Goal: Contribute content: Contribute content

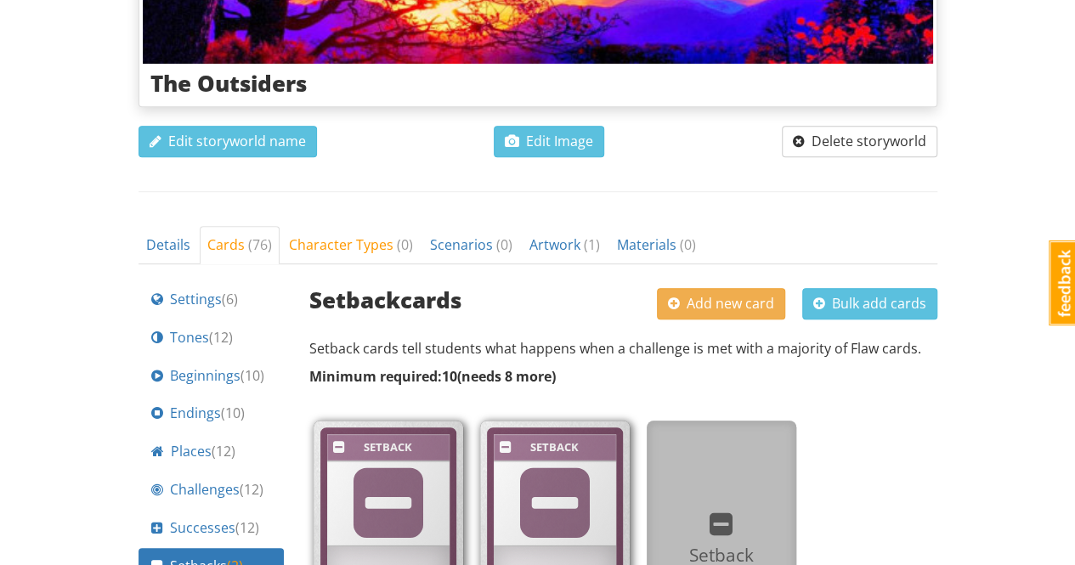
scroll to position [510, 0]
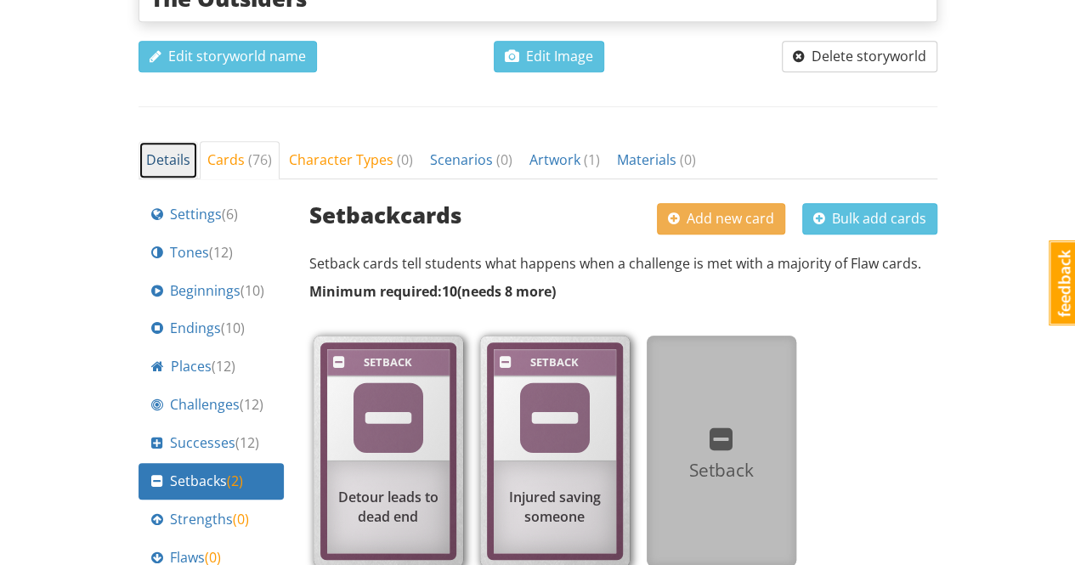
click at [172, 156] on span "Details" at bounding box center [168, 159] width 44 height 19
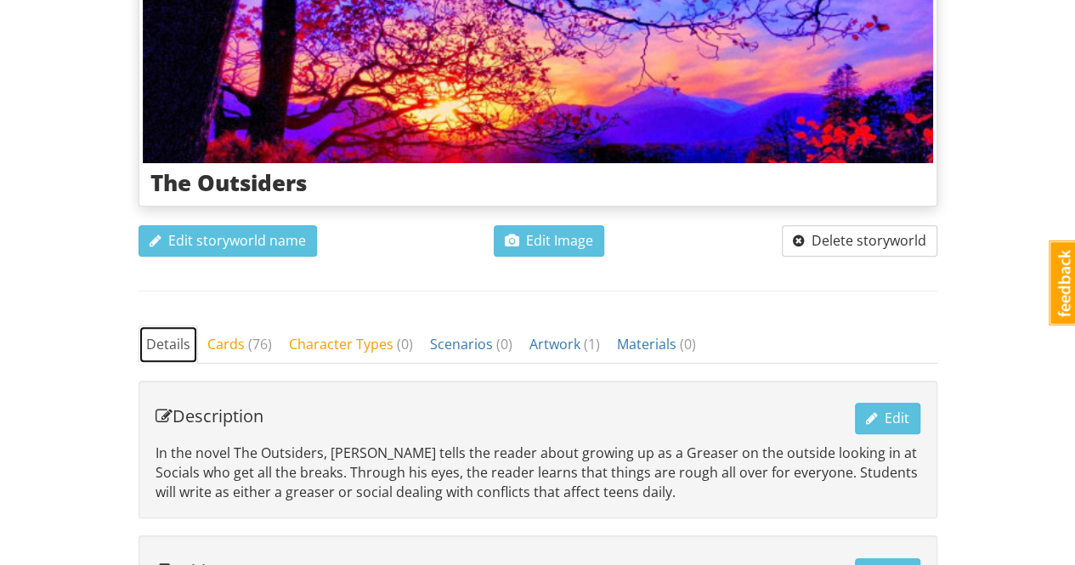
scroll to position [240, 0]
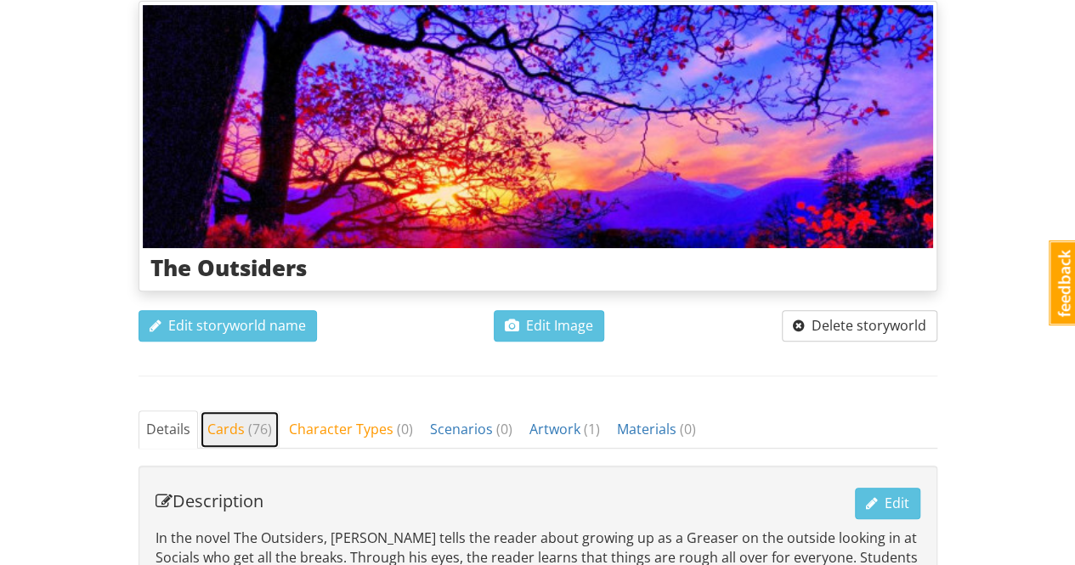
click at [228, 426] on span "Cards ( 76 )" at bounding box center [239, 429] width 65 height 19
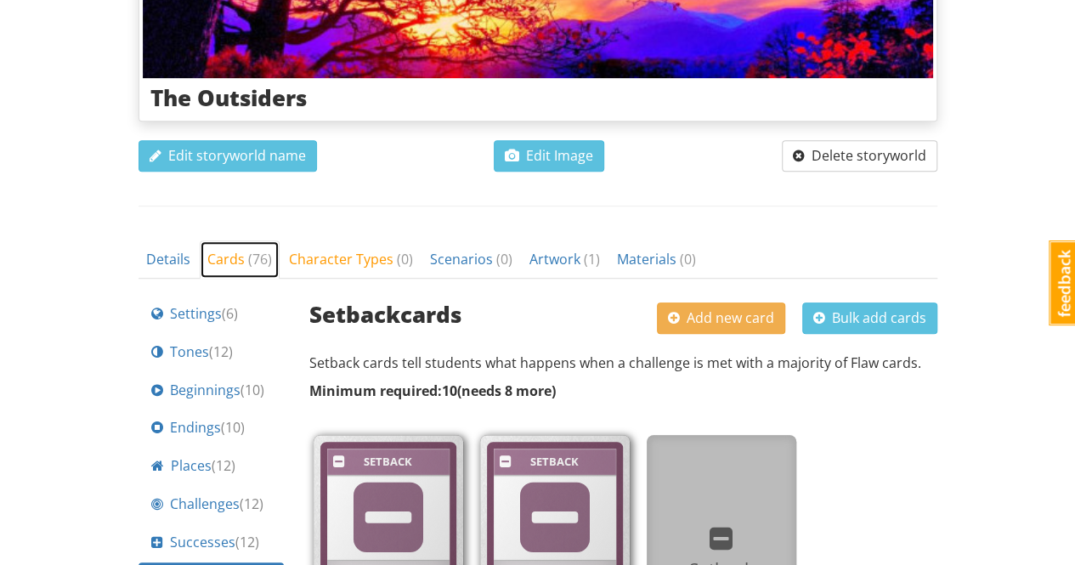
scroll to position [0, 0]
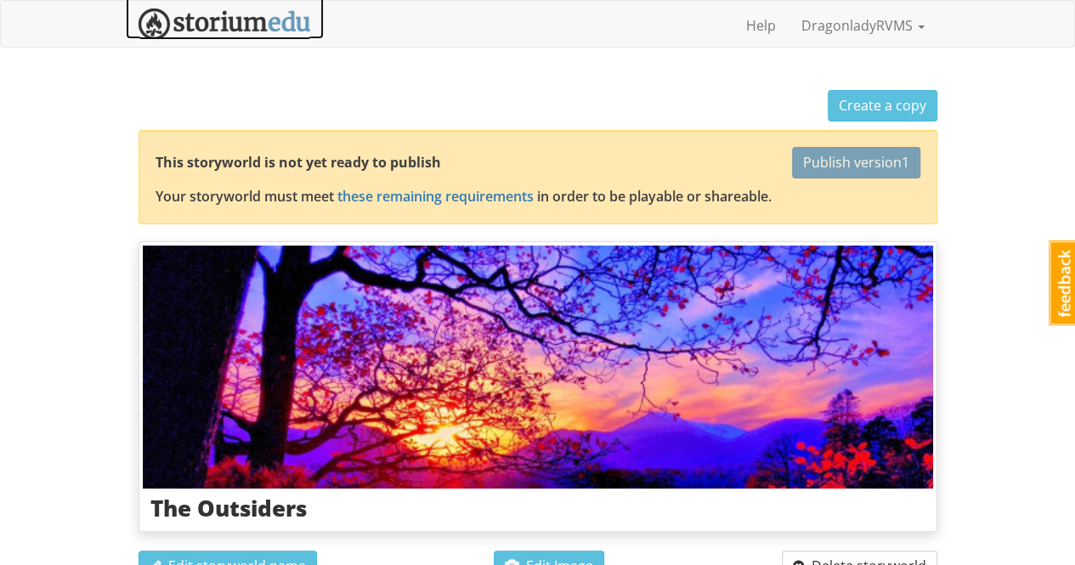
click at [245, 24] on img at bounding box center [225, 23] width 172 height 31
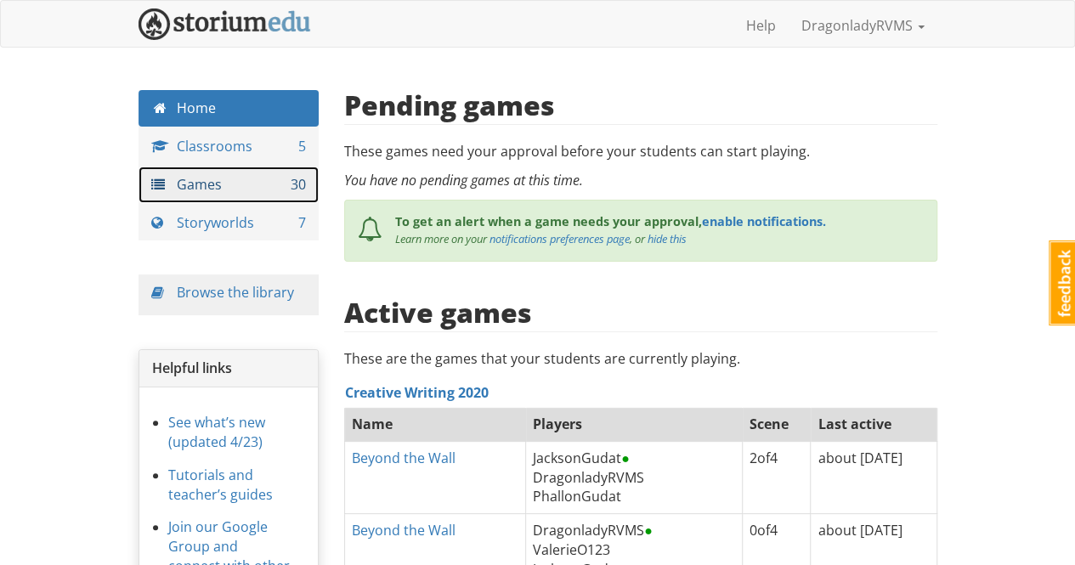
click at [214, 183] on link "Games 30" at bounding box center [229, 185] width 181 height 37
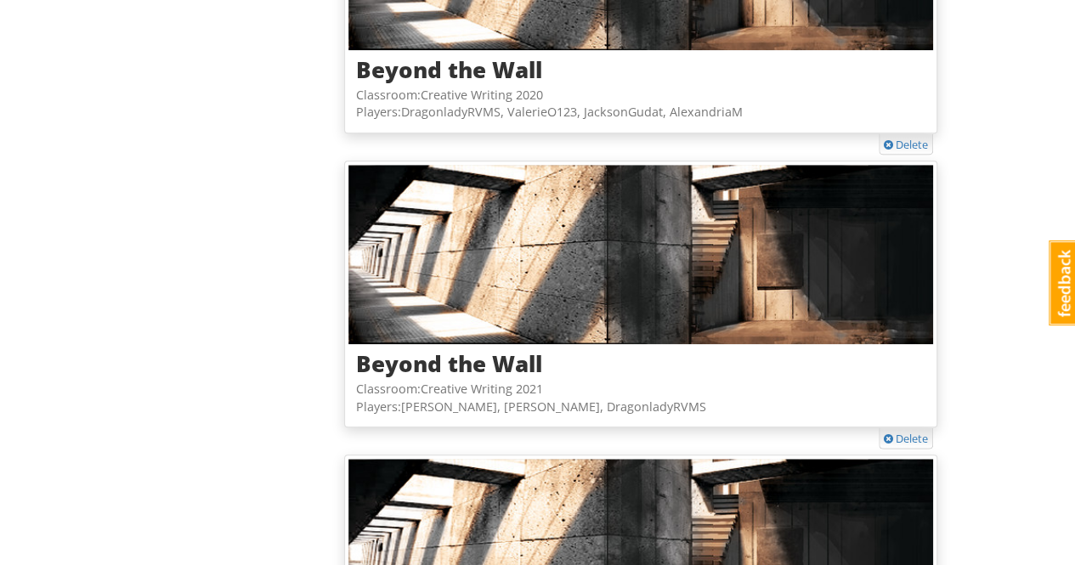
scroll to position [620, 0]
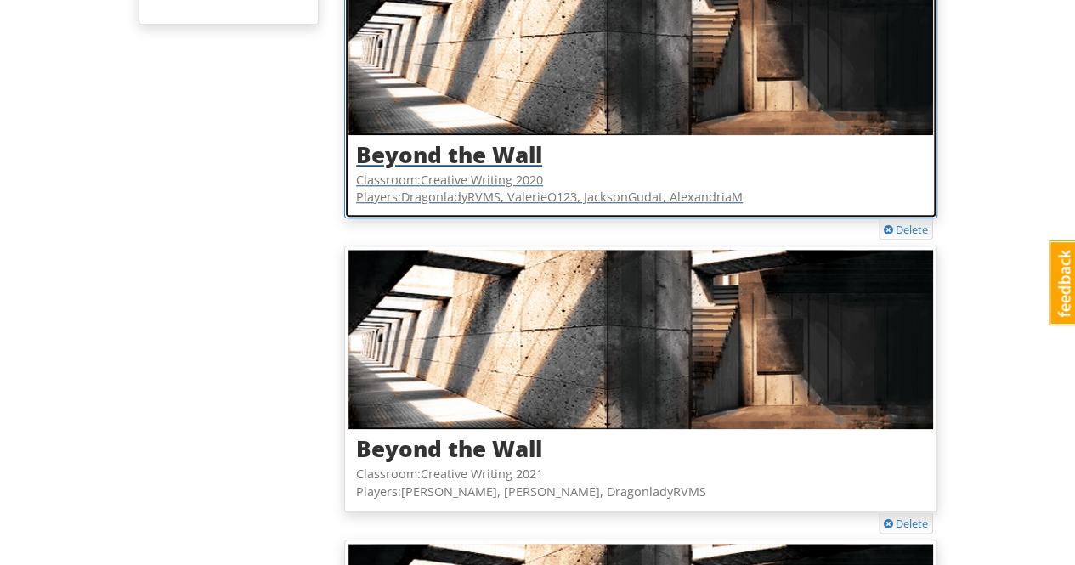
click at [453, 150] on h3 "Beyond the Wall" at bounding box center [640, 155] width 569 height 25
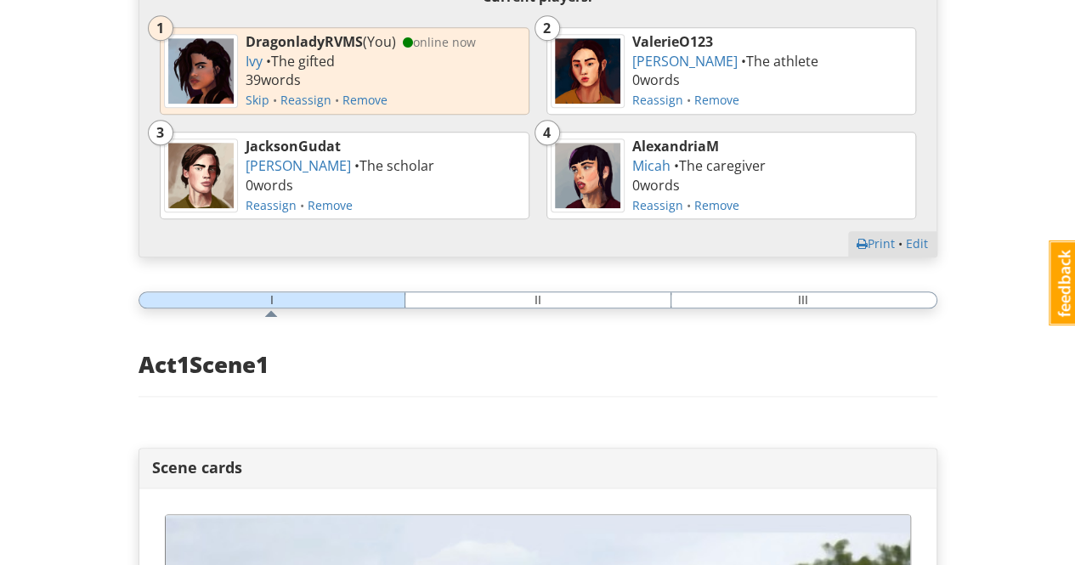
scroll to position [850, 0]
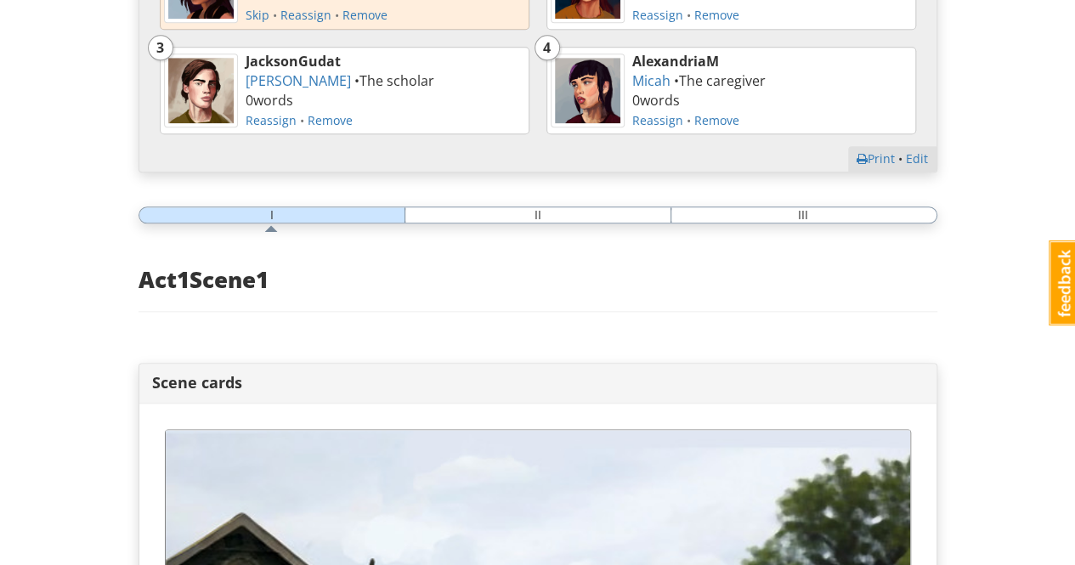
click at [542, 213] on div at bounding box center [538, 214] width 799 height 17
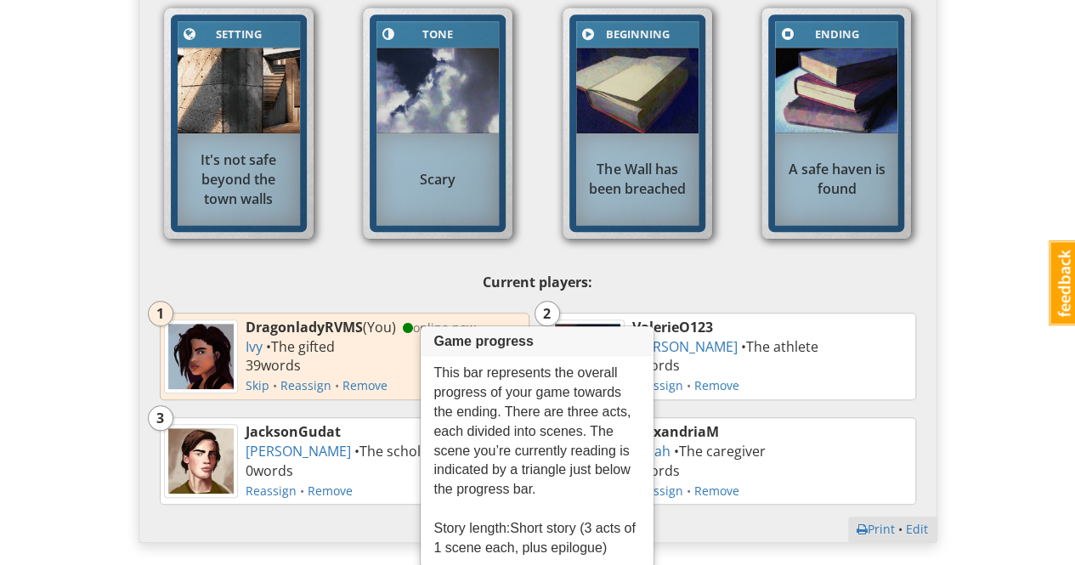
scroll to position [0, 0]
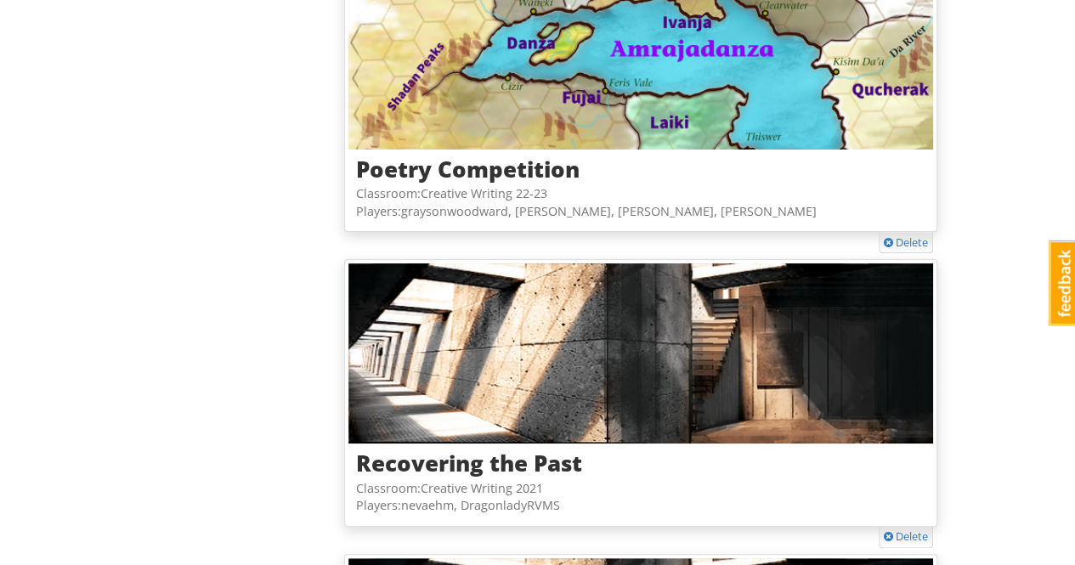
scroll to position [3424, 0]
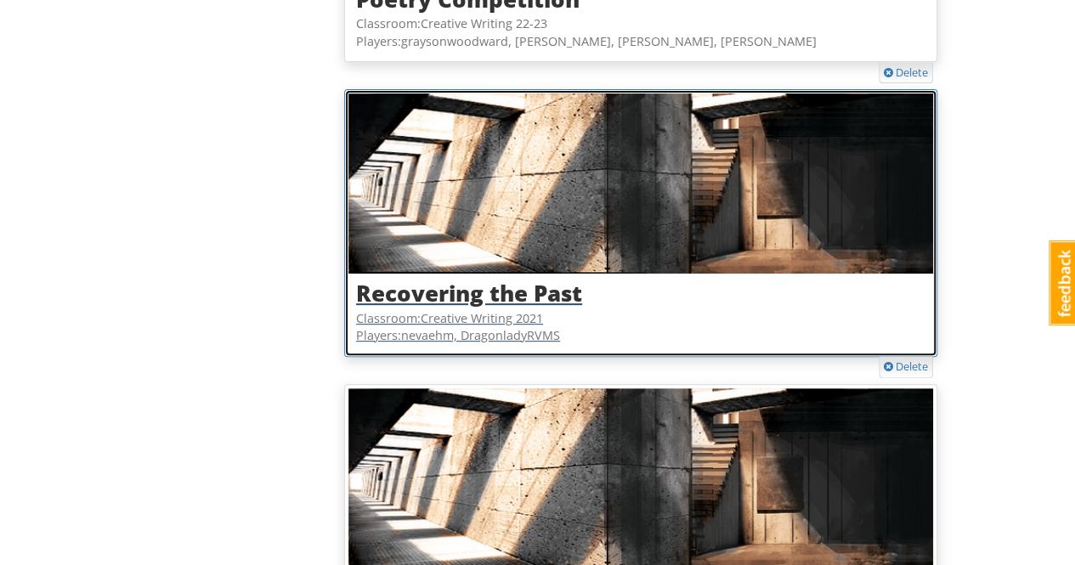
click at [456, 286] on h3 "Recovering the Past" at bounding box center [640, 293] width 569 height 25
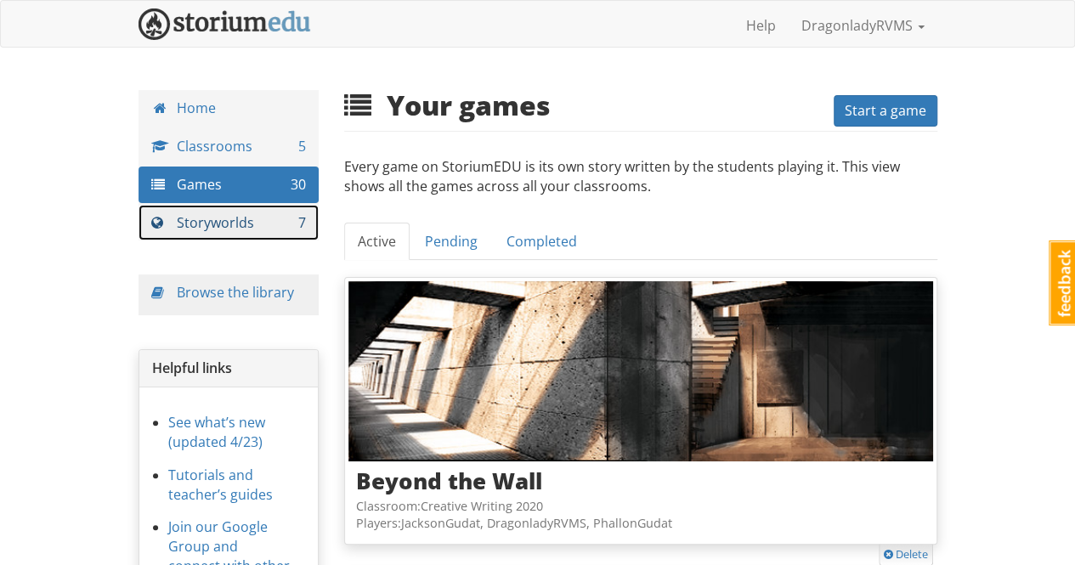
click at [210, 217] on link "Storyworlds 7" at bounding box center [229, 223] width 181 height 37
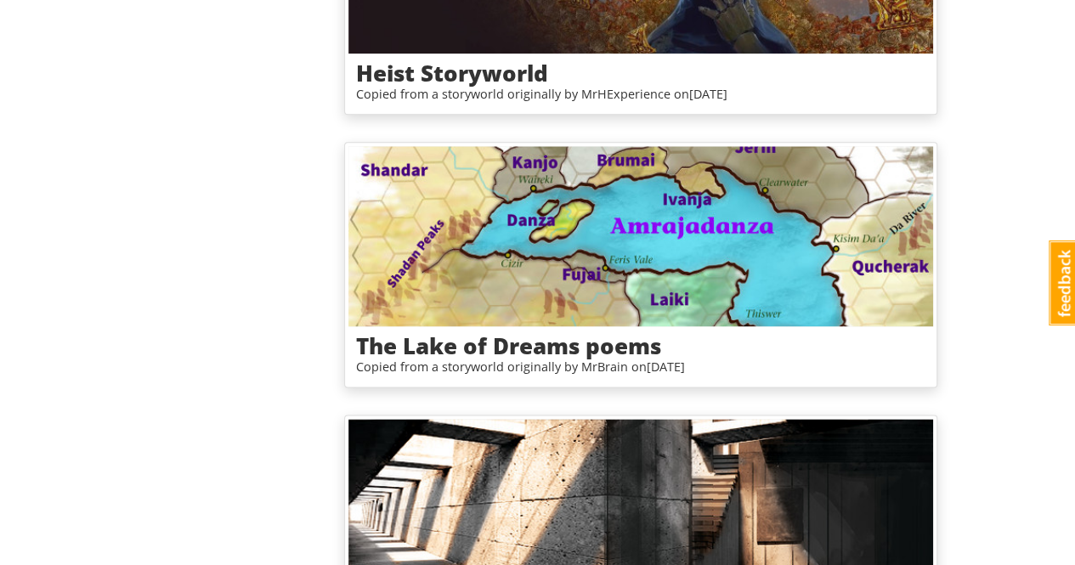
scroll to position [1442, 0]
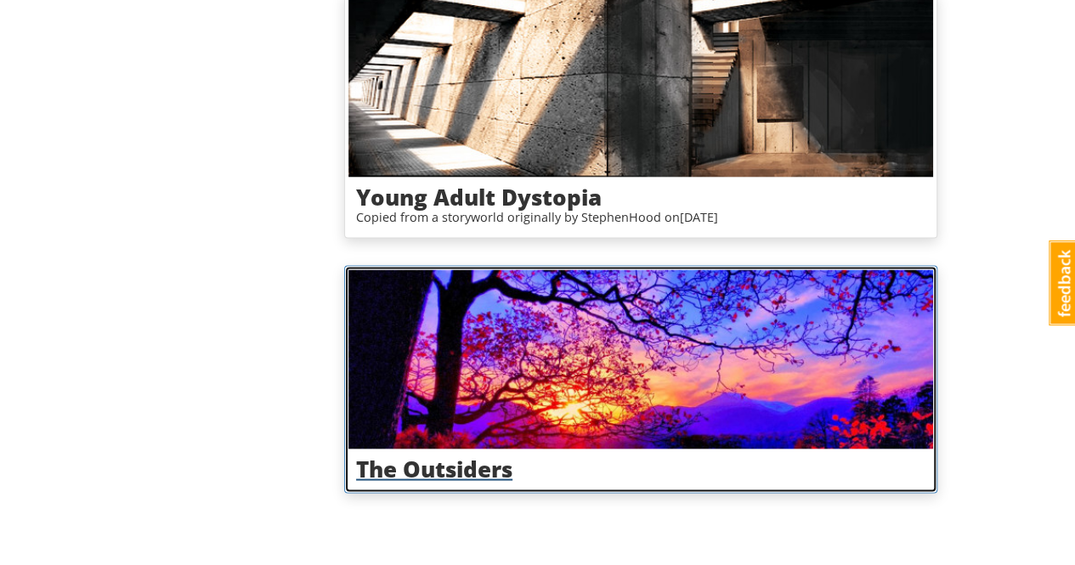
click at [462, 465] on h3 "The Outsiders" at bounding box center [640, 468] width 569 height 25
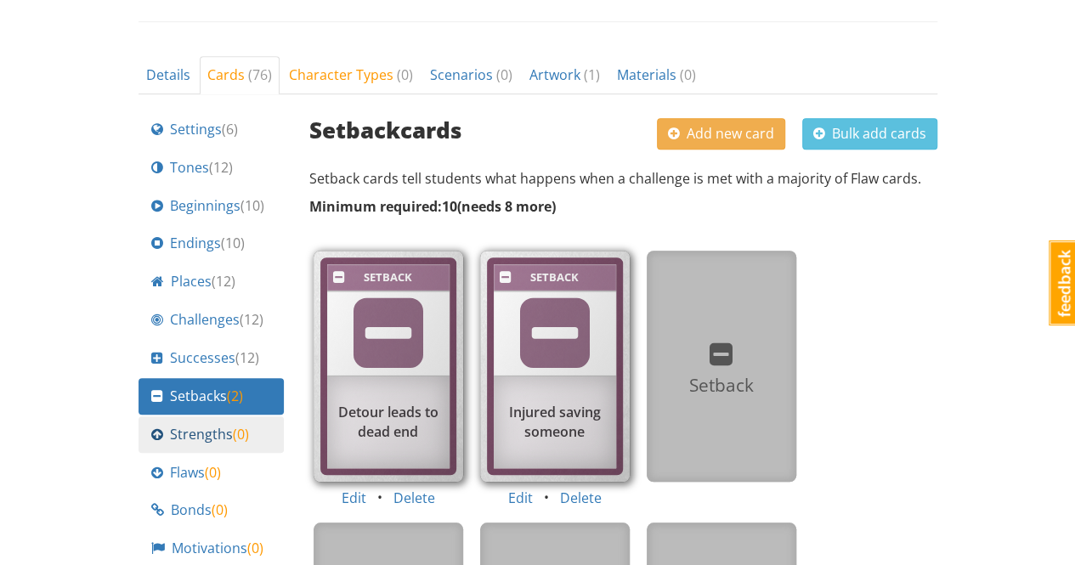
scroll to position [680, 0]
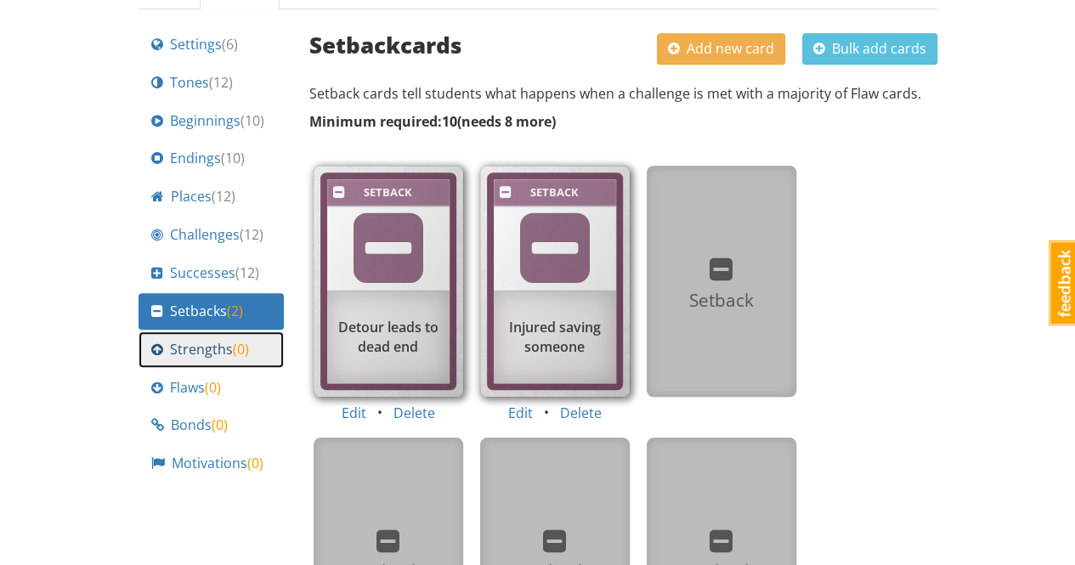
click at [205, 342] on span "Strengths ( 0 )" at bounding box center [209, 350] width 79 height 20
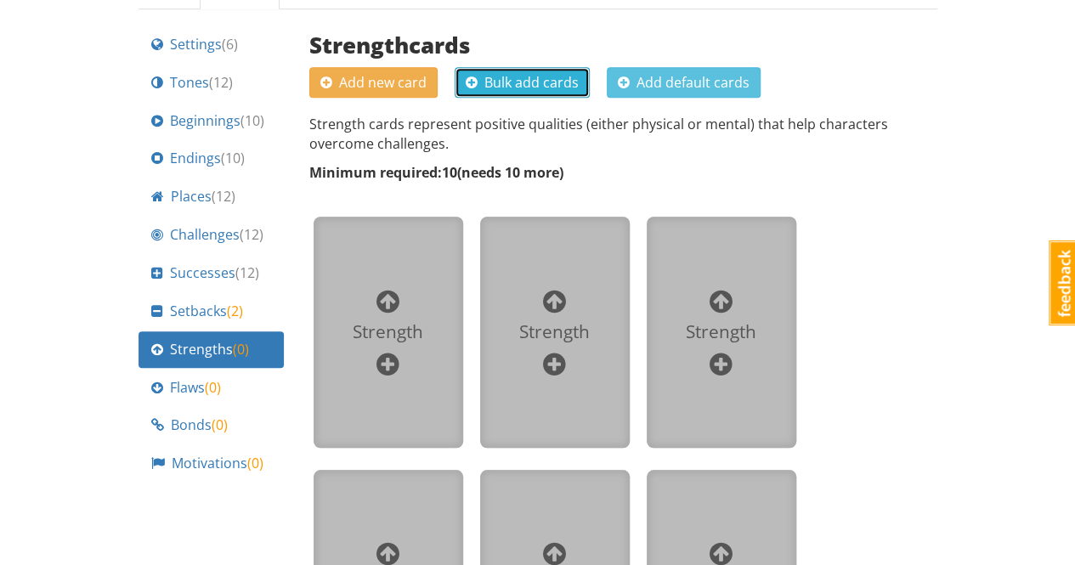
click at [549, 81] on span "Bulk add cards" at bounding box center [522, 82] width 113 height 19
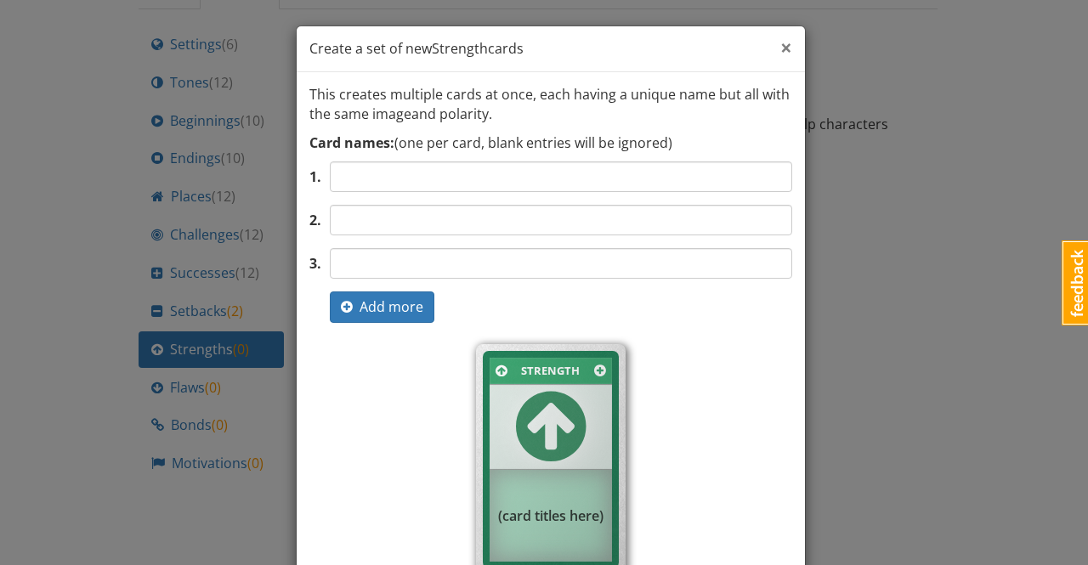
click at [783, 48] on span "×" at bounding box center [786, 47] width 12 height 28
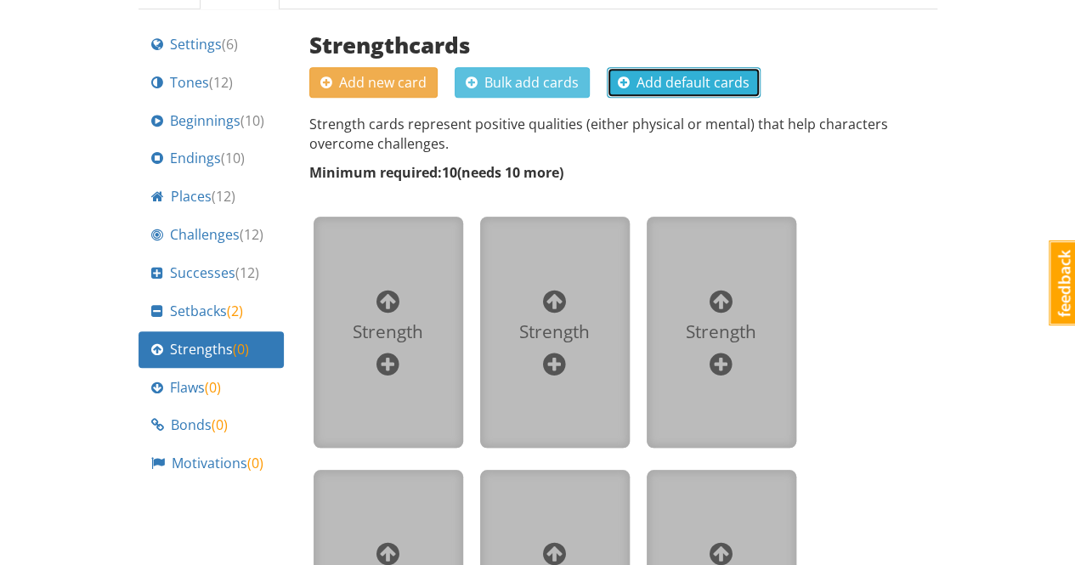
click at [676, 82] on span "Add default cards" at bounding box center [684, 82] width 132 height 19
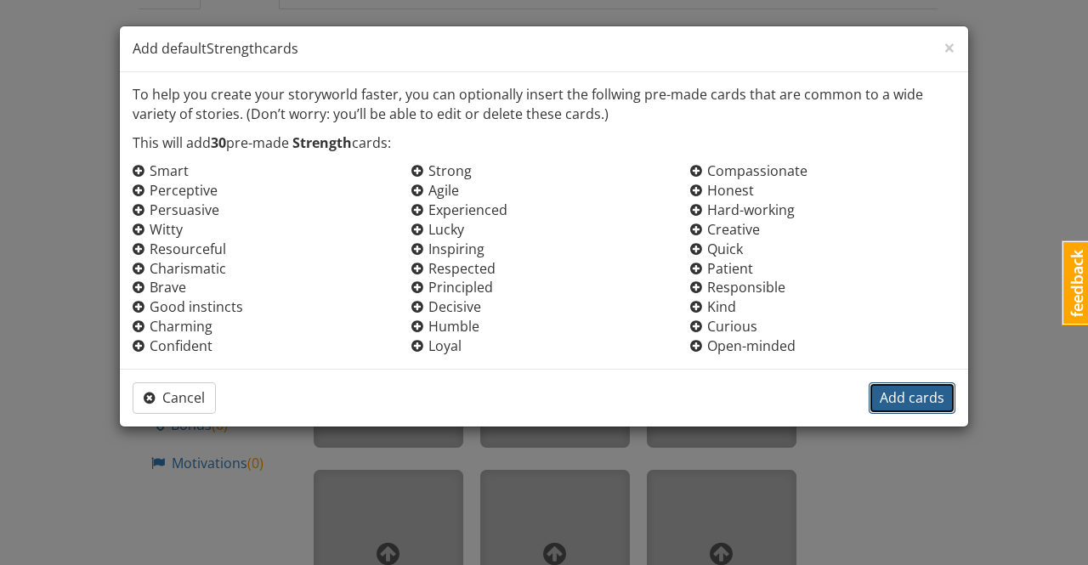
click at [913, 399] on span "Add cards" at bounding box center [911, 397] width 65 height 19
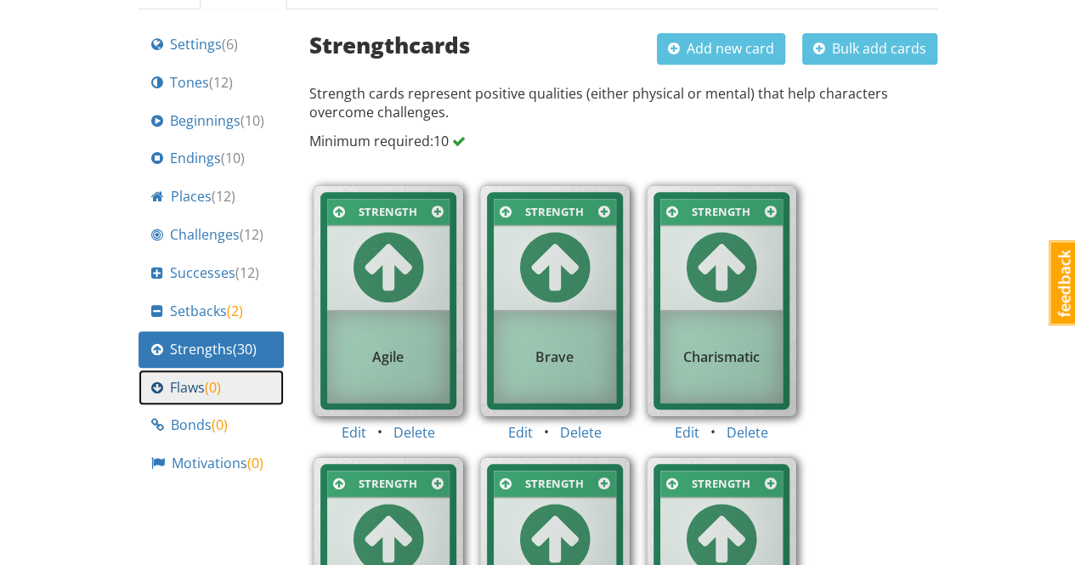
click at [192, 383] on span "Flaws ( 0 )" at bounding box center [195, 388] width 51 height 20
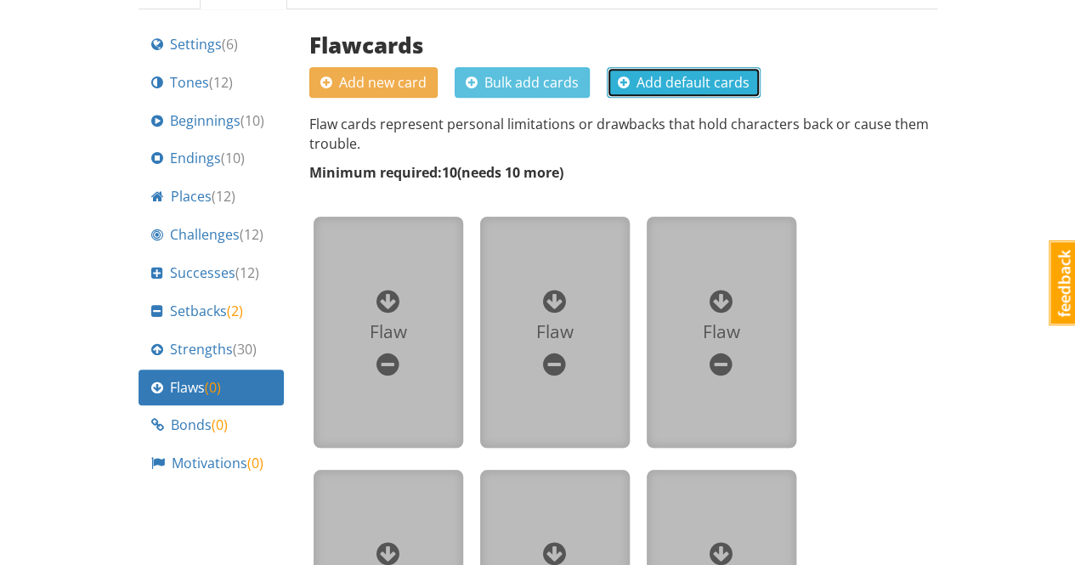
click at [692, 76] on span "Add default cards" at bounding box center [684, 82] width 132 height 19
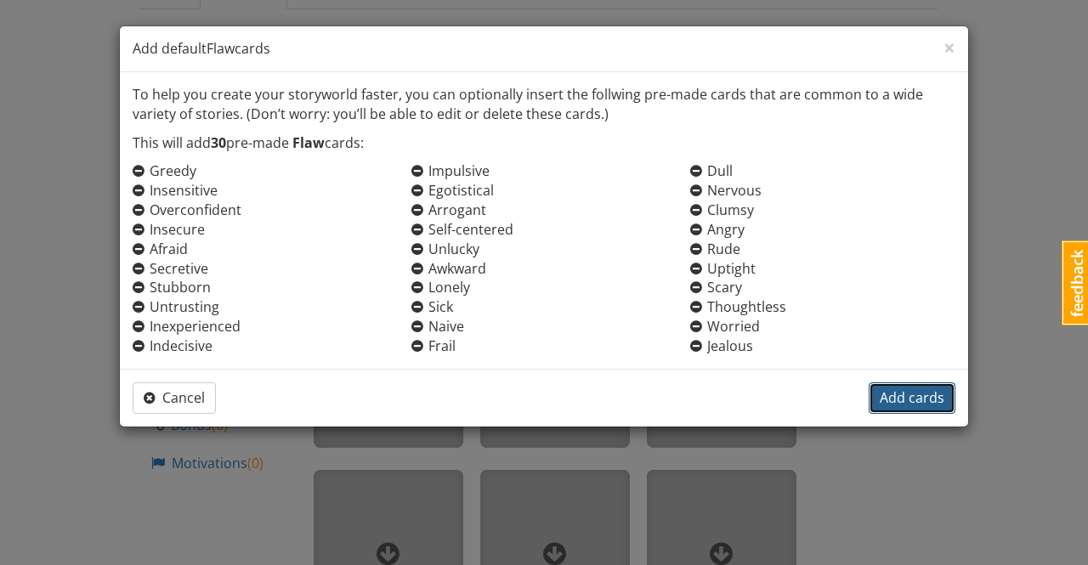
click at [908, 396] on span "Add cards" at bounding box center [911, 397] width 65 height 19
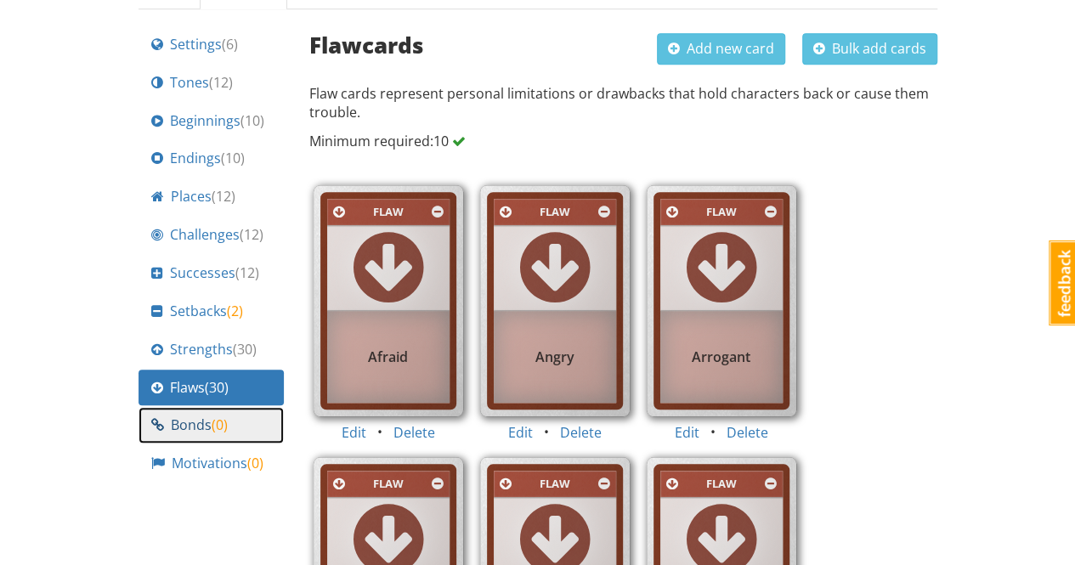
click at [197, 419] on span "Bonds ( 0 )" at bounding box center [199, 426] width 57 height 20
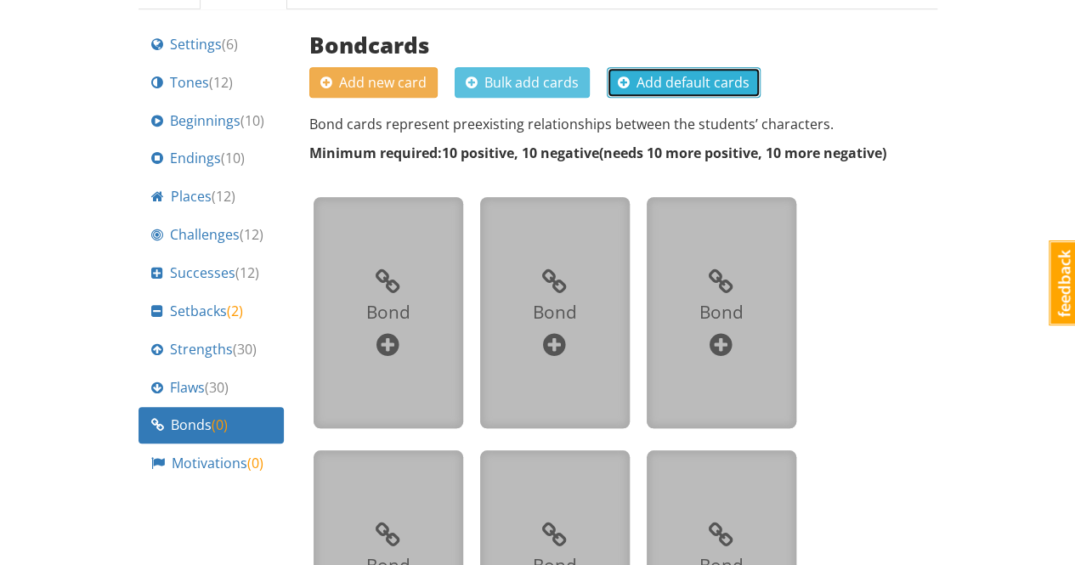
click at [695, 83] on span "Add default cards" at bounding box center [684, 82] width 132 height 19
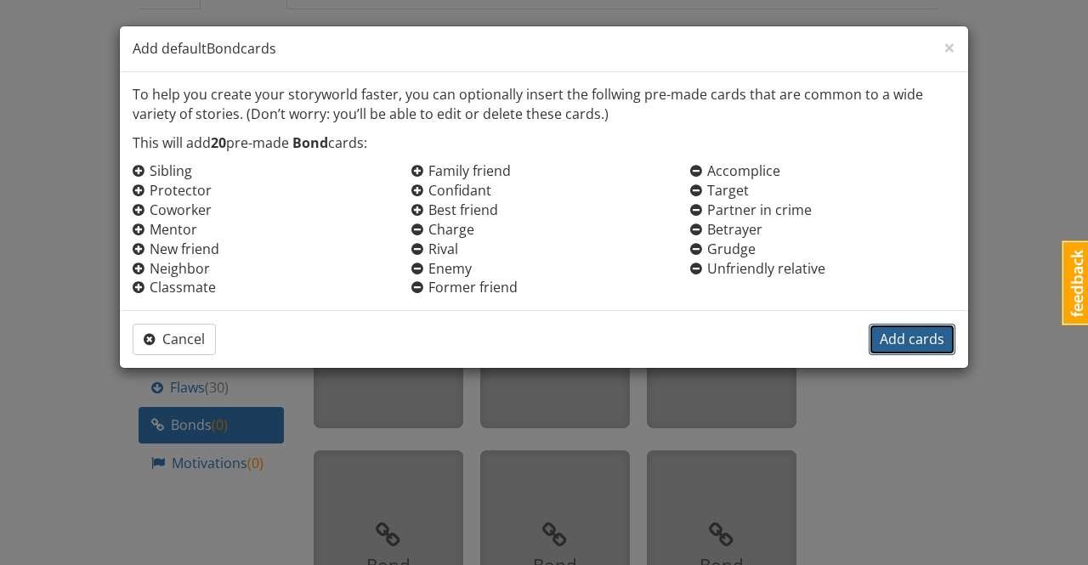
click at [908, 336] on span "Add cards" at bounding box center [911, 339] width 65 height 19
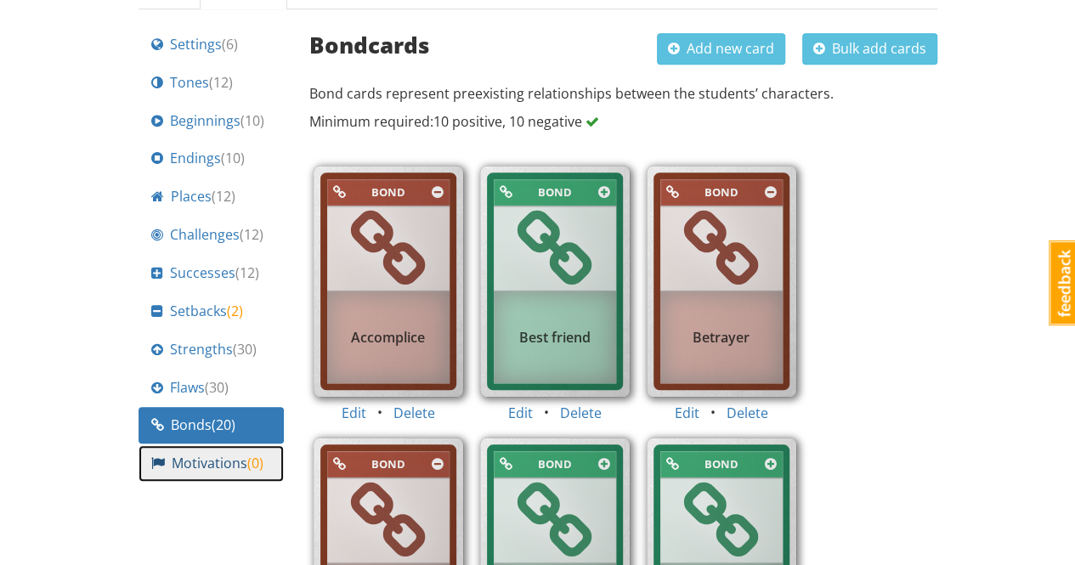
click at [212, 461] on span "Motivations ( 0 )" at bounding box center [218, 464] width 92 height 20
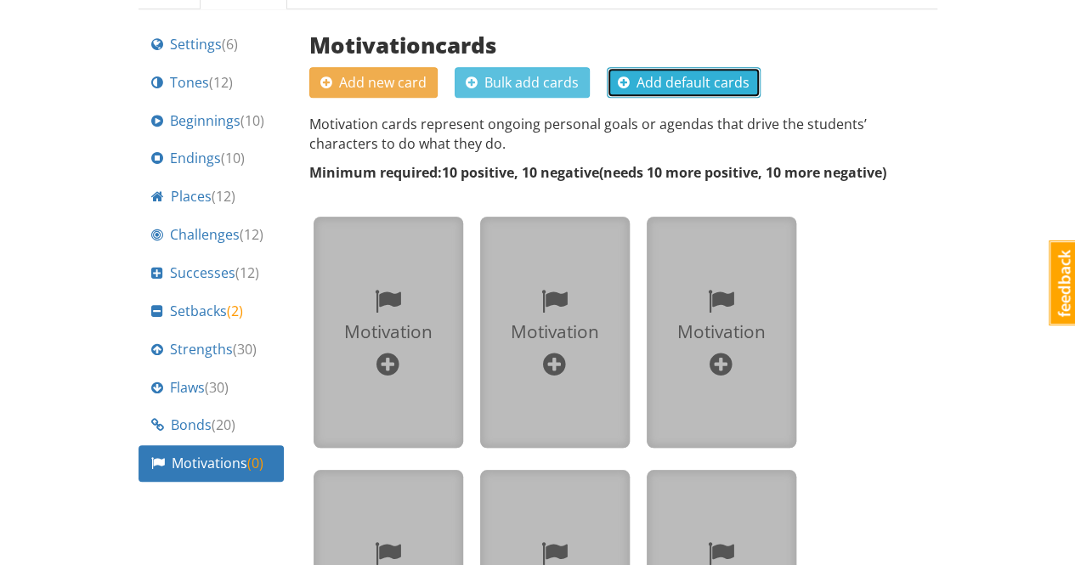
click at [681, 82] on span "Add default cards" at bounding box center [684, 82] width 132 height 19
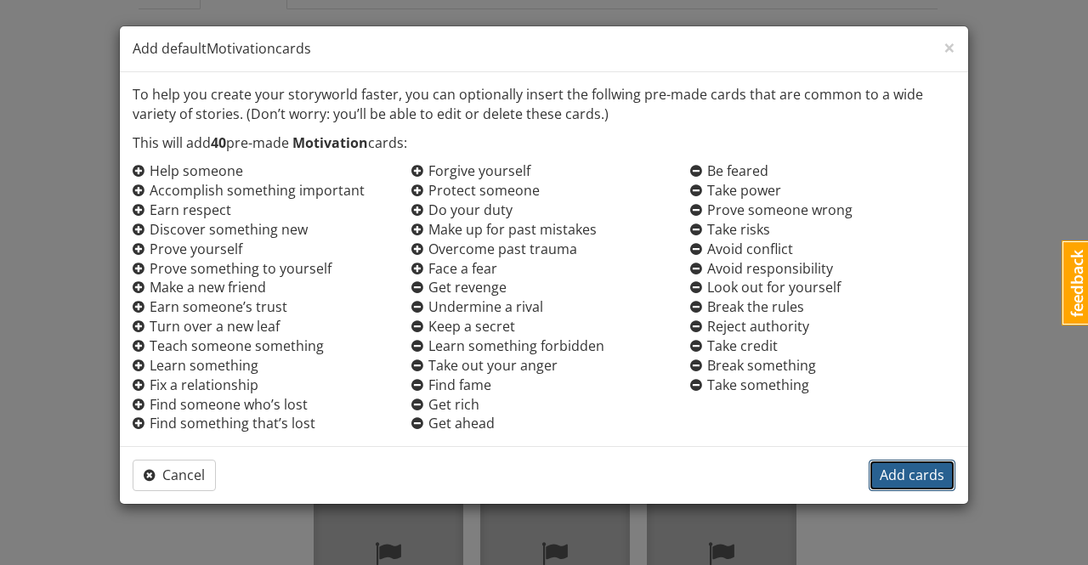
click at [910, 479] on span "Add cards" at bounding box center [911, 475] width 65 height 19
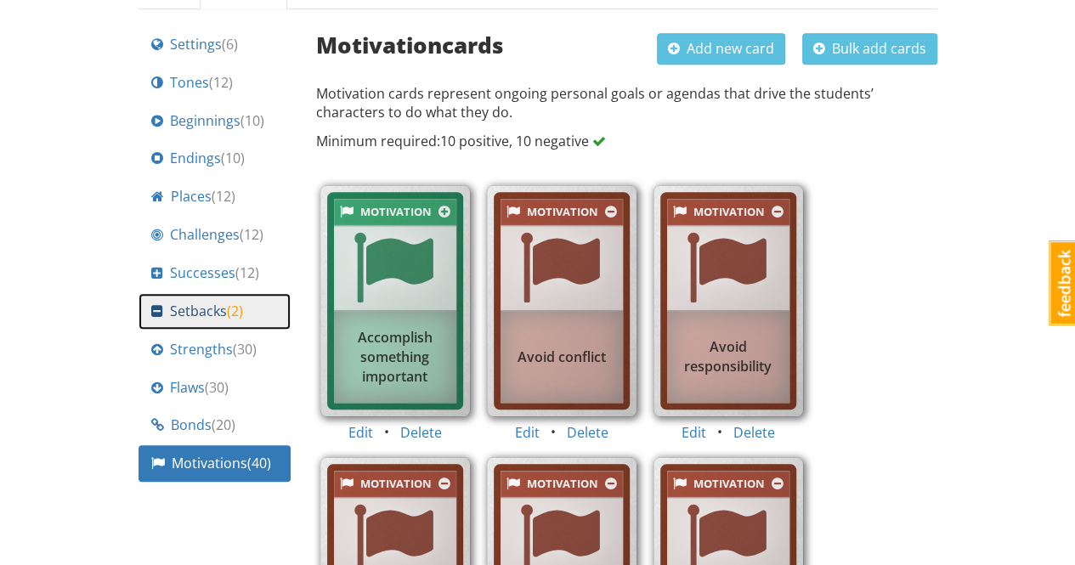
click at [209, 309] on span "Setbacks ( 2 )" at bounding box center [206, 312] width 73 height 20
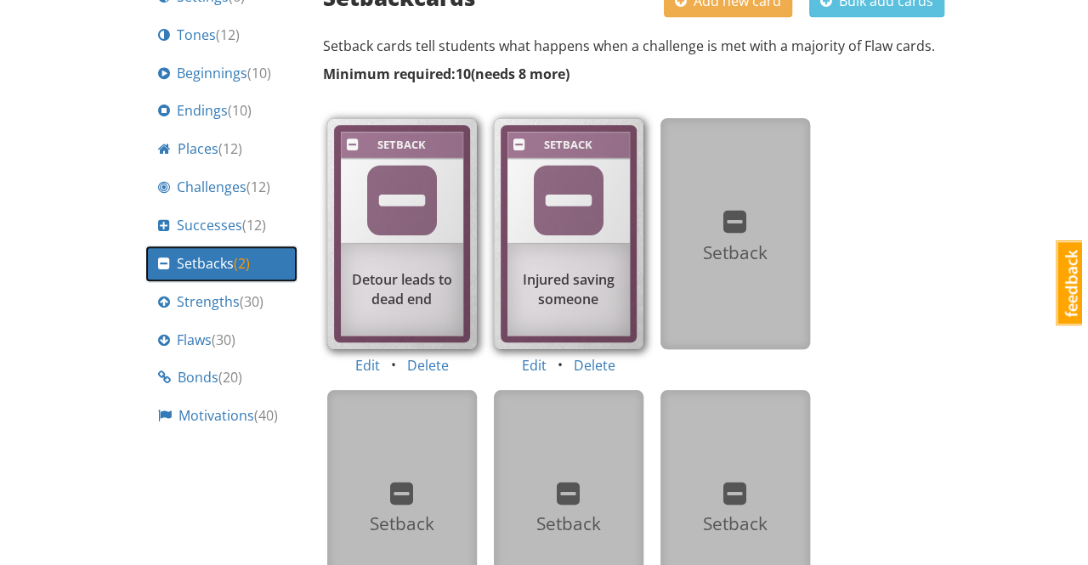
scroll to position [472, 0]
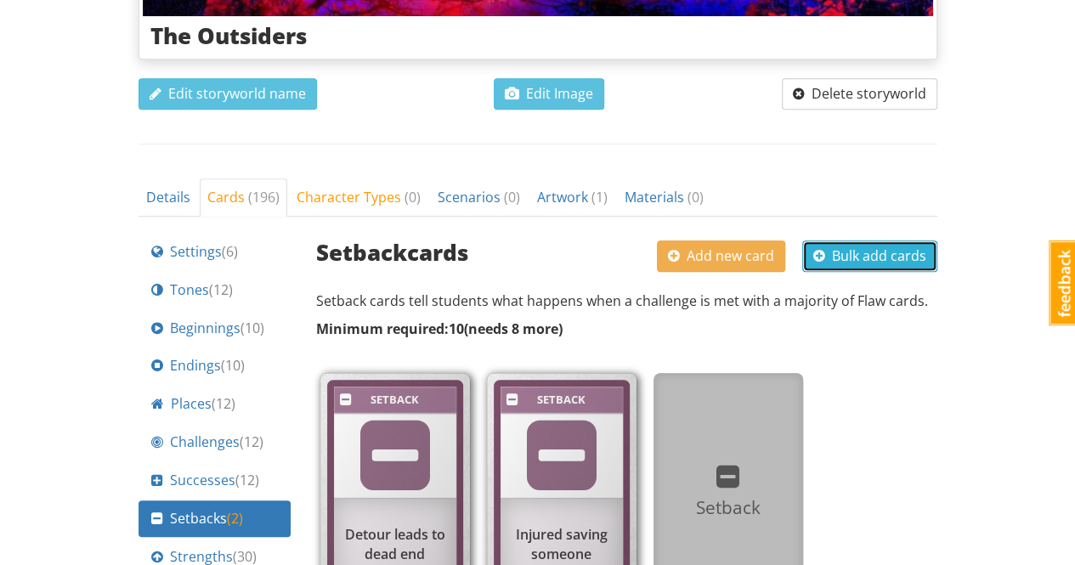
click at [877, 254] on span "Bulk add cards" at bounding box center [869, 255] width 113 height 19
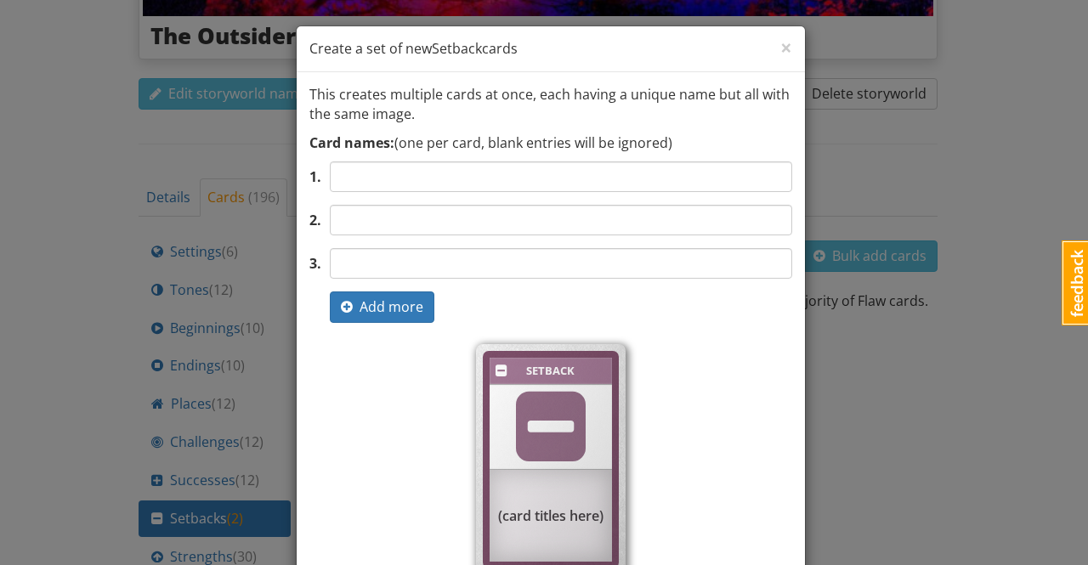
click at [456, 178] on input "text" at bounding box center [561, 176] width 462 height 31
type input "failed a test"
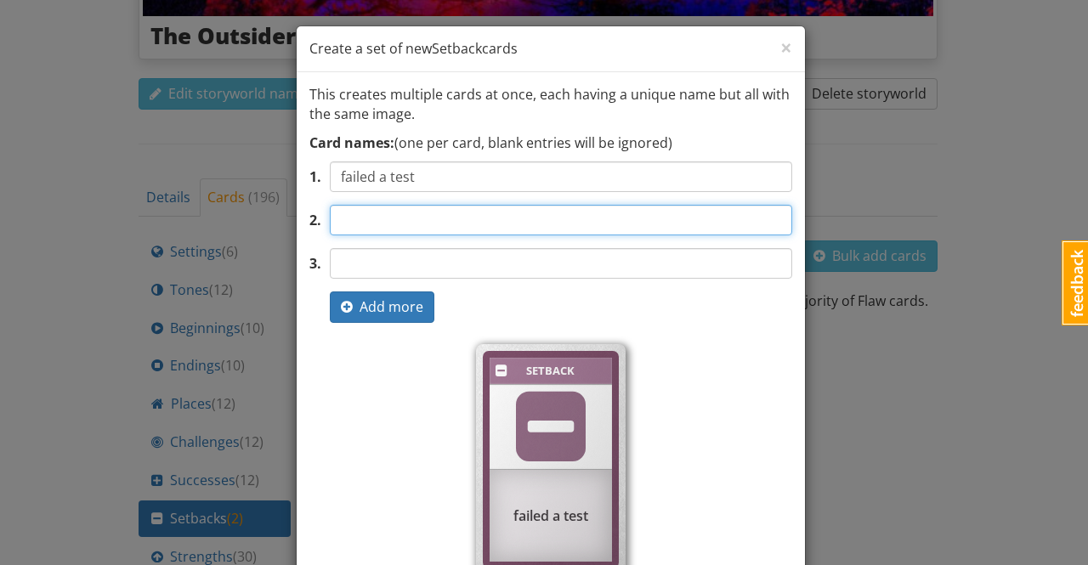
click at [423, 223] on input "text" at bounding box center [561, 220] width 462 height 31
type input "argued with a parent"
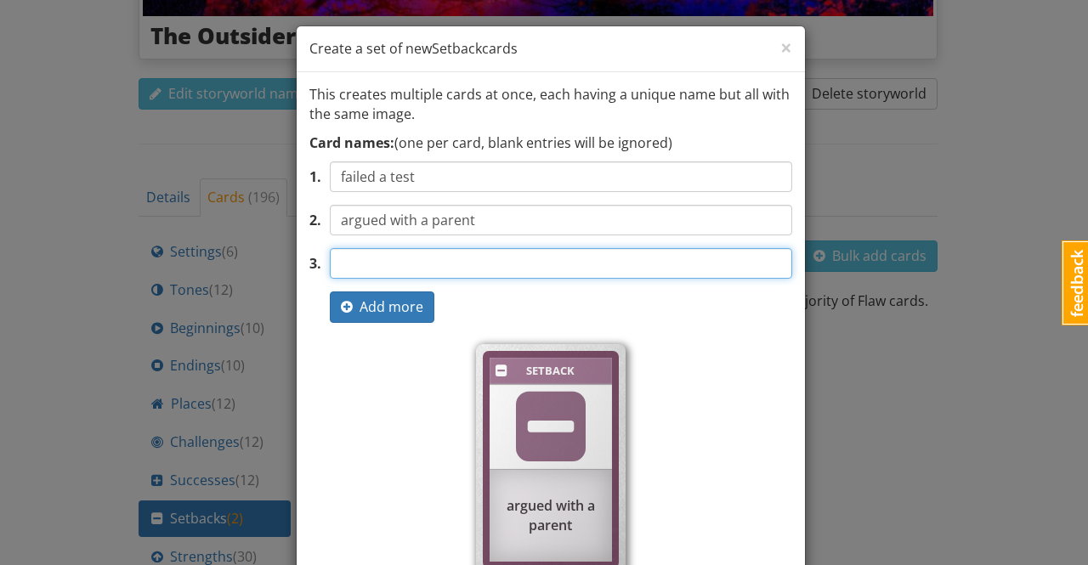
click at [413, 260] on input "text" at bounding box center [561, 263] width 462 height 31
type input "argued with a friend"
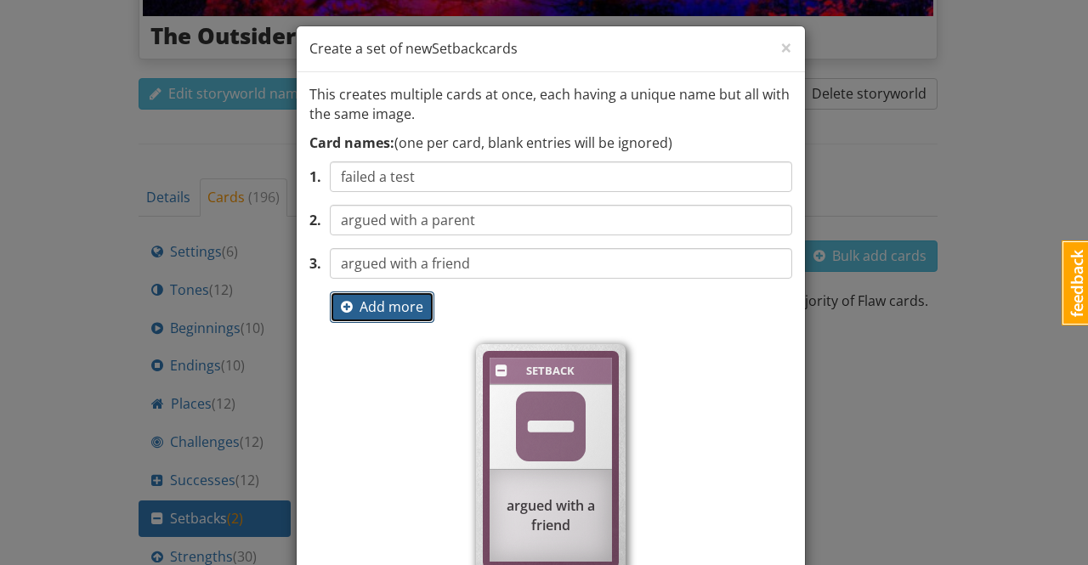
click at [387, 310] on span "Add more" at bounding box center [382, 306] width 82 height 19
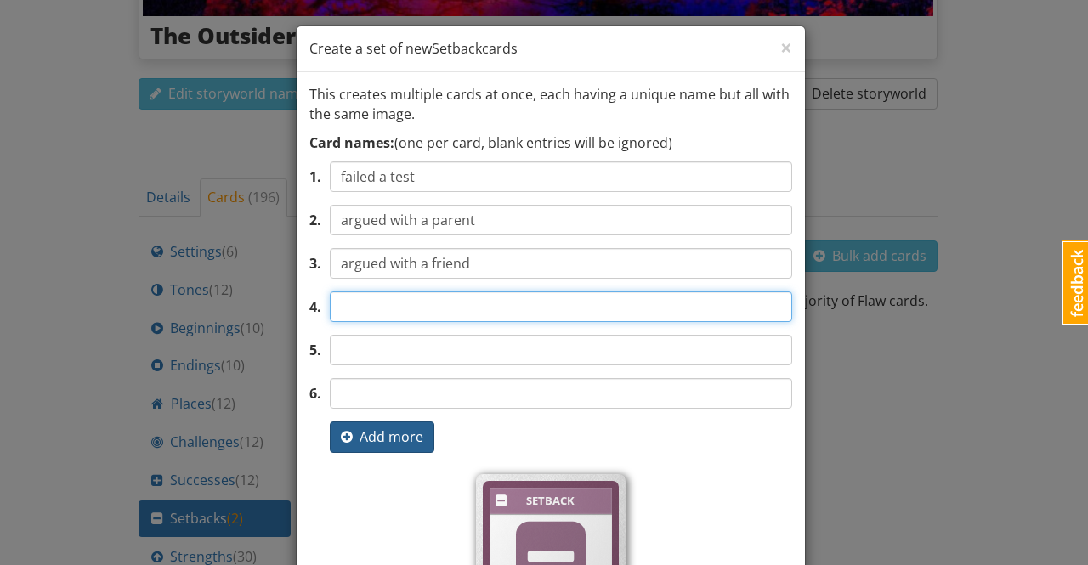
click at [387, 310] on input "text" at bounding box center [561, 306] width 462 height 31
type input "argued with a sibling"
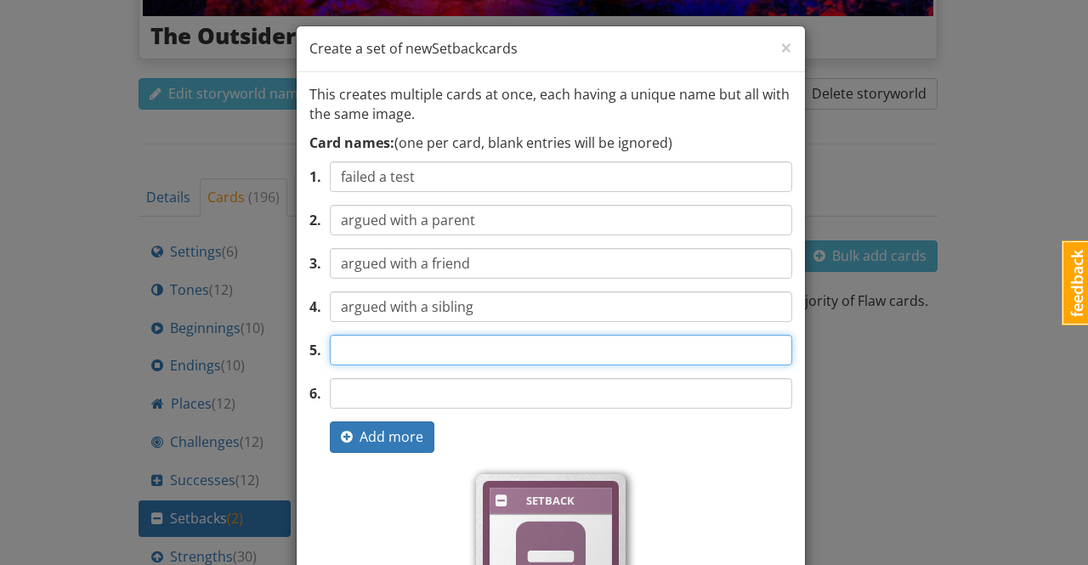
click at [389, 353] on input "text" at bounding box center [561, 350] width 462 height 31
type input "lost a valuable item"
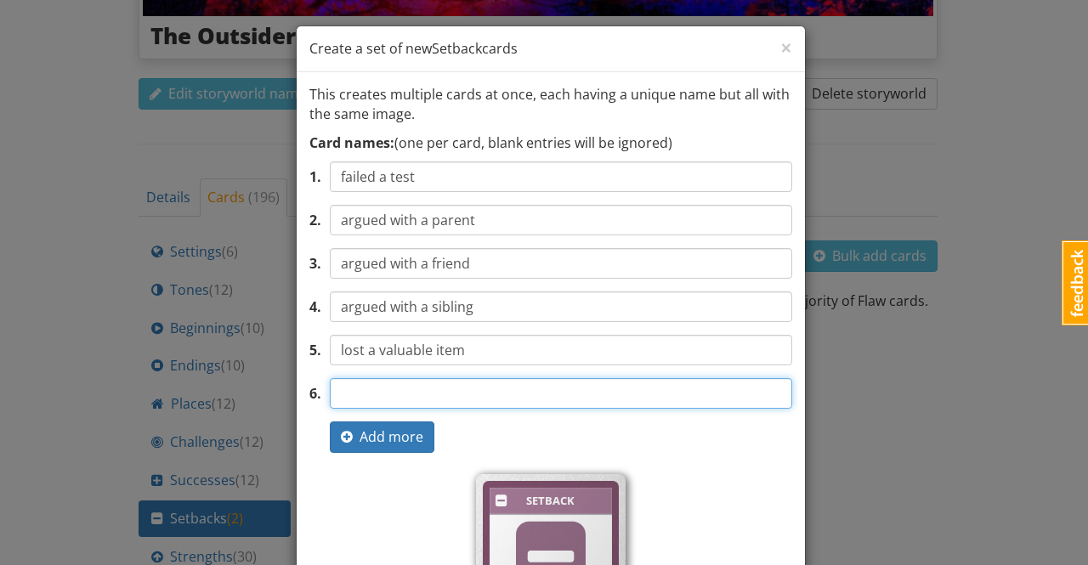
click at [408, 395] on input "text" at bounding box center [561, 393] width 462 height 31
type input "found out a damaging secret"
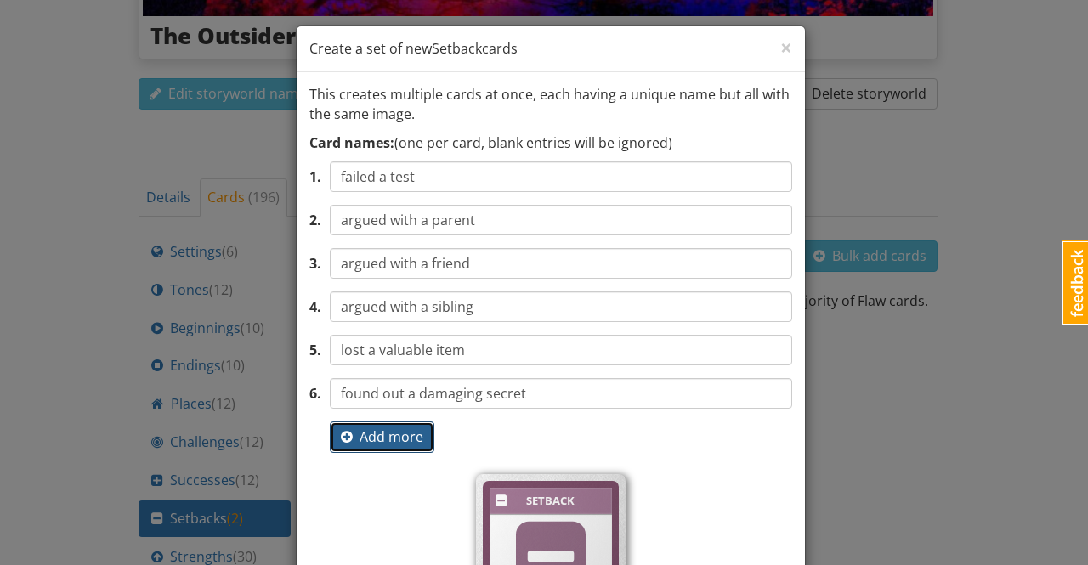
click at [385, 433] on span "Add more" at bounding box center [382, 436] width 82 height 19
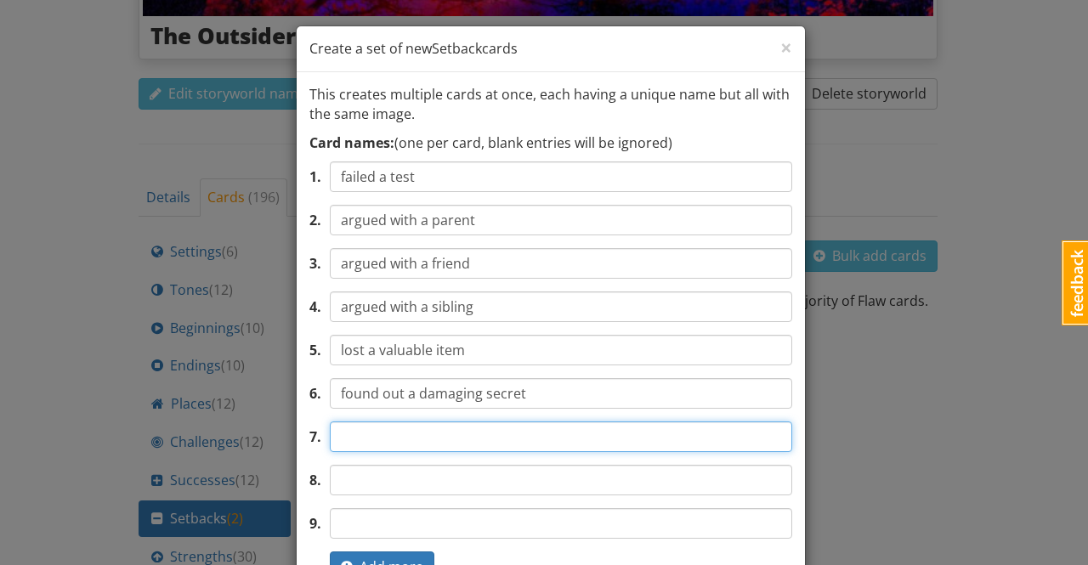
click at [379, 440] on input "text" at bounding box center [561, 436] width 462 height 31
type input "lost the money"
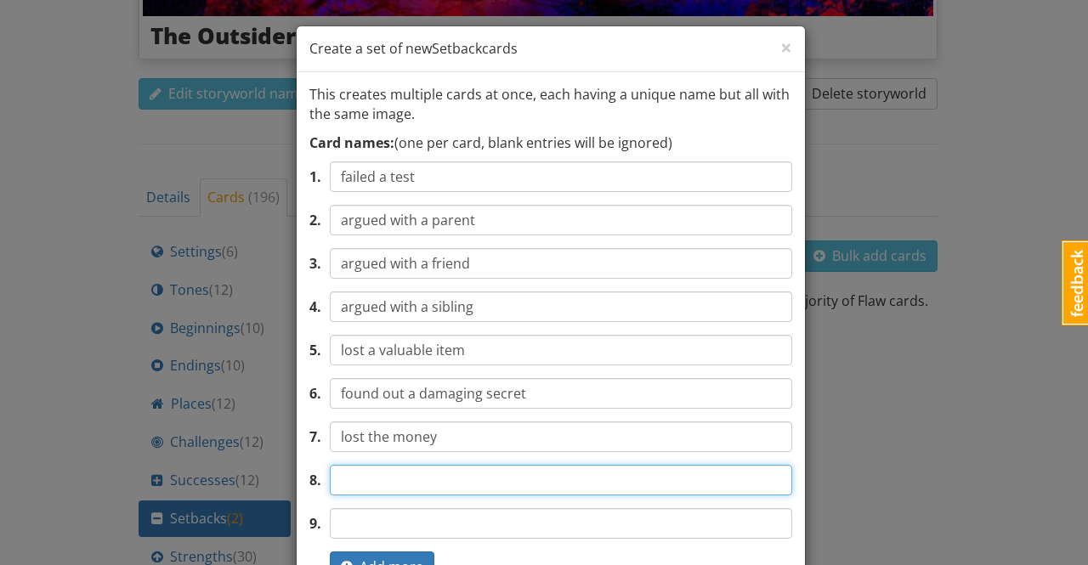
click at [398, 483] on input "text" at bounding box center [561, 480] width 462 height 31
type input "f"
type input "betrayed by loved one"
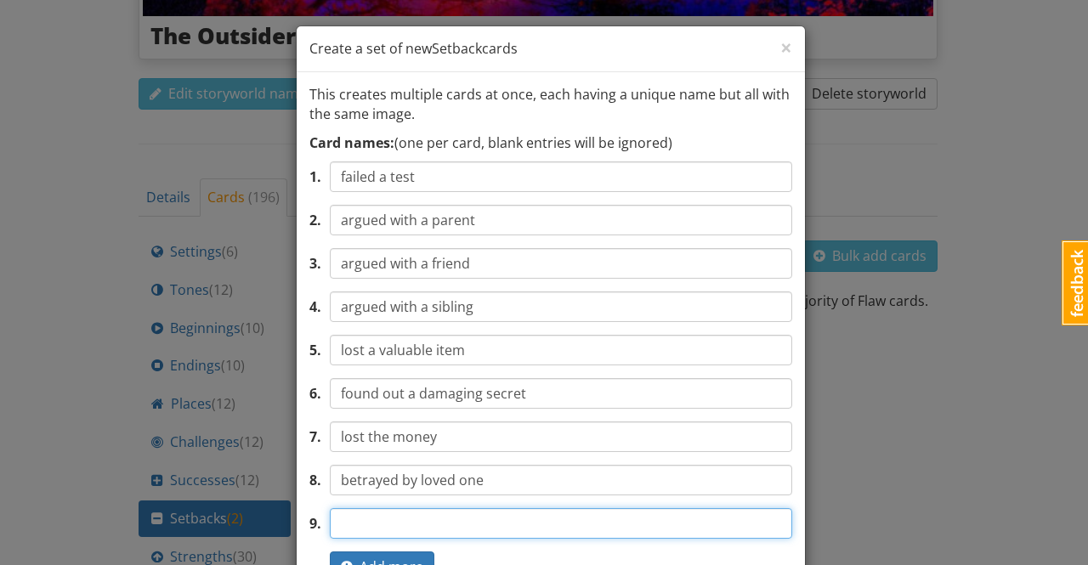
click at [416, 515] on input "text" at bounding box center [561, 523] width 462 height 31
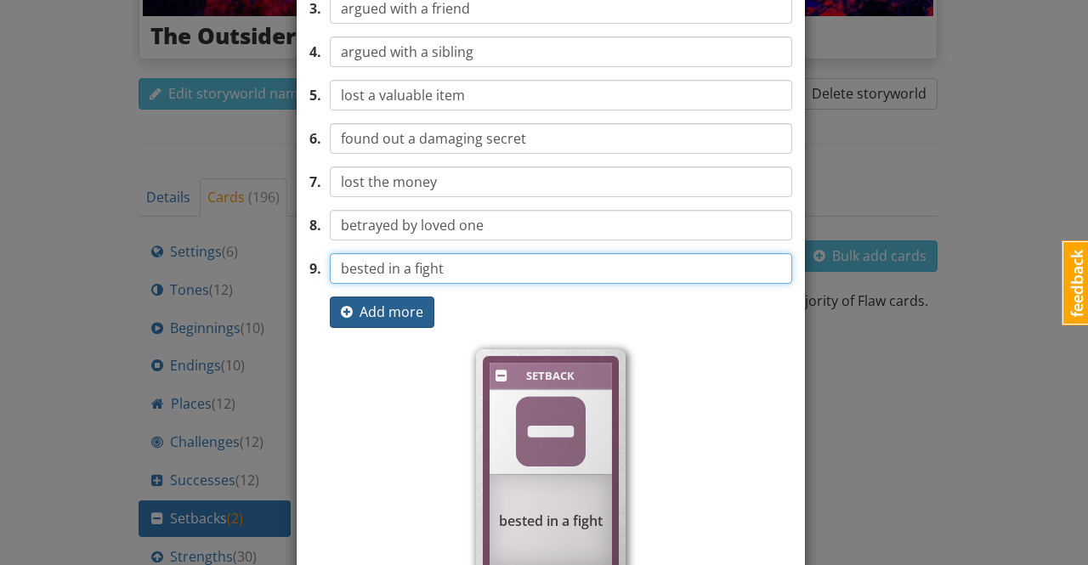
type input "bested in a fight"
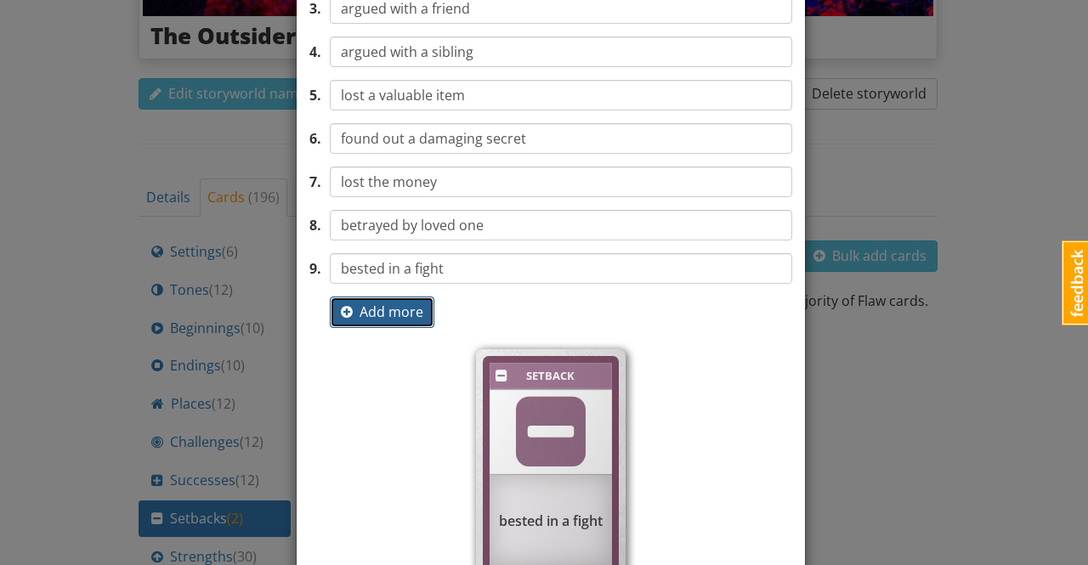
click at [401, 314] on span "Add more" at bounding box center [382, 312] width 82 height 19
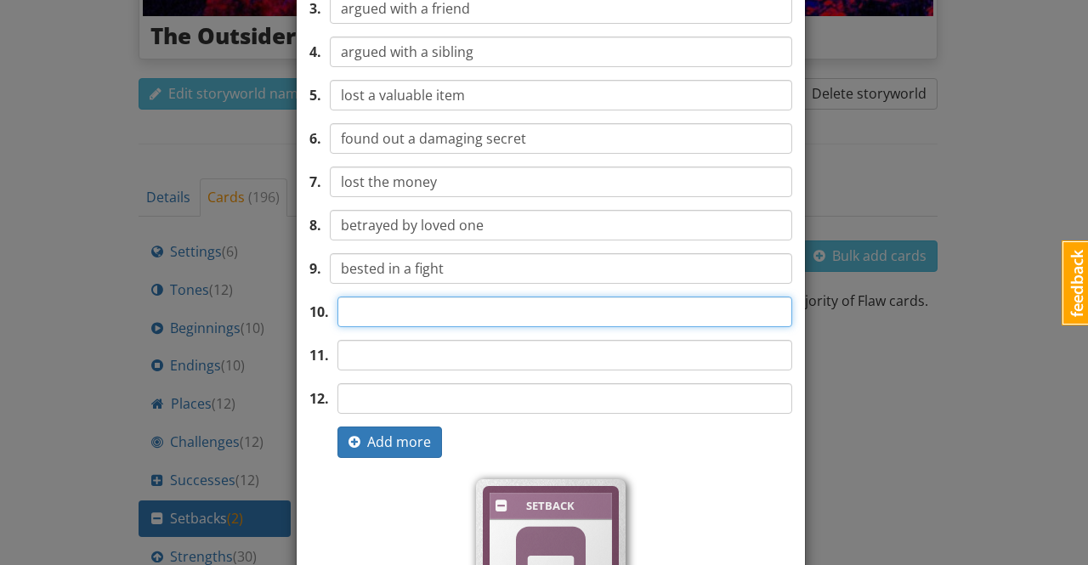
click at [399, 312] on input "text" at bounding box center [564, 312] width 455 height 31
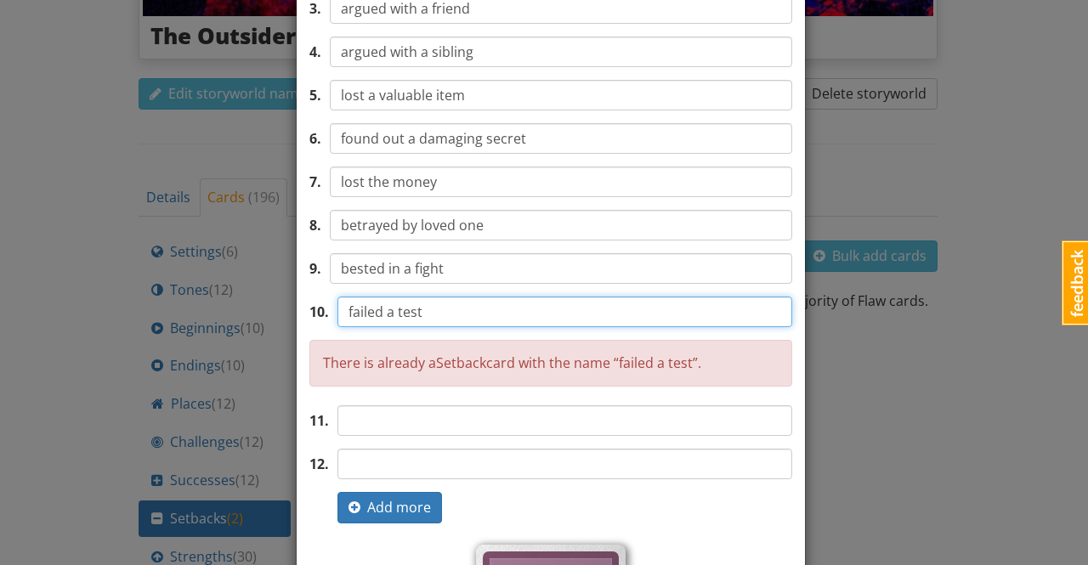
drag, startPoint x: 436, startPoint y: 311, endPoint x: 303, endPoint y: 305, distance: 133.5
click at [309, 305] on div "10 . failed a test" at bounding box center [550, 312] width 483 height 31
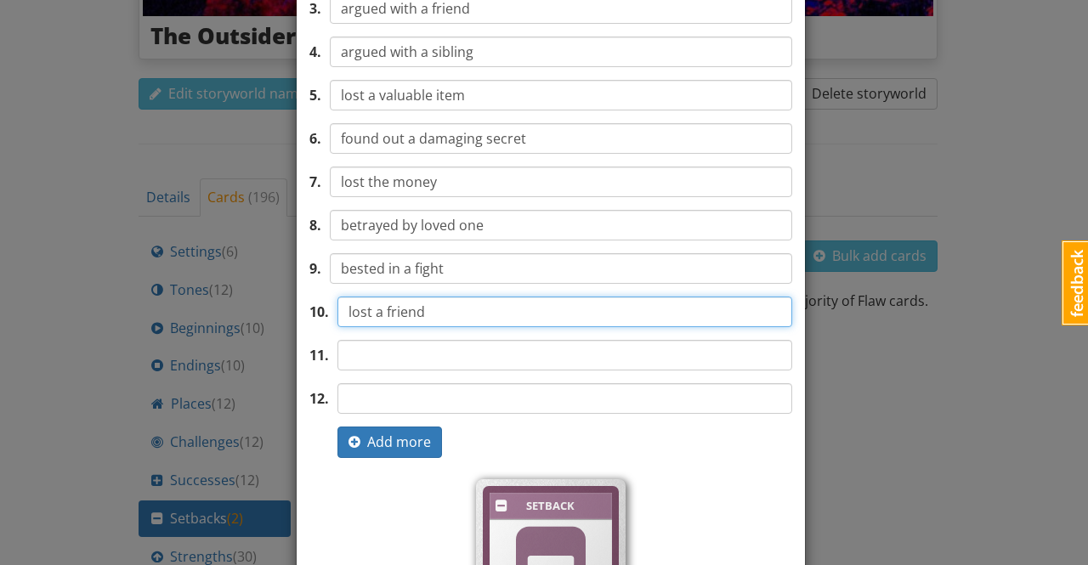
type input "lost a friend"
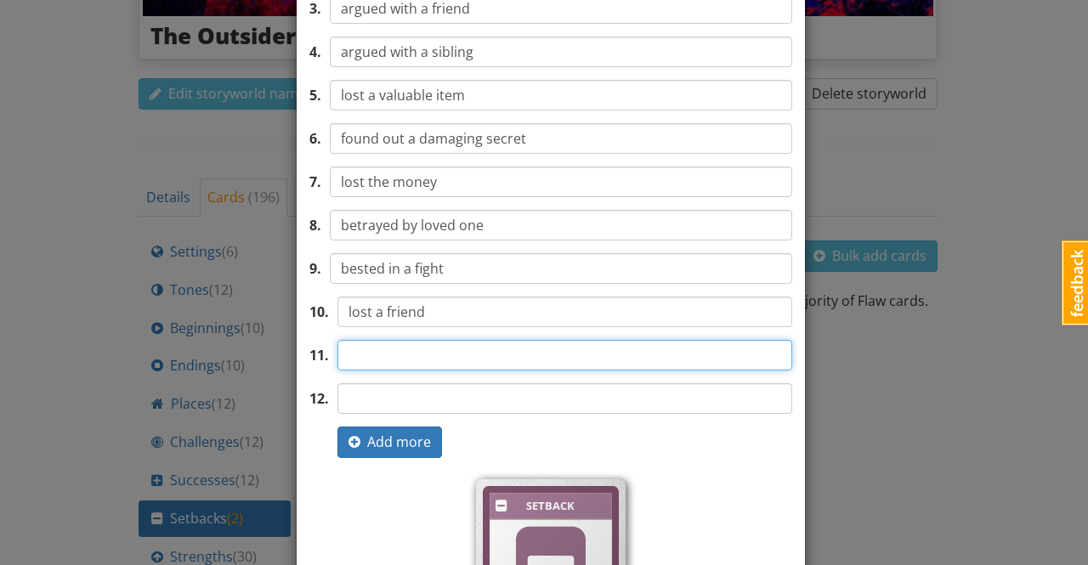
click at [385, 353] on input "text" at bounding box center [564, 355] width 455 height 31
type input "g"
type input "got sick"
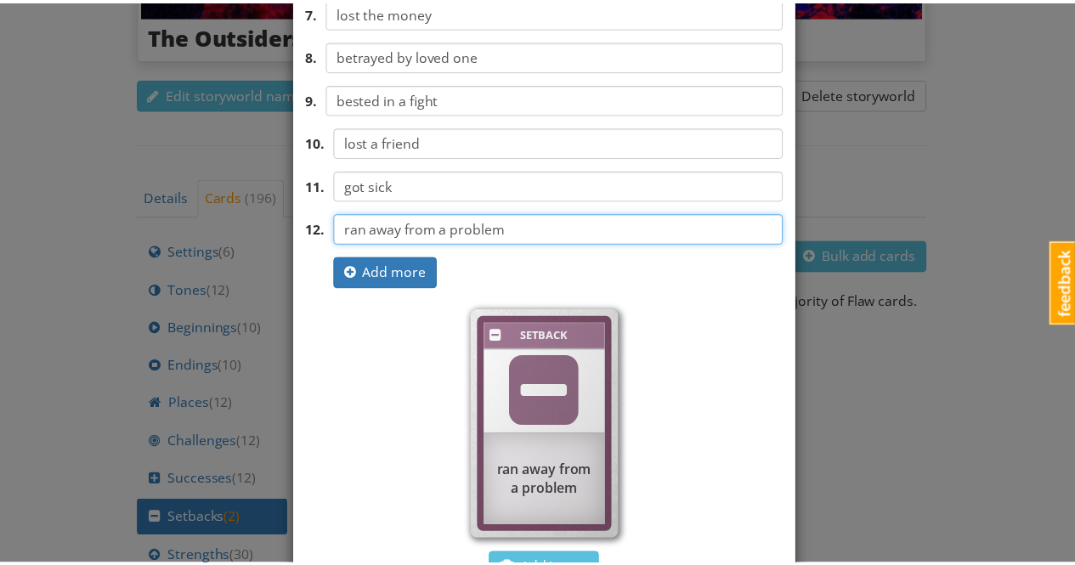
scroll to position [510, 0]
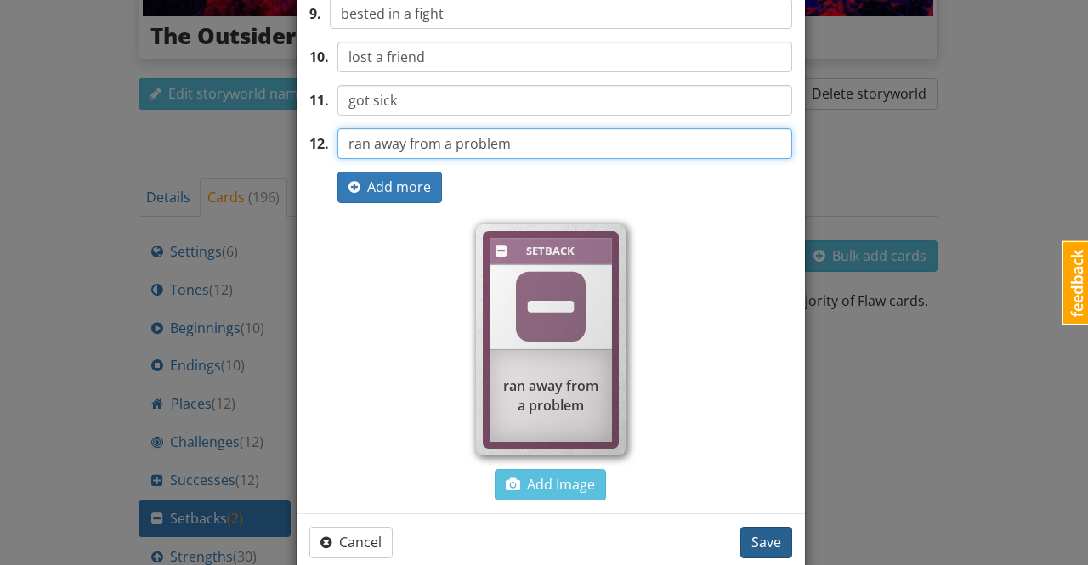
type input "ran away from a problem"
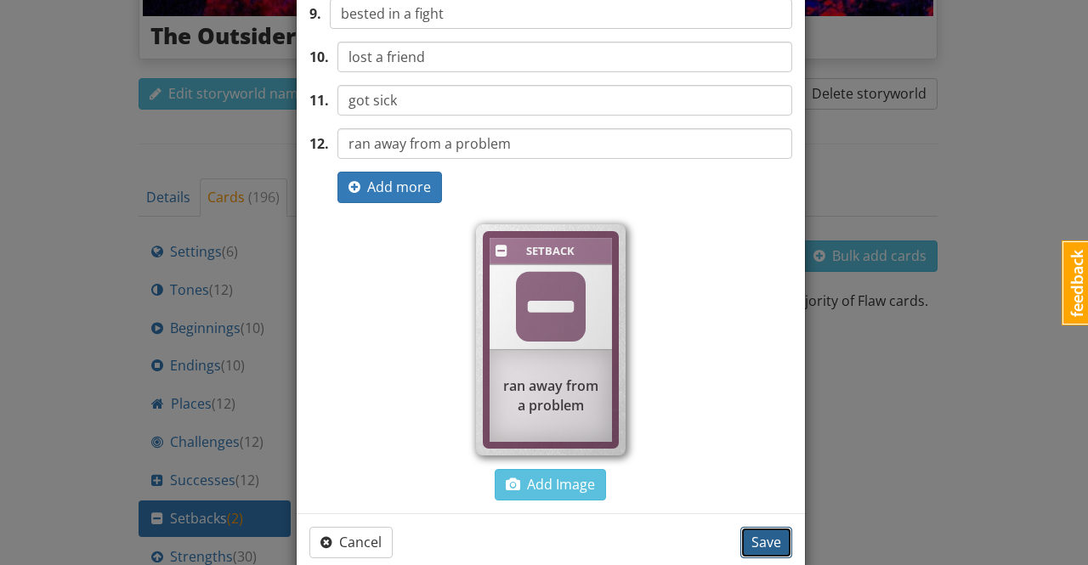
click at [766, 542] on span "Save" at bounding box center [766, 542] width 30 height 19
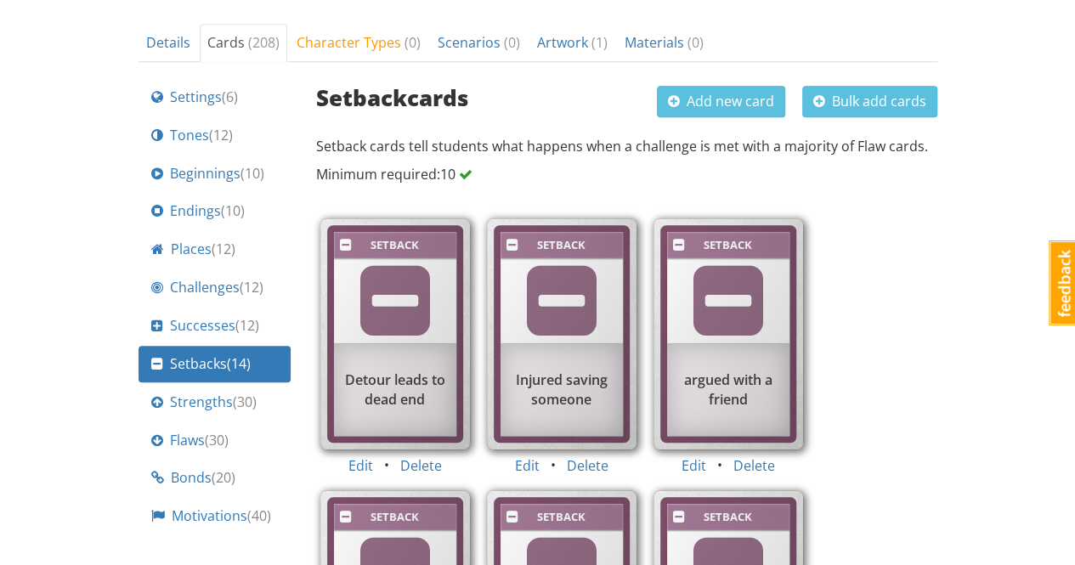
scroll to position [542, 0]
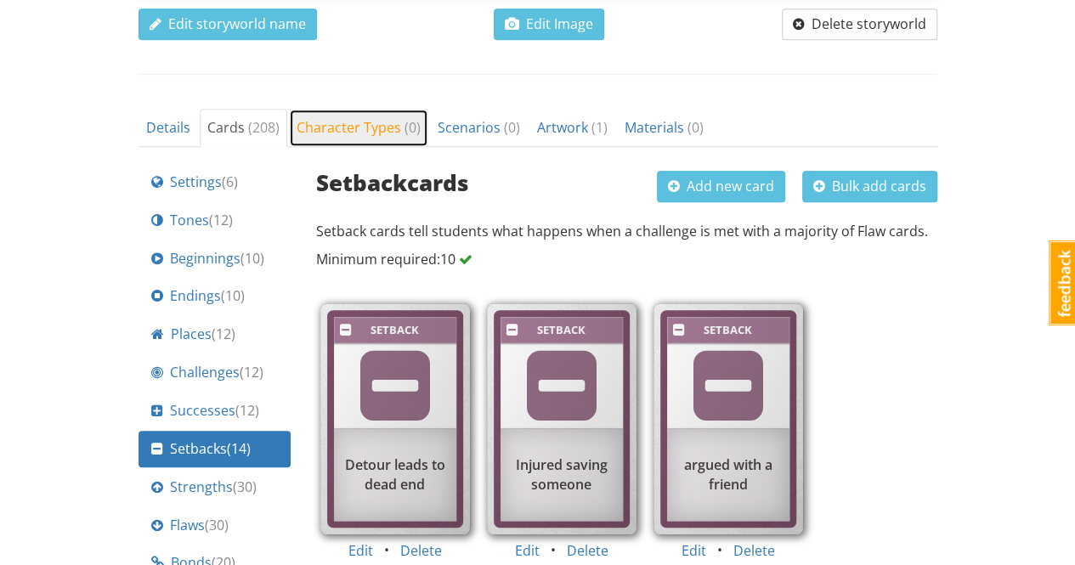
click at [366, 123] on span "Character Types ( 0 )" at bounding box center [359, 127] width 124 height 19
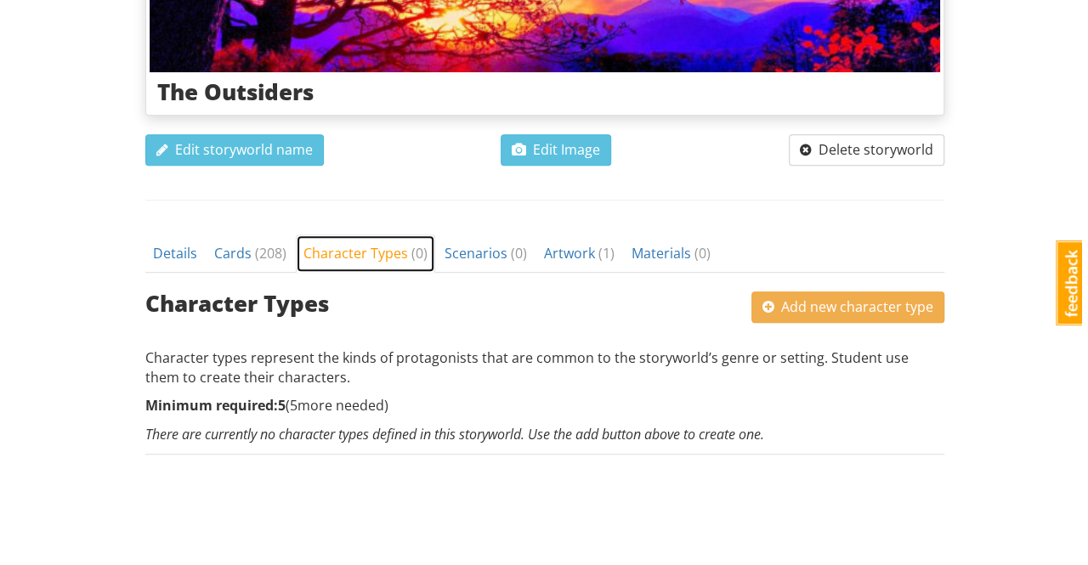
scroll to position [411, 0]
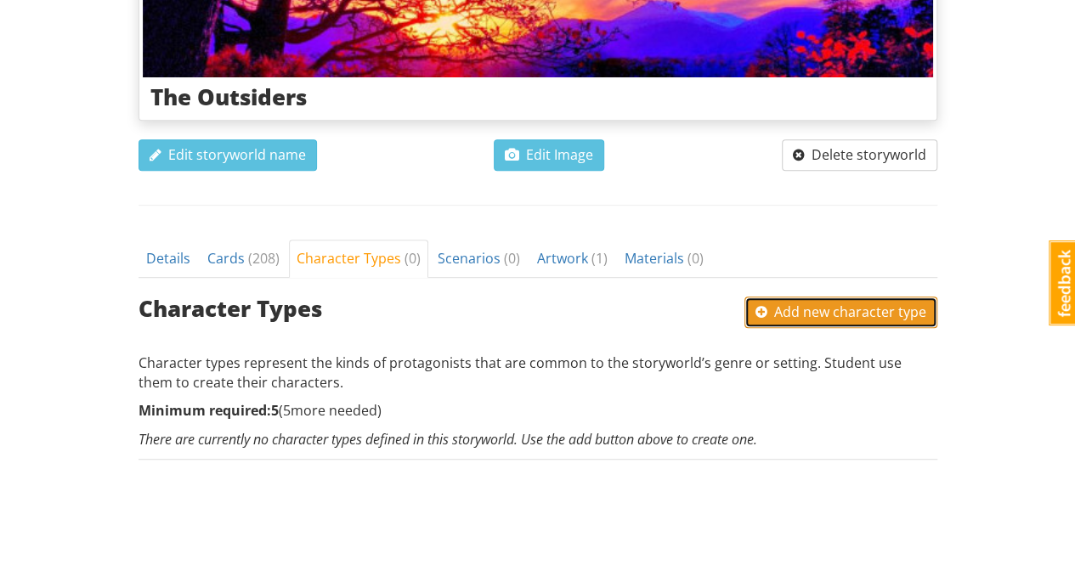
click at [849, 308] on span "Add new character type" at bounding box center [840, 312] width 171 height 19
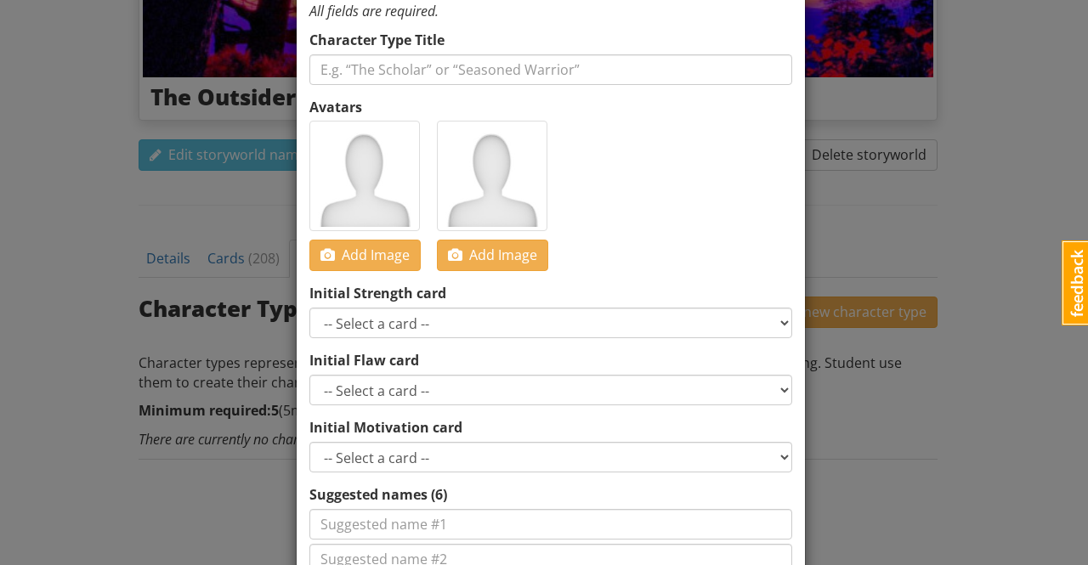
scroll to position [0, 0]
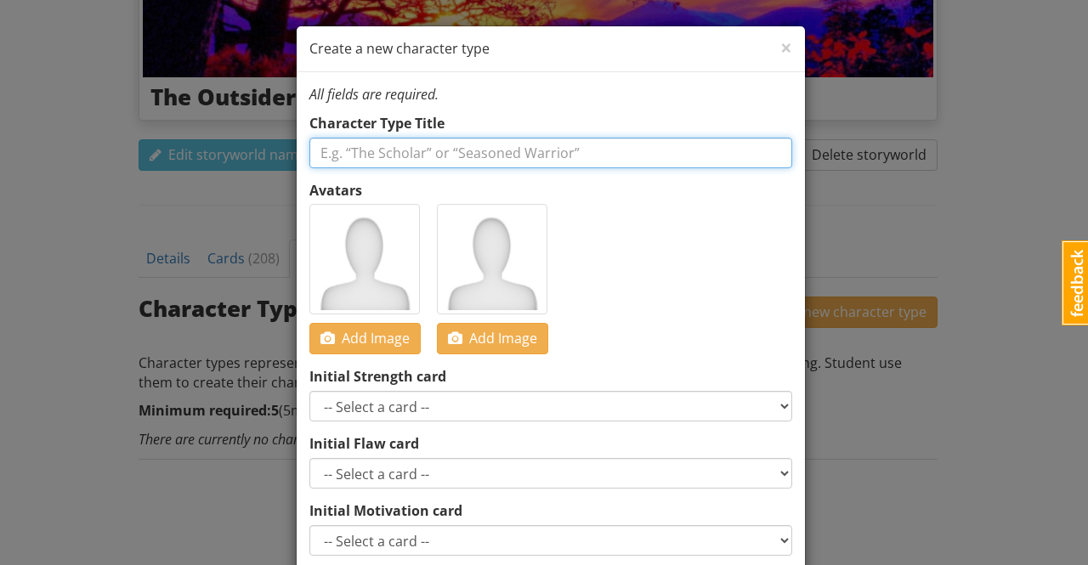
click at [478, 150] on input "text" at bounding box center [550, 153] width 483 height 31
type input "Heart Throb High School dropout"
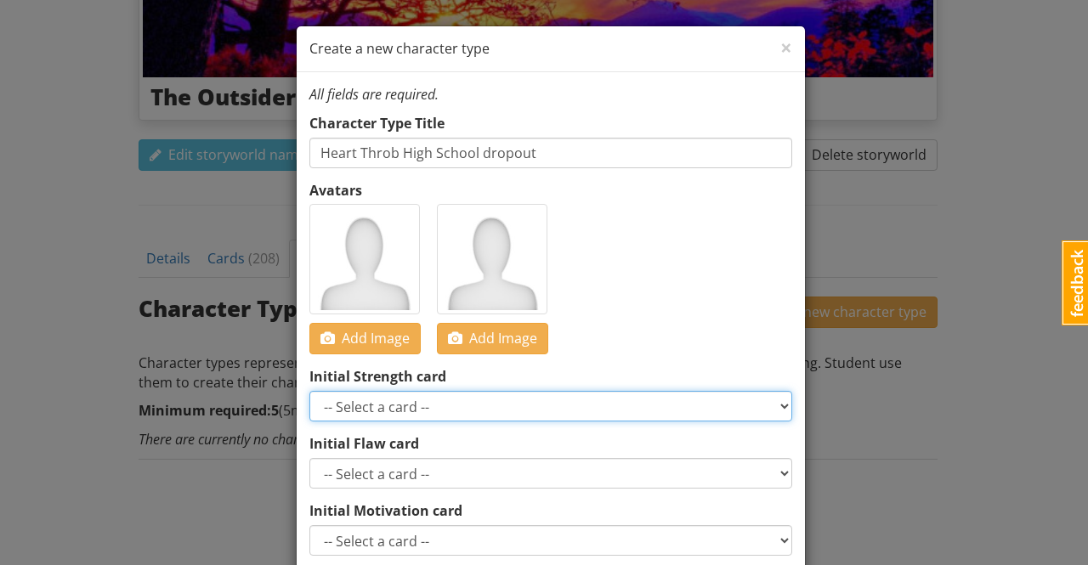
click at [405, 410] on select "-- Select a card -- Smart Perceptive Persuasive Witty Resourceful Charismatic B…" at bounding box center [550, 406] width 483 height 31
select select "d_card_86"
click at [309, 391] on select "-- Select a card -- Smart Perceptive Persuasive Witty Resourceful Charismatic B…" at bounding box center [550, 406] width 483 height 31
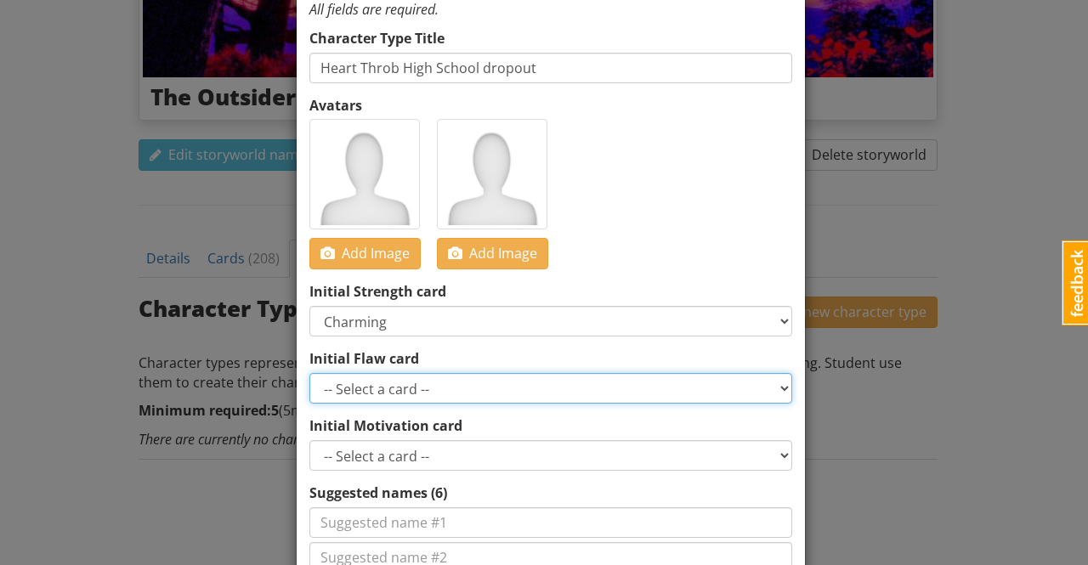
click at [455, 395] on select "-- Select a card -- Greedy Insensitive Overconfident Insecure Afraid Secretive …" at bounding box center [550, 388] width 483 height 31
select select "d_card_116"
click at [309, 373] on select "-- Select a card -- Greedy Insensitive Overconfident Insecure Afraid Secretive …" at bounding box center [550, 388] width 483 height 31
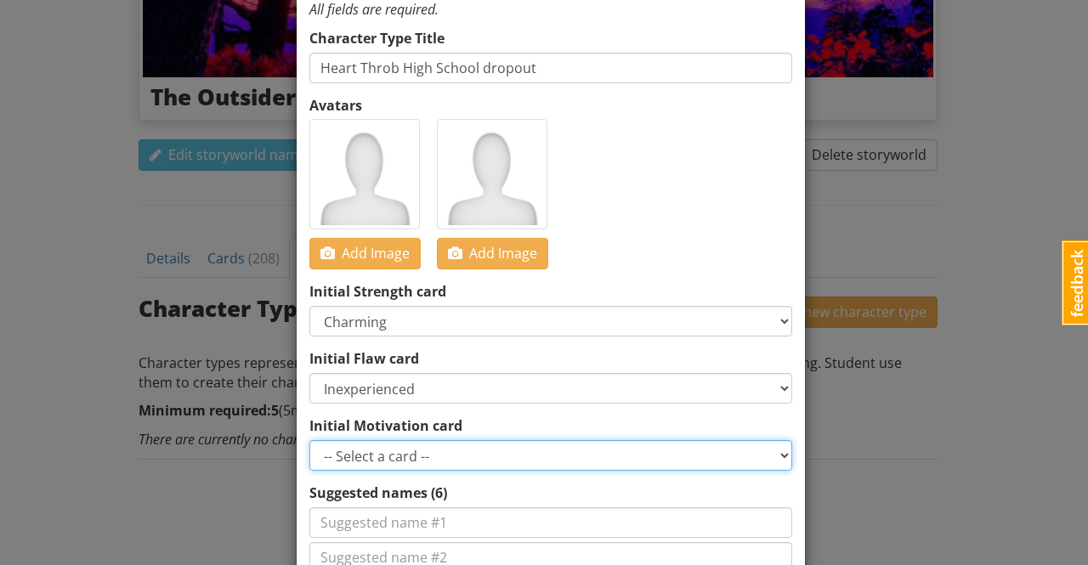
click at [420, 456] on select "-- Select a card -- Get revenge Undermine a rival Keep a secret Learn something…" at bounding box center [550, 455] width 483 height 31
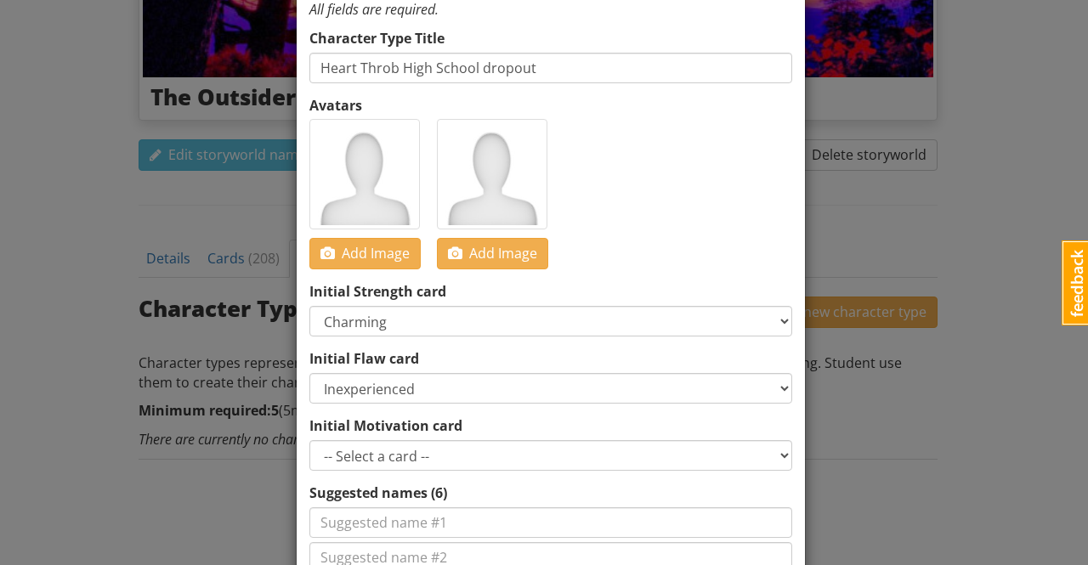
click at [860, 456] on div "× Close Create a new character type All fields are required. Character Type Tit…" at bounding box center [544, 282] width 1088 height 565
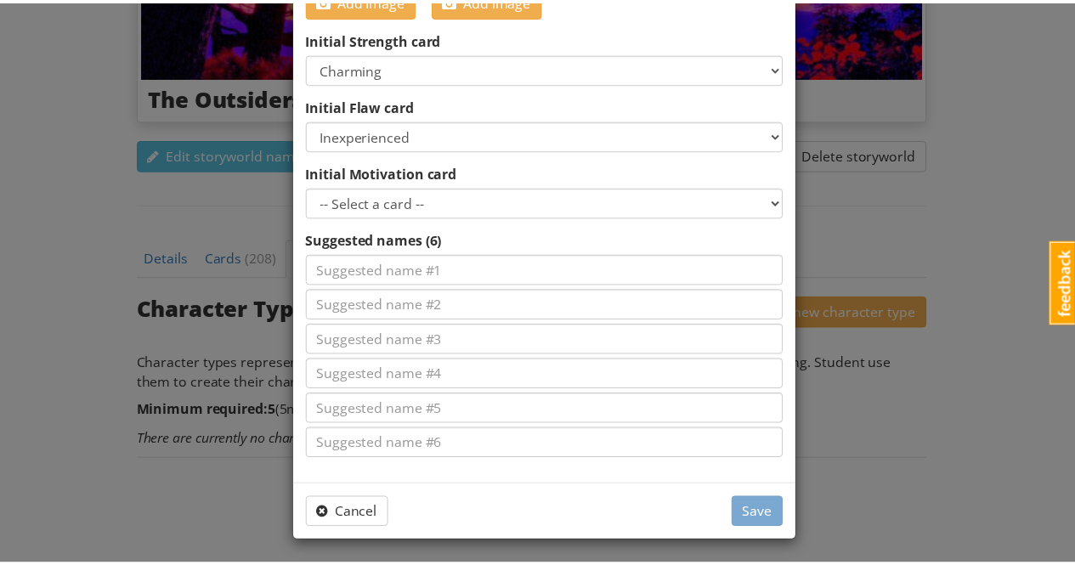
scroll to position [0, 0]
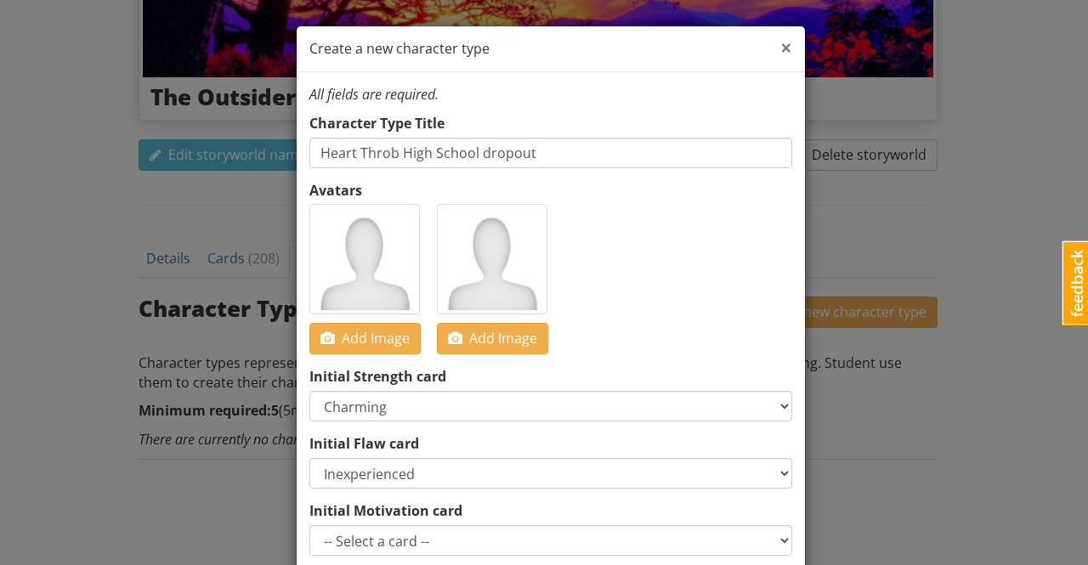
click at [782, 48] on span "×" at bounding box center [786, 47] width 12 height 28
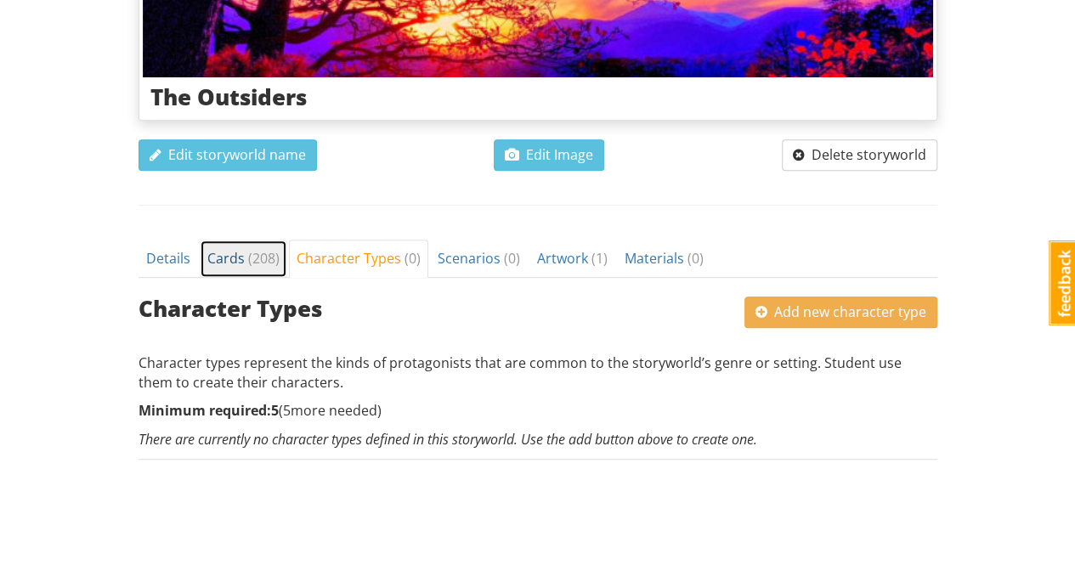
click at [219, 254] on span "Cards ( 208 )" at bounding box center [243, 258] width 72 height 19
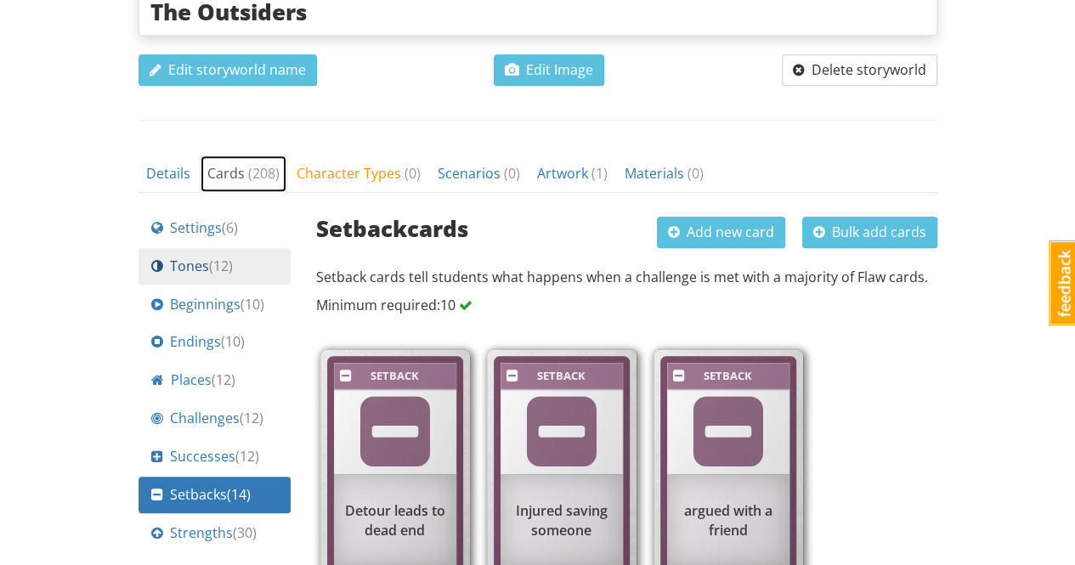
scroll to position [581, 0]
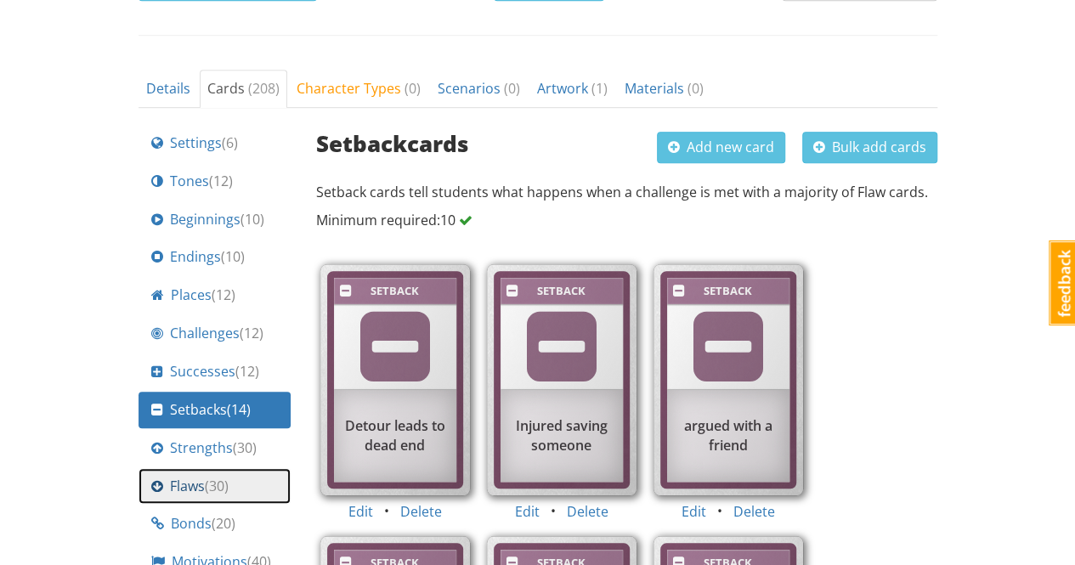
click at [191, 478] on span "Flaws ( 30 )" at bounding box center [199, 487] width 59 height 20
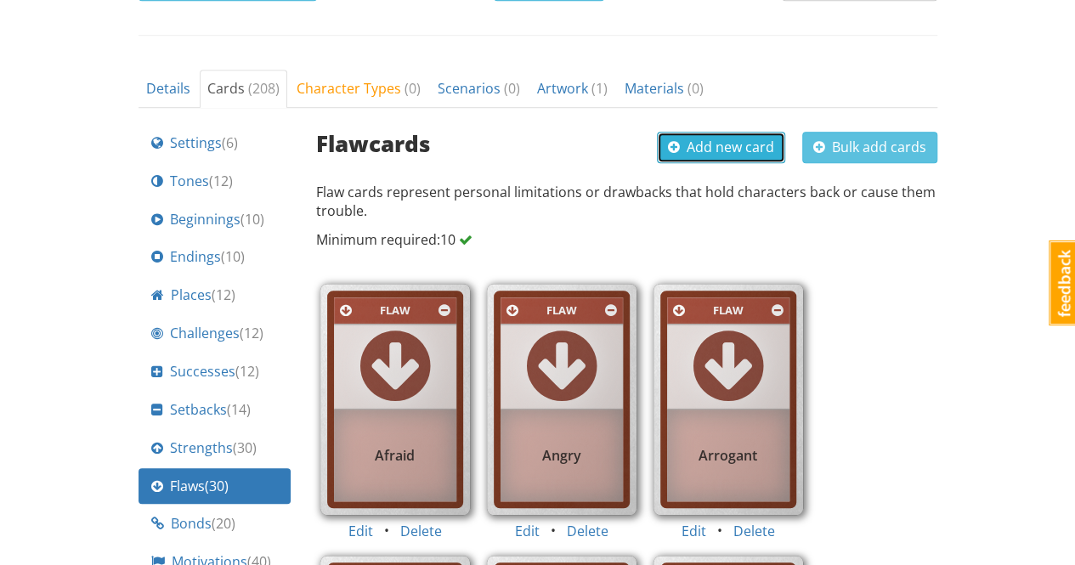
click at [738, 144] on span "Add new card" at bounding box center [721, 147] width 106 height 19
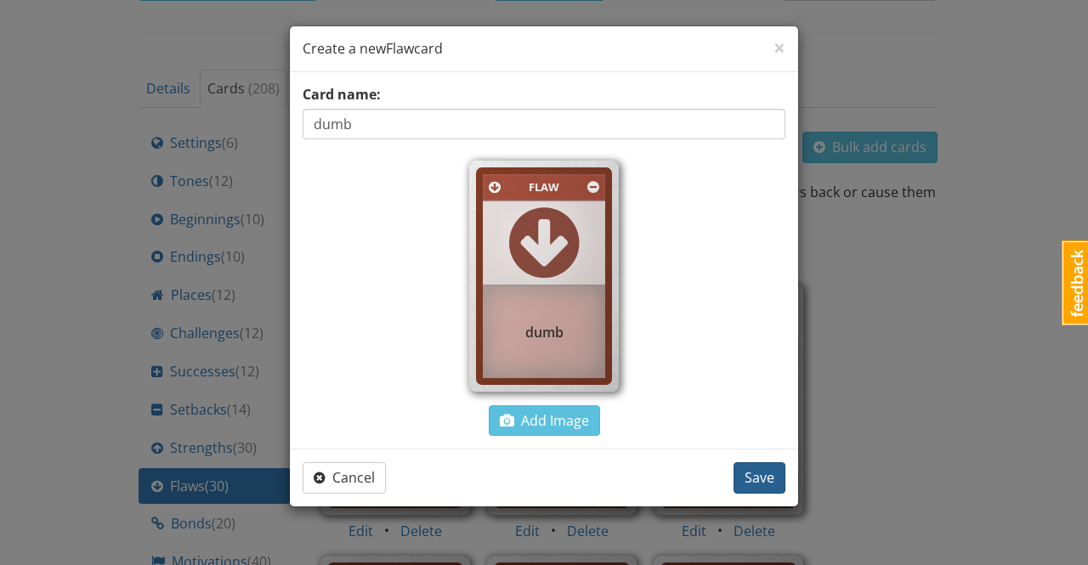
type input "dumb"
click at [758, 468] on span "Save" at bounding box center [759, 477] width 30 height 19
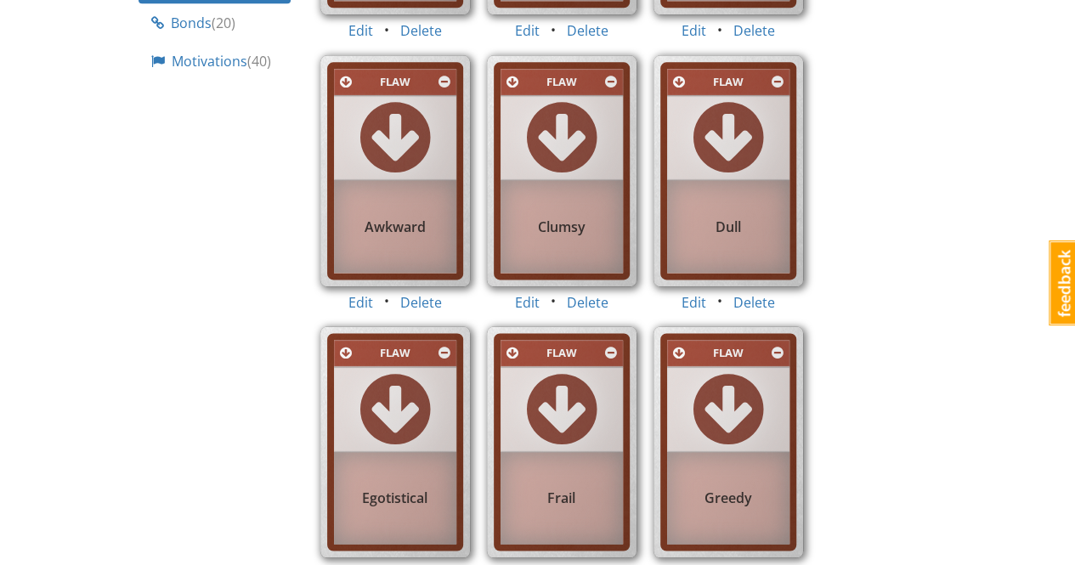
scroll to position [487, 0]
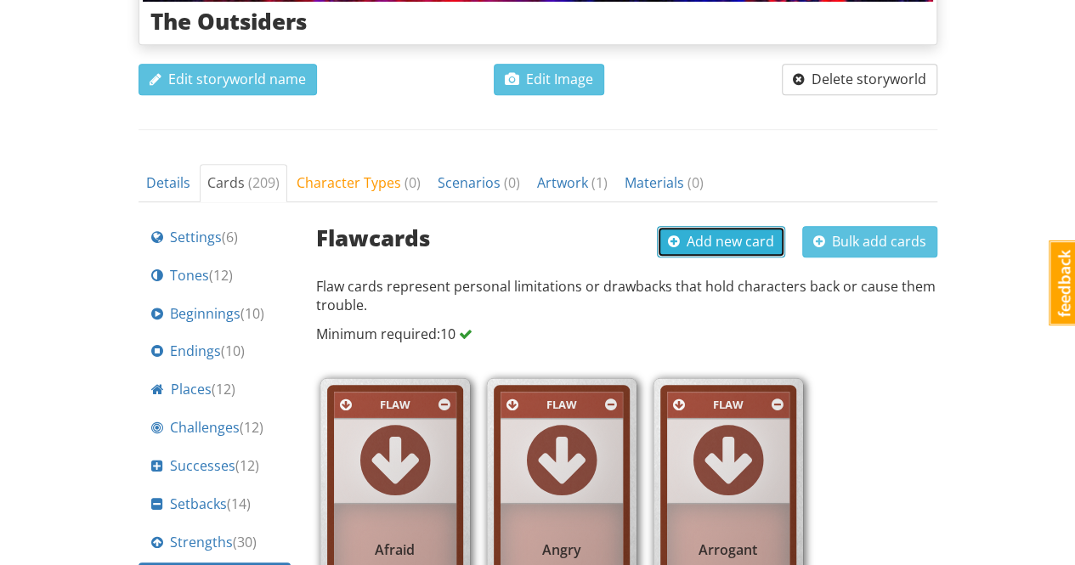
click at [729, 239] on span "Add new card" at bounding box center [721, 241] width 106 height 19
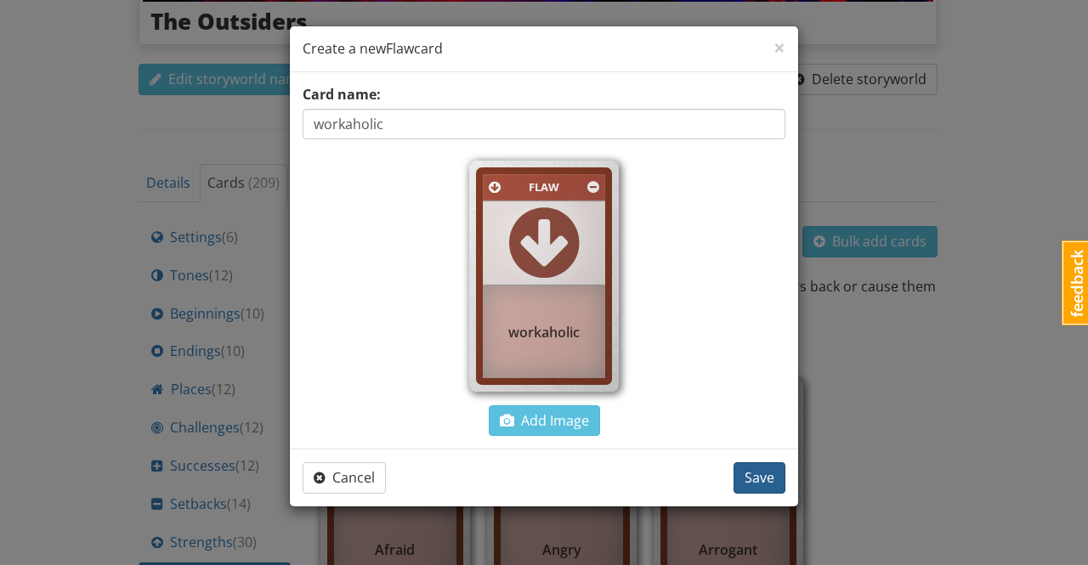
type input "workaholic"
click at [760, 472] on span "Save" at bounding box center [759, 477] width 30 height 19
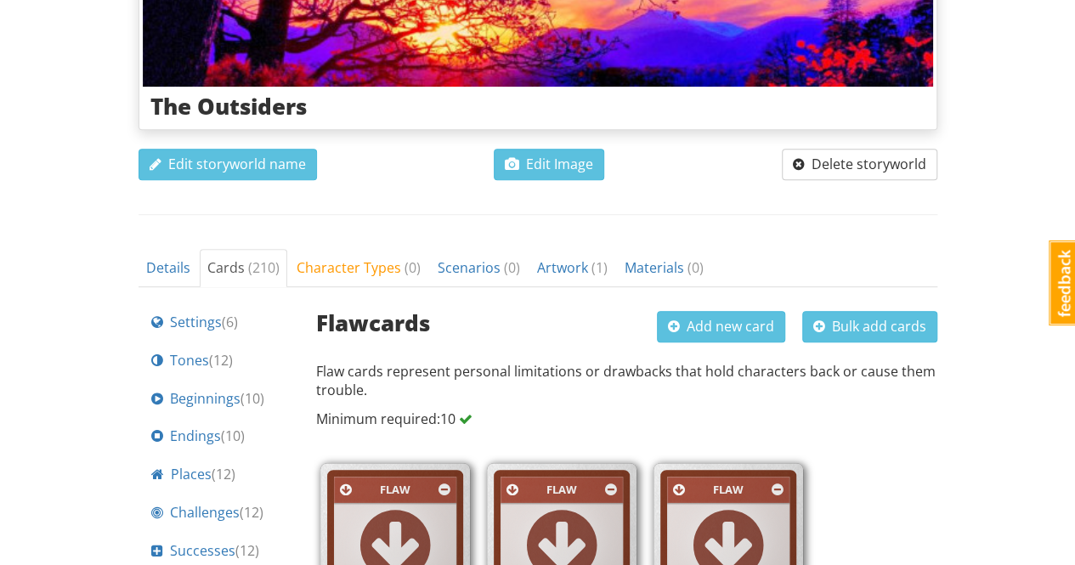
scroll to position [317, 0]
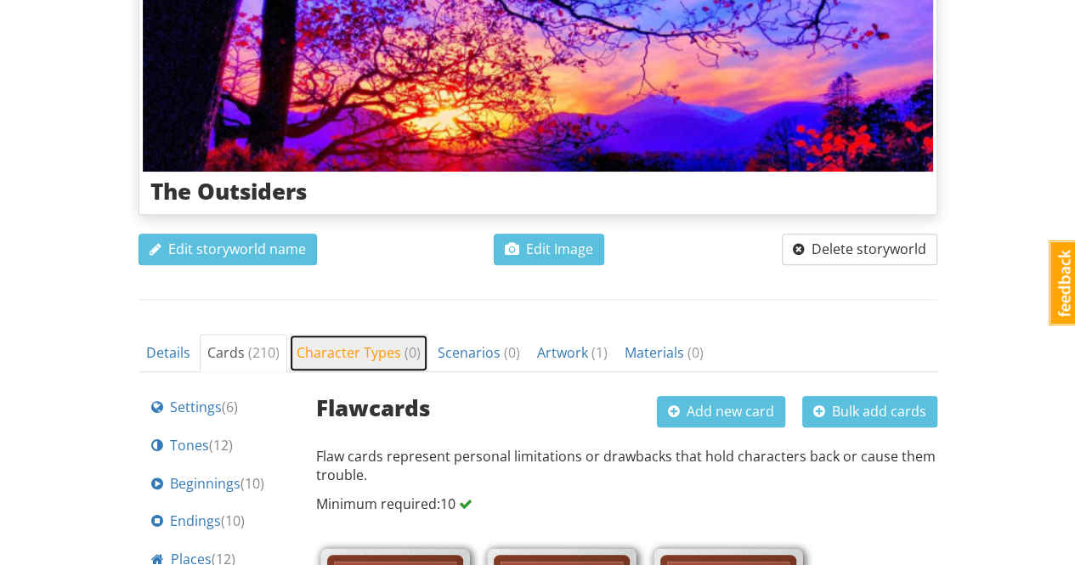
click at [352, 348] on span "Character Types ( 0 )" at bounding box center [359, 352] width 124 height 19
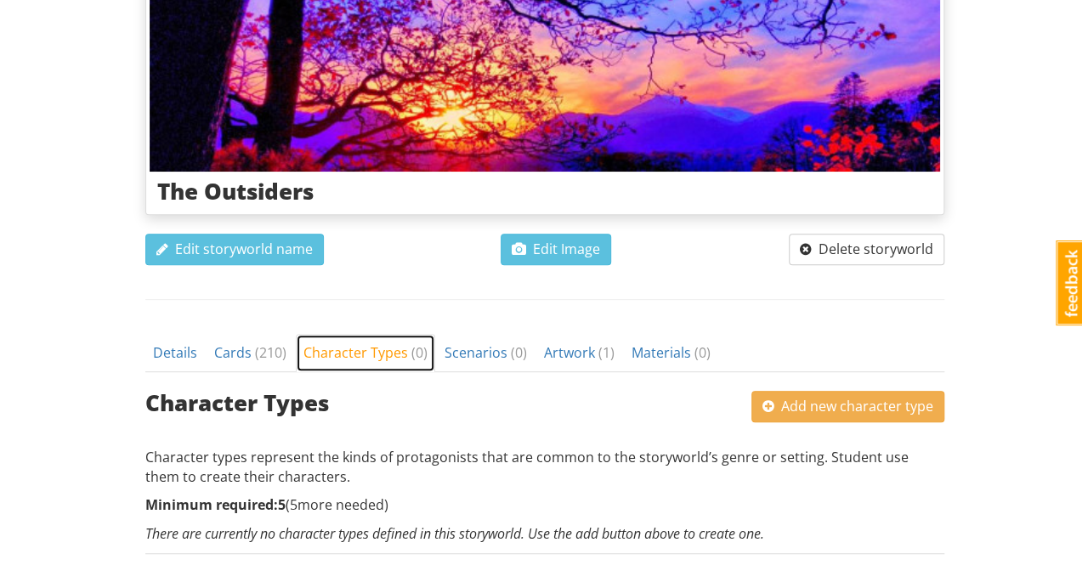
scroll to position [411, 0]
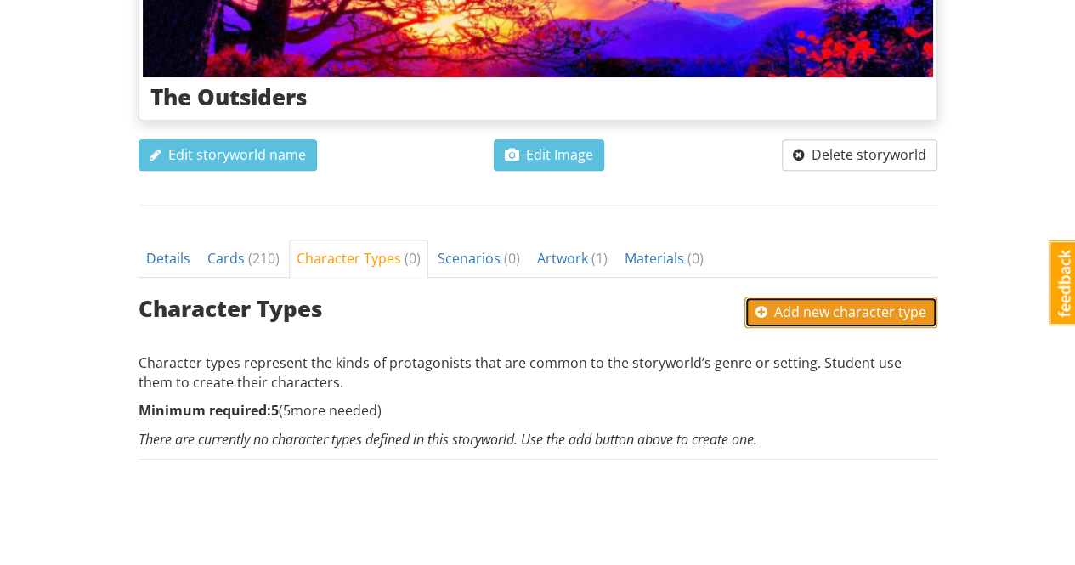
click at [846, 312] on span "Add new character type" at bounding box center [840, 312] width 171 height 19
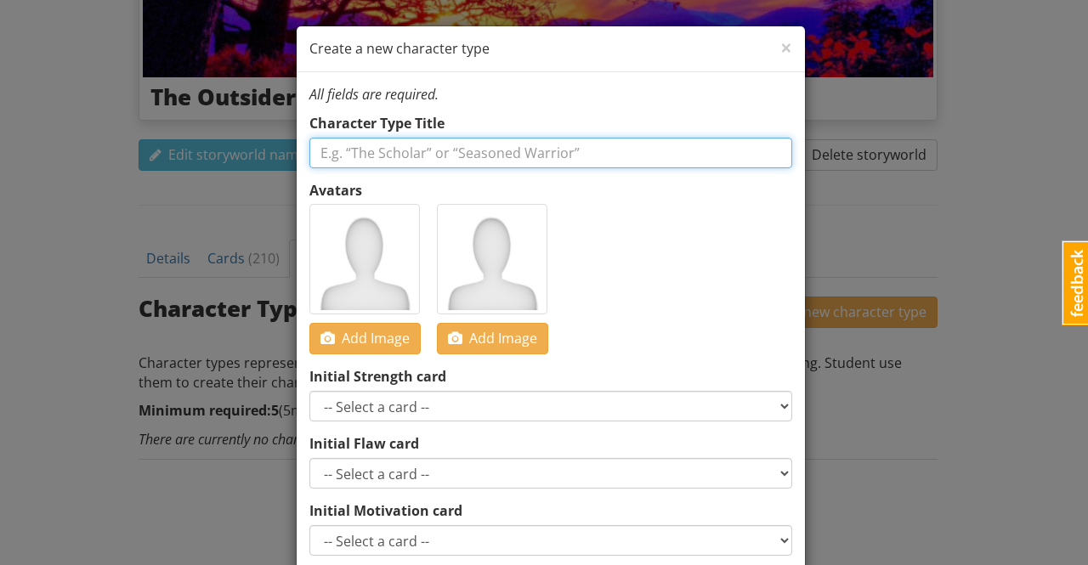
click at [576, 152] on input "text" at bounding box center [550, 153] width 483 height 31
type input "High School Dropout"
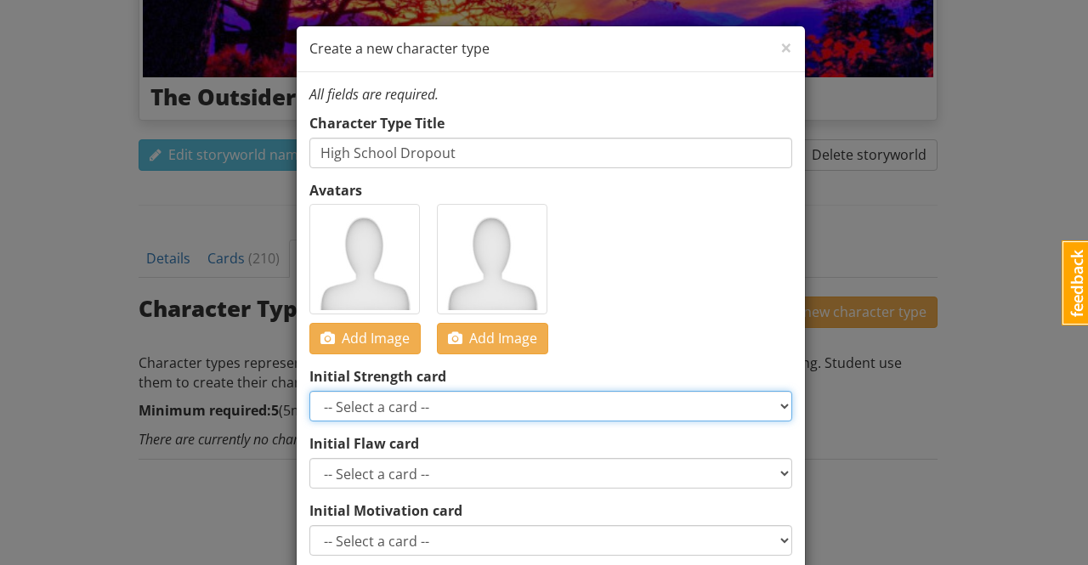
click at [396, 407] on select "-- Select a card -- Smart Perceptive Persuasive Witty Resourceful Charismatic B…" at bounding box center [550, 406] width 483 height 31
select select "d_card_83"
click at [309, 391] on select "-- Select a card -- Smart Perceptive Persuasive Witty Resourceful Charismatic B…" at bounding box center [550, 406] width 483 height 31
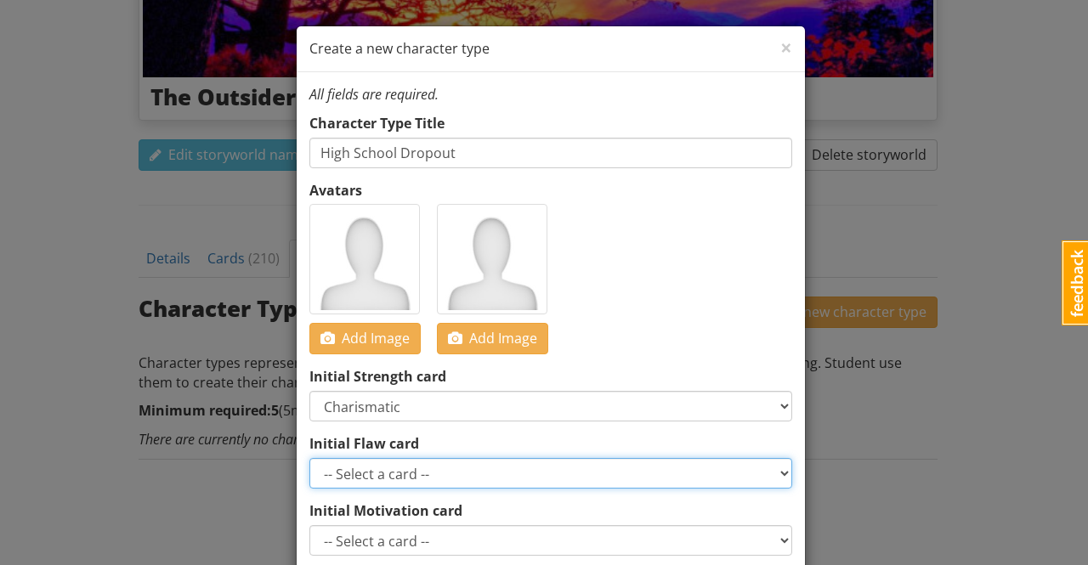
click at [433, 466] on select "-- Select a card -- Greedy Insensitive Overconfident Insecure Afraid Secretive …" at bounding box center [550, 473] width 483 height 31
select select "d_card_210"
click at [309, 458] on select "-- Select a card -- Greedy Insensitive Overconfident Insecure Afraid Secretive …" at bounding box center [550, 473] width 483 height 31
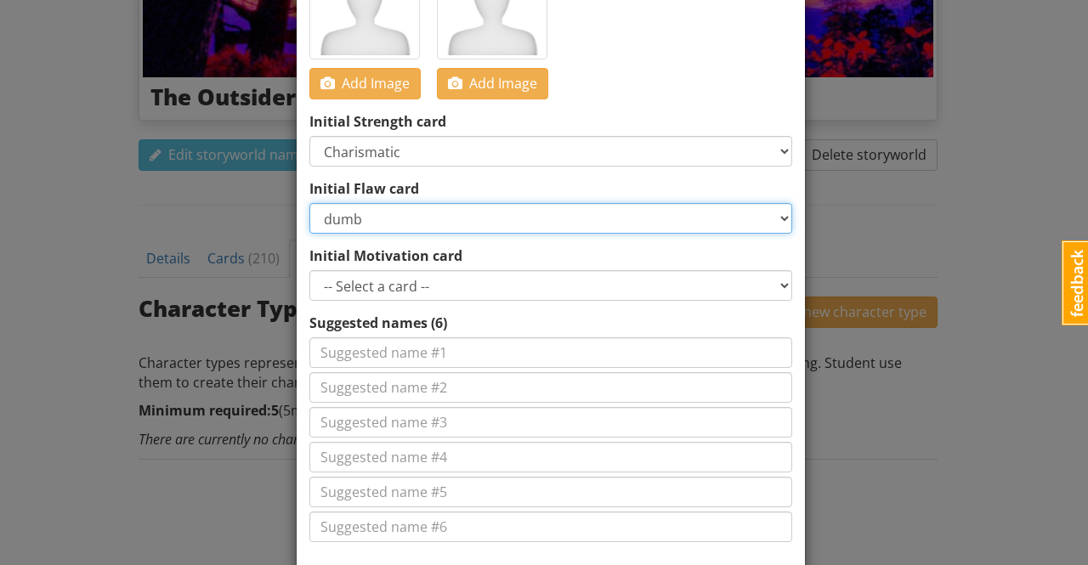
scroll to position [338, 0]
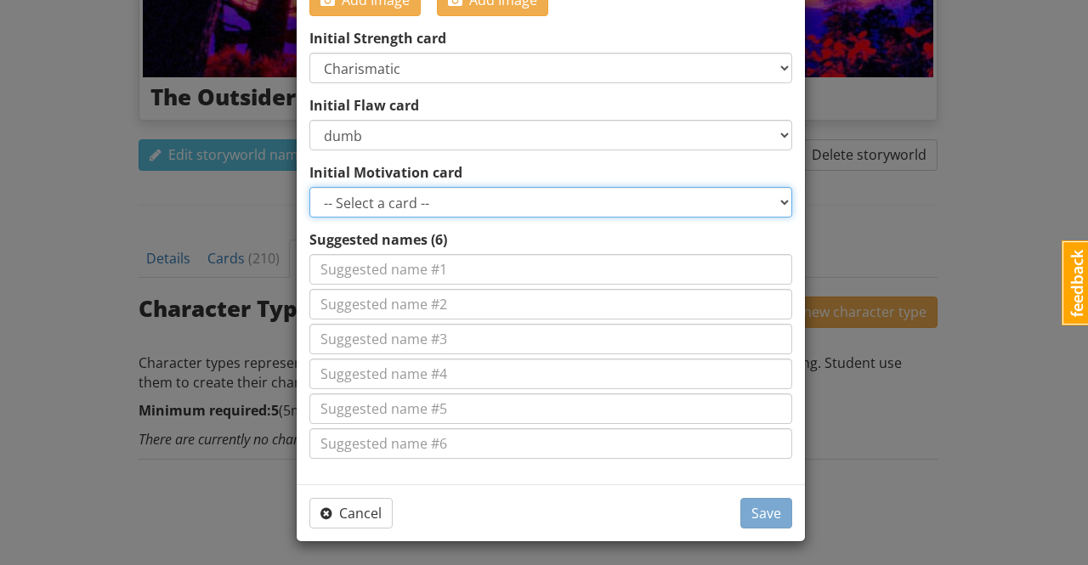
click at [418, 201] on select "-- Select a card -- Get revenge Undermine a rival Keep a secret Learn something…" at bounding box center [550, 202] width 483 height 31
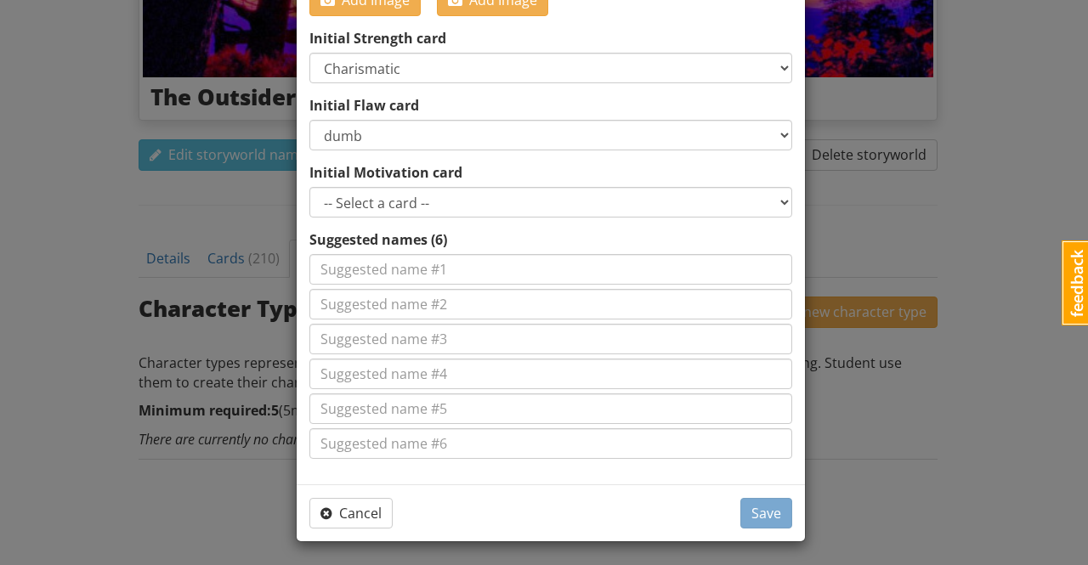
click at [831, 207] on div "× Close Create a new character type All fields are required. Character Type Tit…" at bounding box center [544, 282] width 1088 height 565
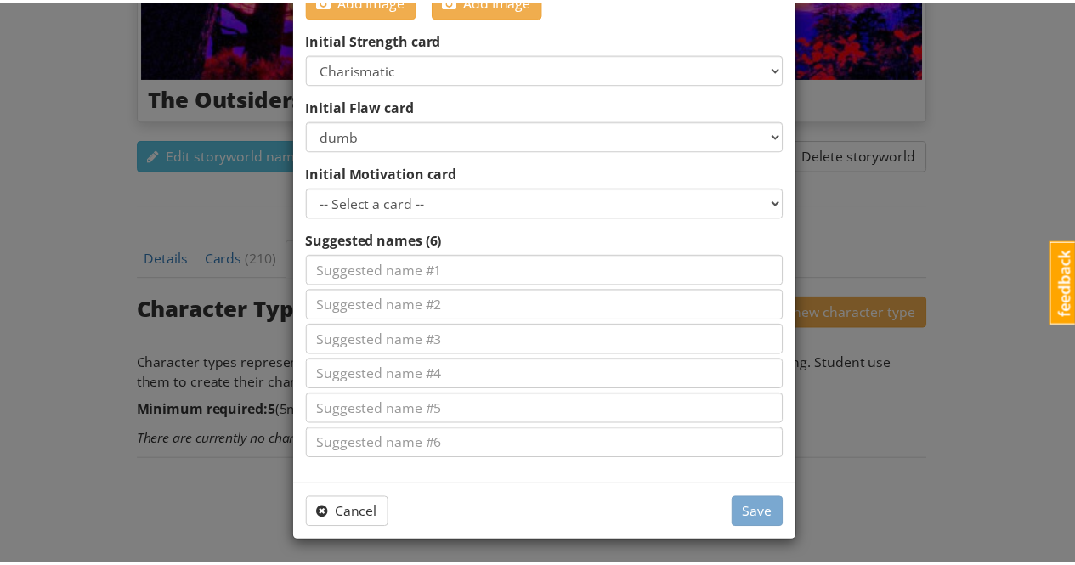
scroll to position [0, 0]
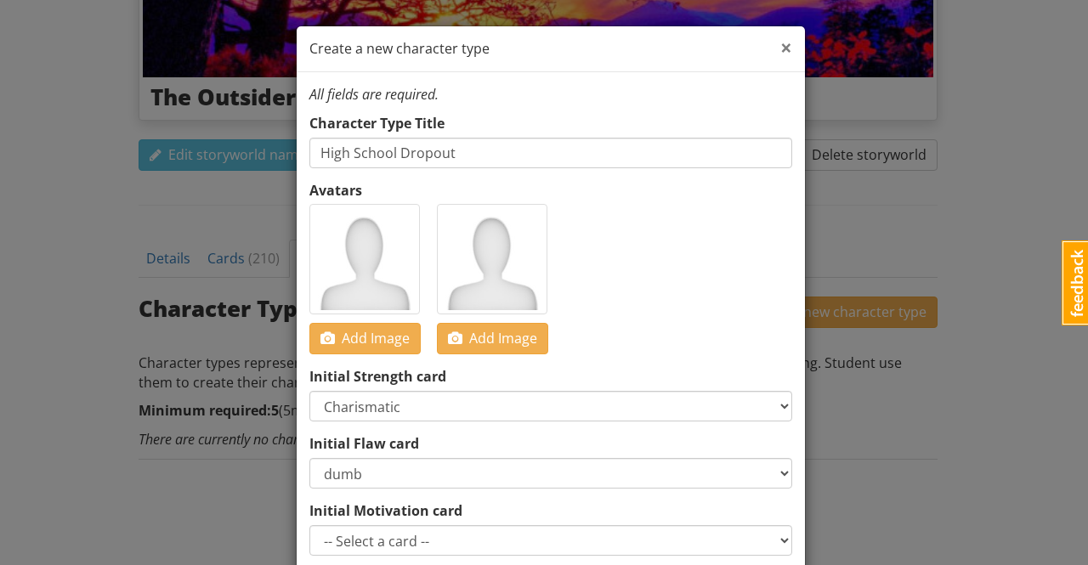
click at [780, 43] on span "×" at bounding box center [786, 47] width 12 height 28
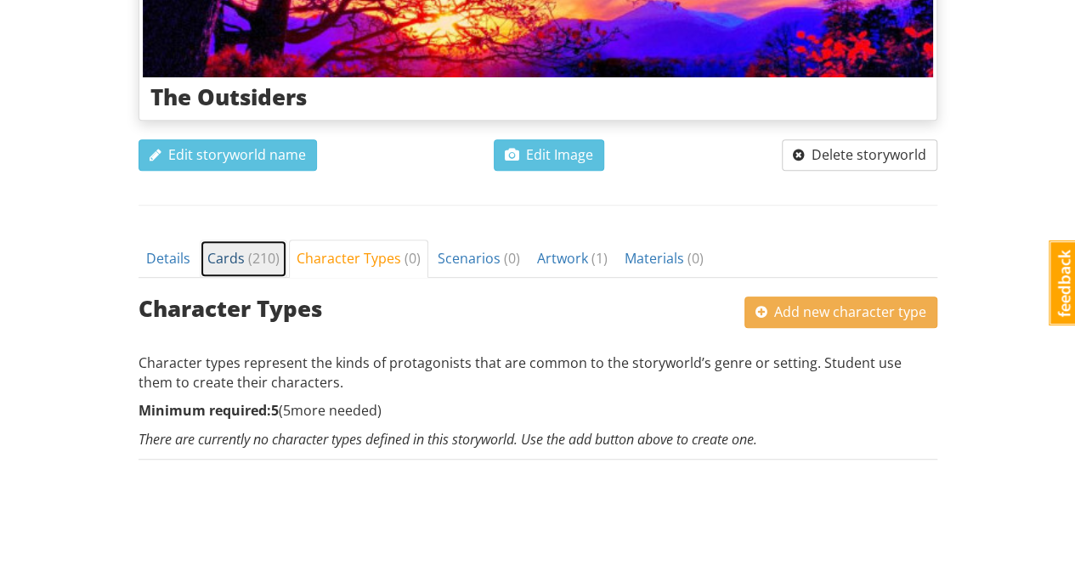
click at [229, 255] on span "Cards ( 210 )" at bounding box center [243, 258] width 72 height 19
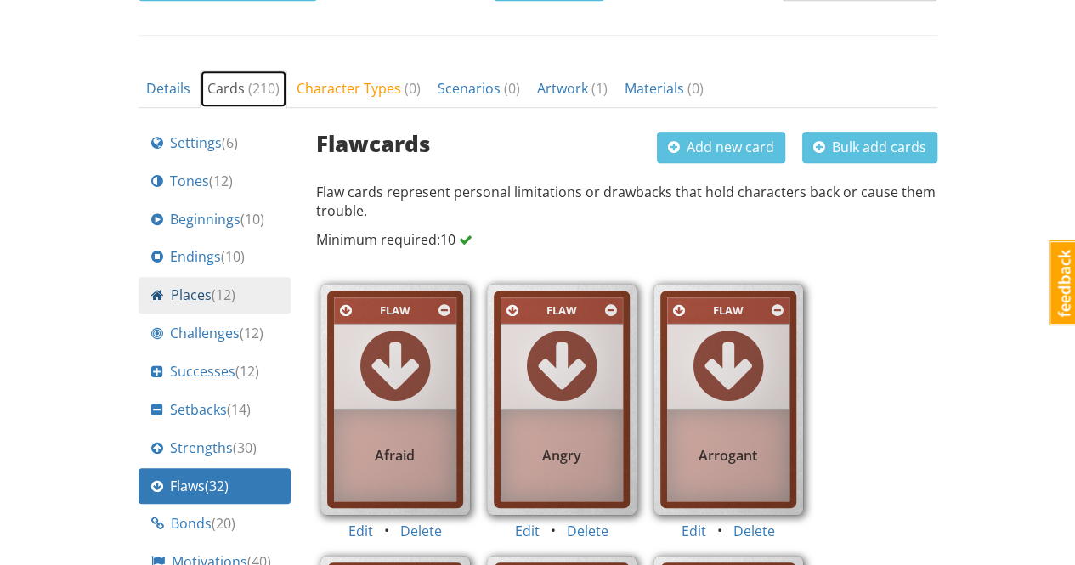
scroll to position [666, 0]
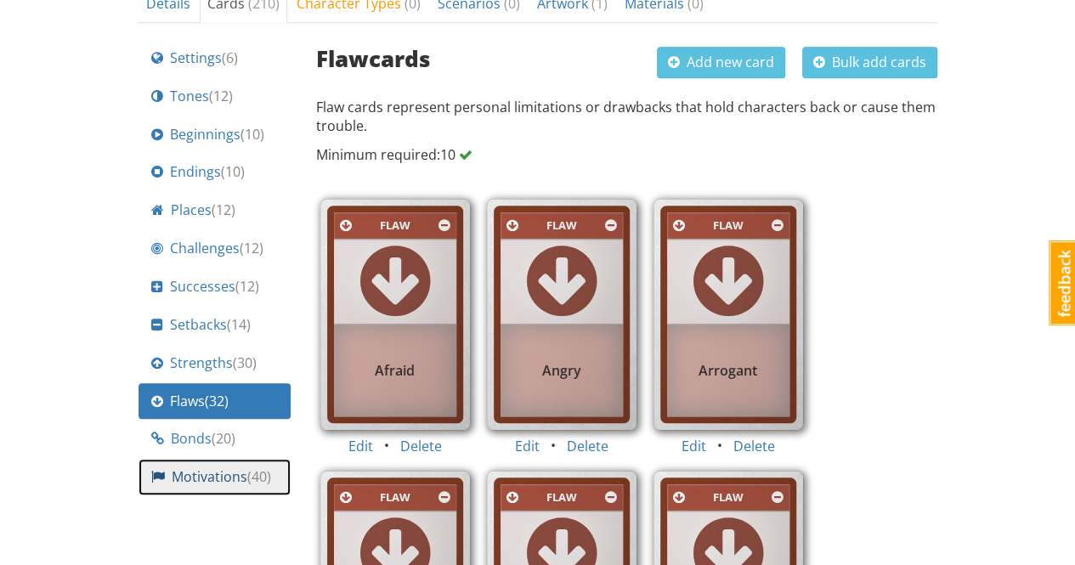
click at [235, 475] on span "Motivations ( 40 )" at bounding box center [221, 477] width 99 height 20
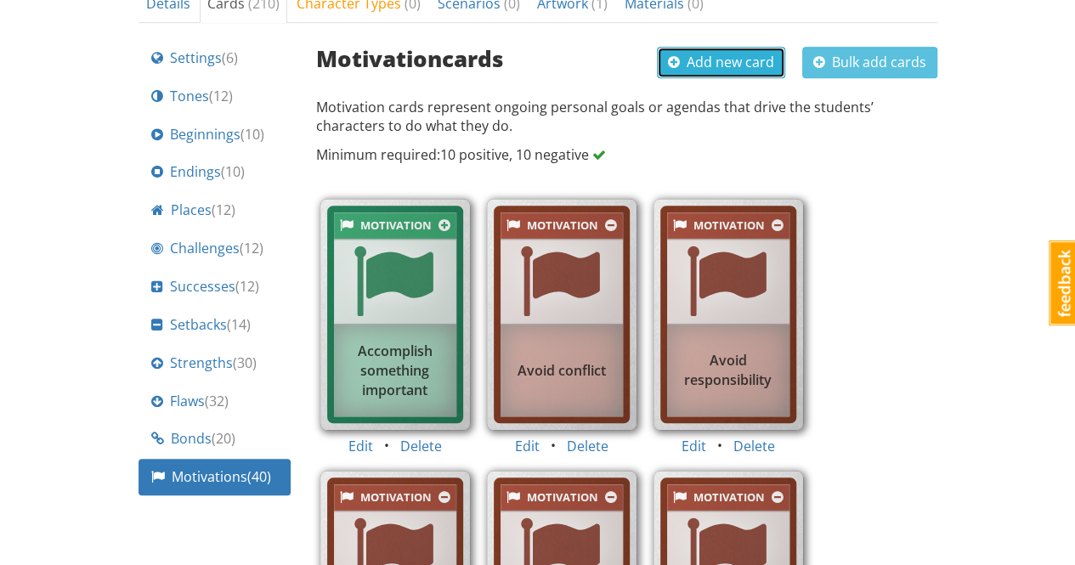
click at [749, 60] on span "Add new card" at bounding box center [721, 62] width 106 height 19
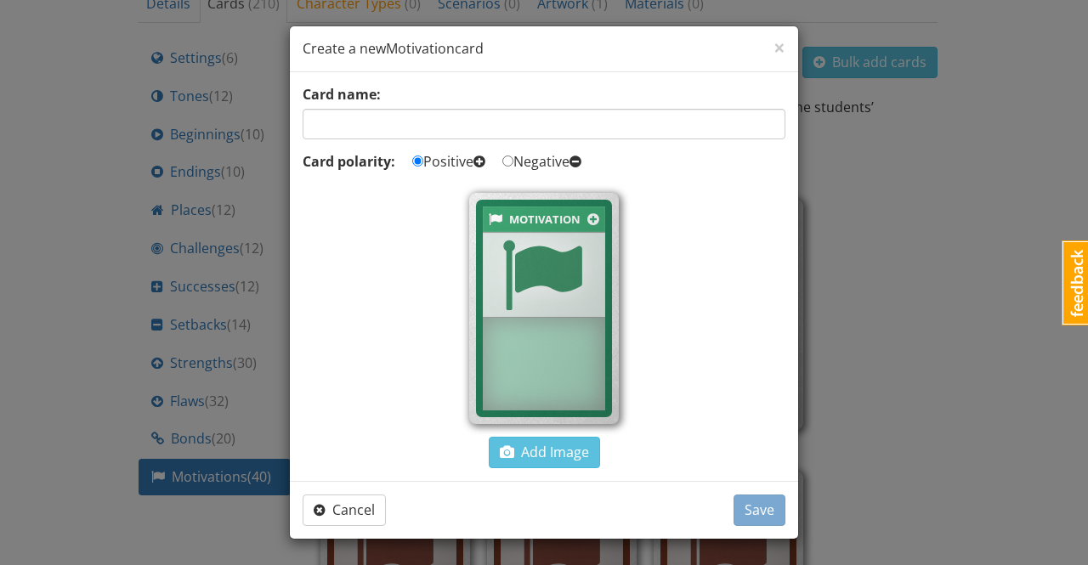
click at [585, 127] on input "text" at bounding box center [544, 124] width 483 height 31
type input "Find love"
click at [764, 504] on span "Save" at bounding box center [759, 509] width 30 height 19
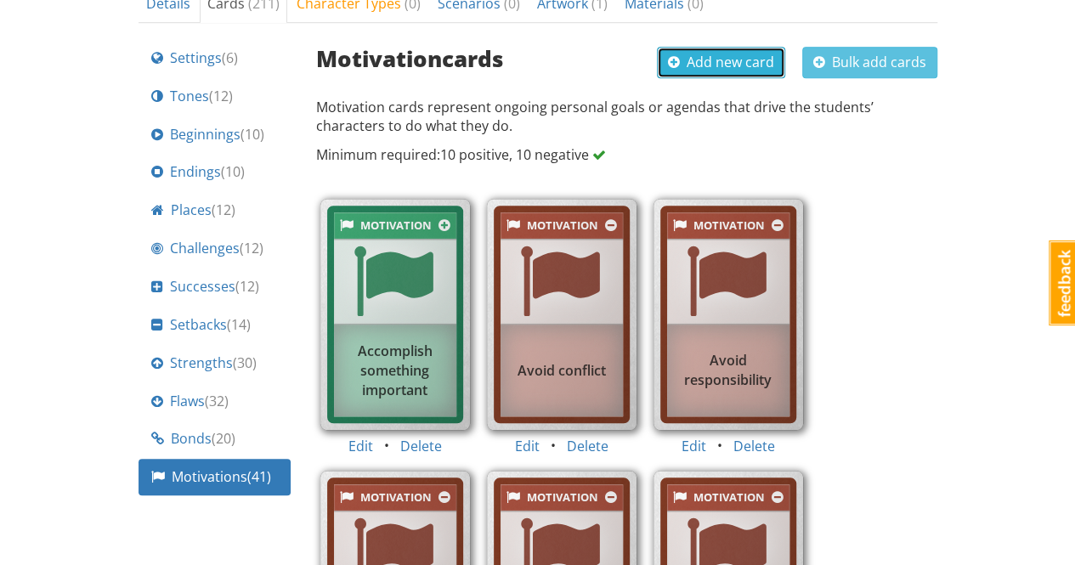
click at [731, 57] on span "Add new card" at bounding box center [721, 62] width 106 height 19
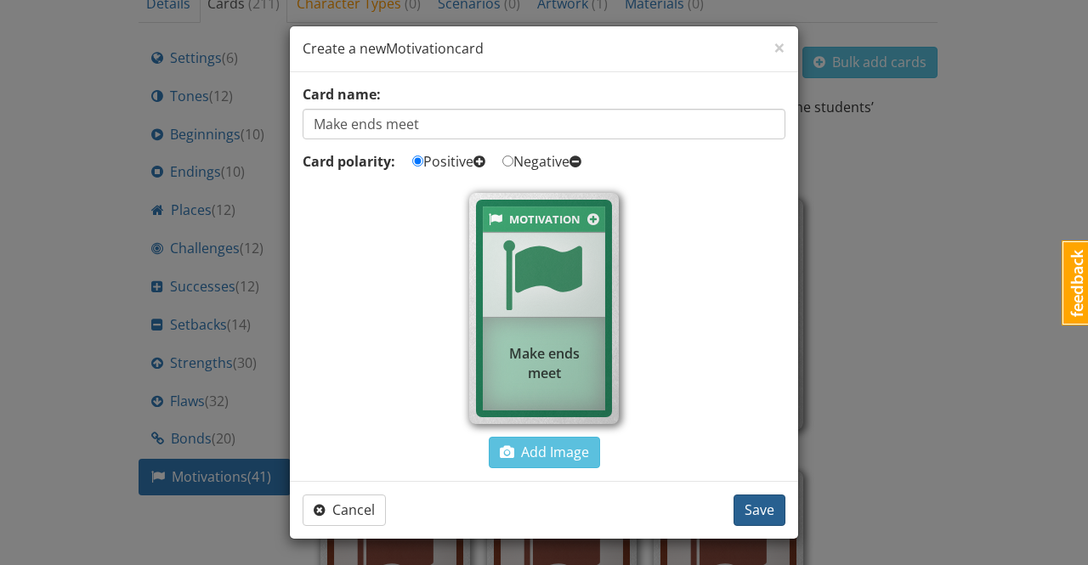
type input "Make ends meet"
click at [761, 512] on span "Save" at bounding box center [759, 509] width 30 height 19
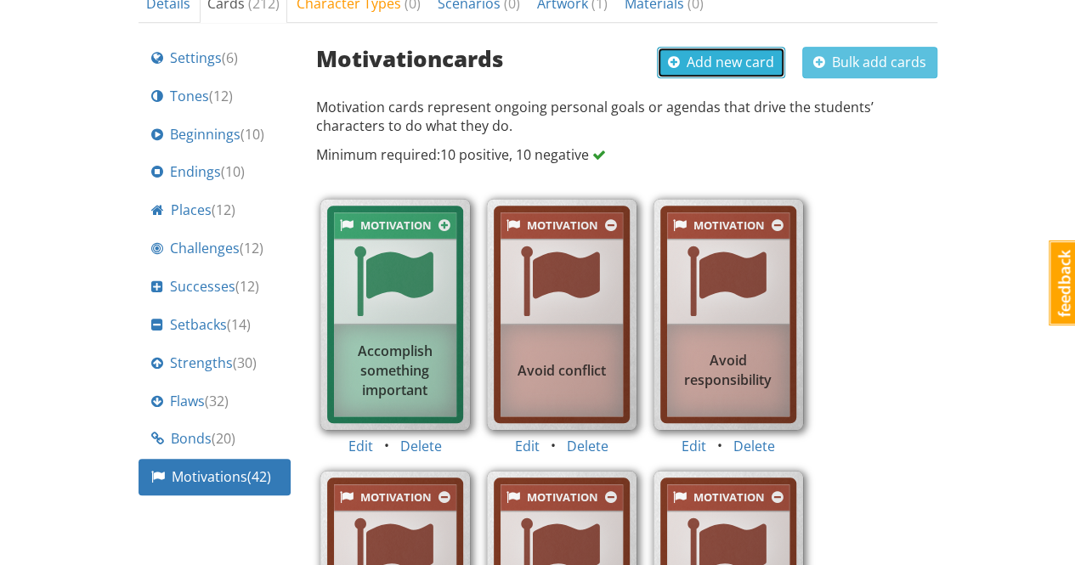
click at [731, 59] on span "Add new card" at bounding box center [721, 62] width 106 height 19
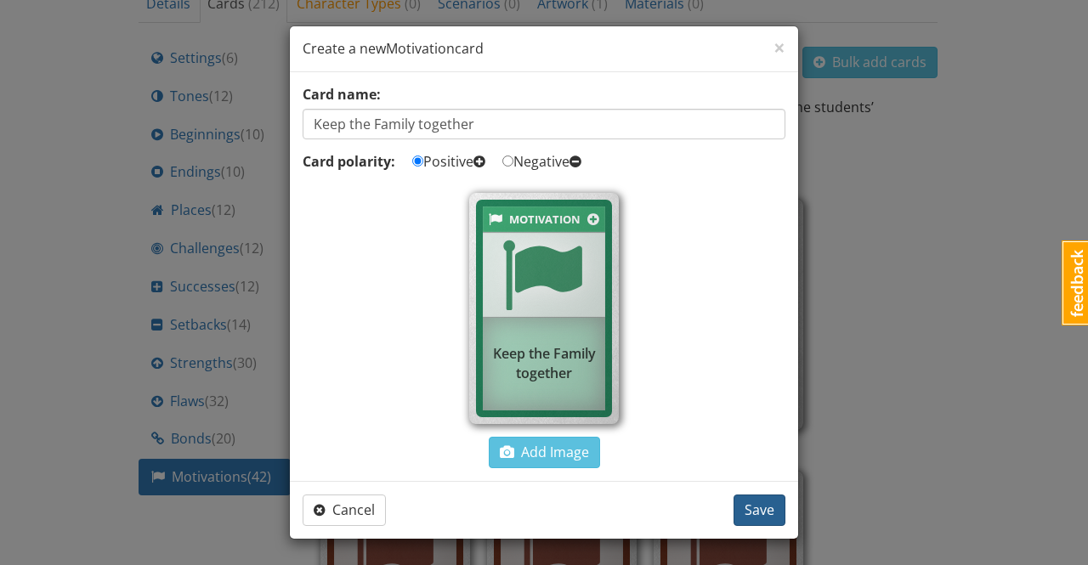
type input "Keep the Family together"
click at [760, 506] on span "Save" at bounding box center [759, 509] width 30 height 19
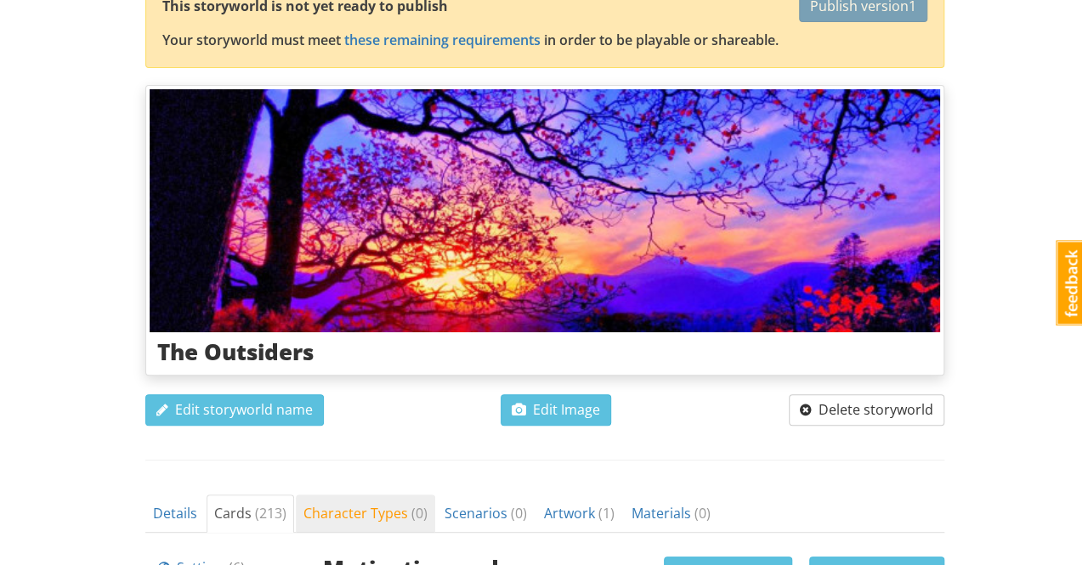
scroll to position [326, 0]
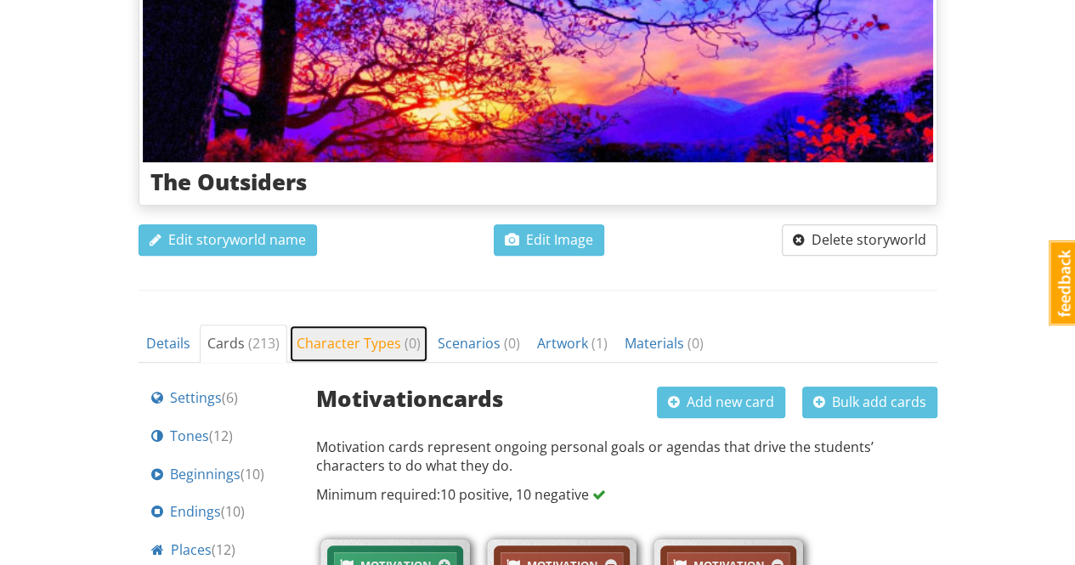
click at [364, 342] on span "Character Types ( 0 )" at bounding box center [359, 343] width 124 height 19
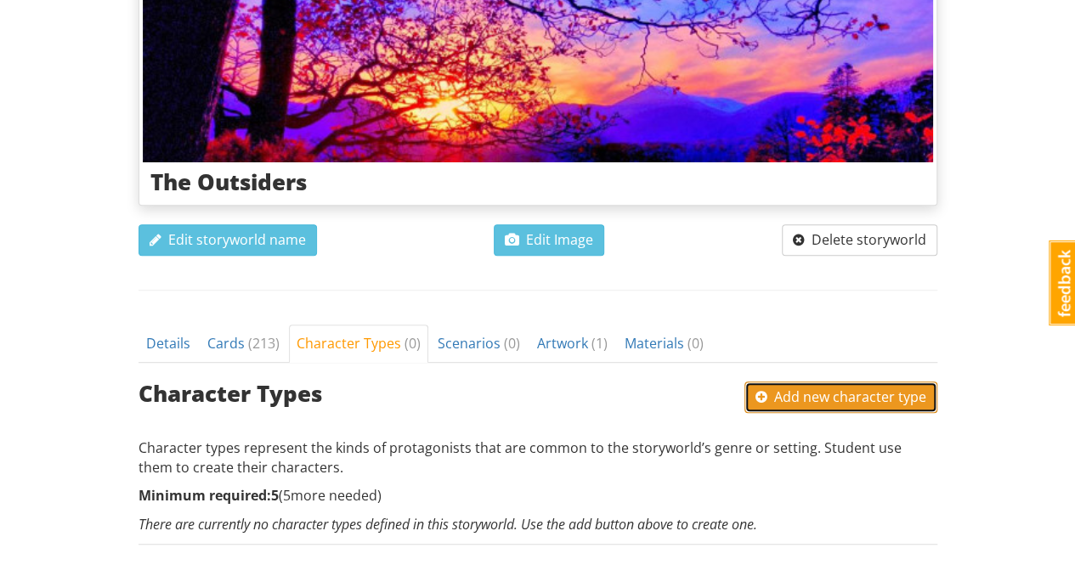
click at [865, 393] on span "Add new character type" at bounding box center [840, 396] width 171 height 19
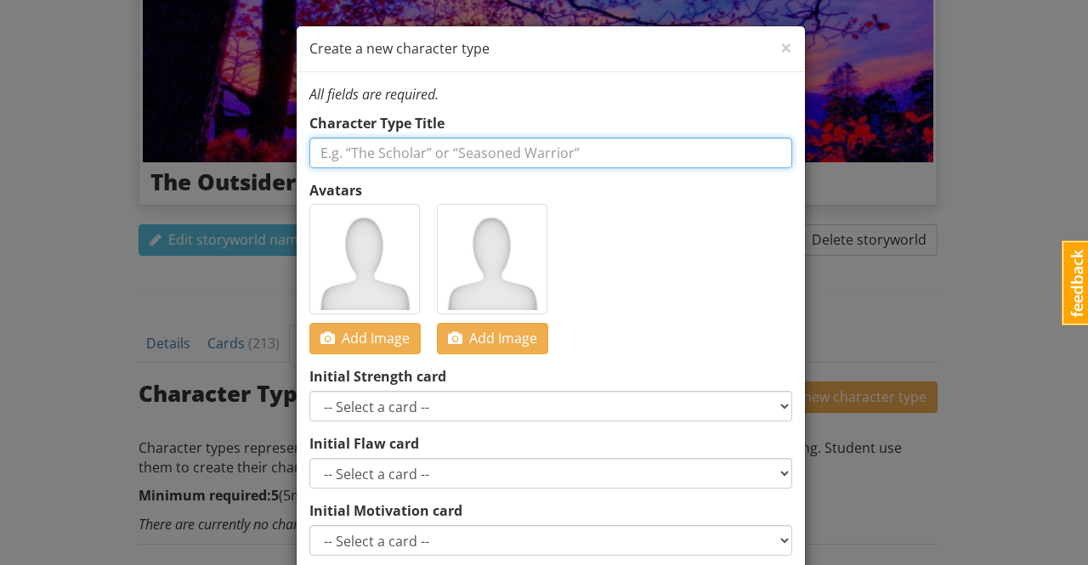
click at [418, 148] on input "text" at bounding box center [550, 153] width 483 height 31
type input "High School Dropout"
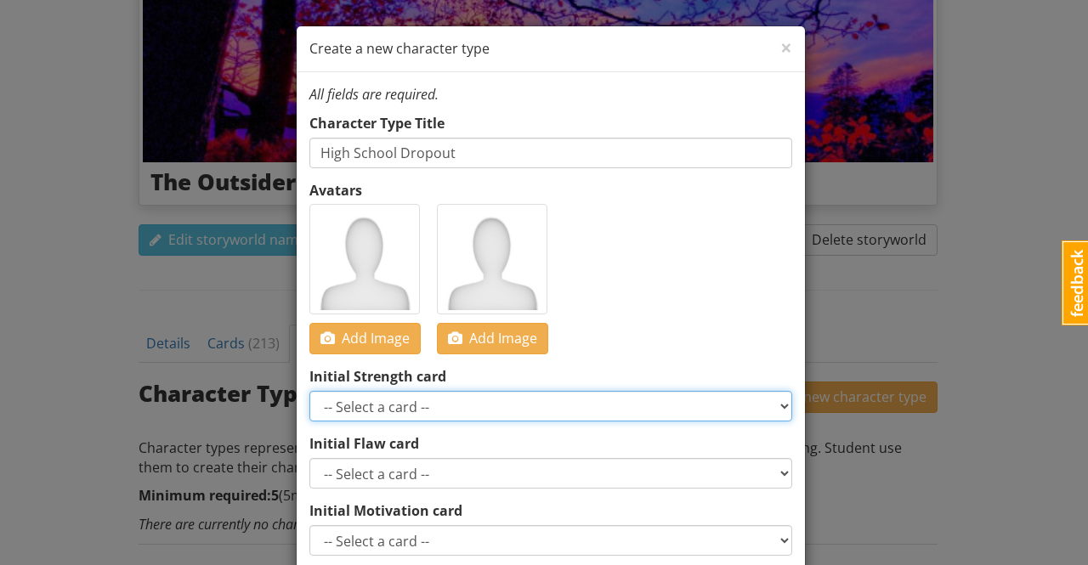
click at [431, 409] on select "-- Select a card -- Smart Perceptive Persuasive Witty Resourceful Charismatic B…" at bounding box center [550, 406] width 483 height 31
select select "d_card_83"
click at [309, 391] on select "-- Select a card -- Smart Perceptive Persuasive Witty Resourceful Charismatic B…" at bounding box center [550, 406] width 483 height 31
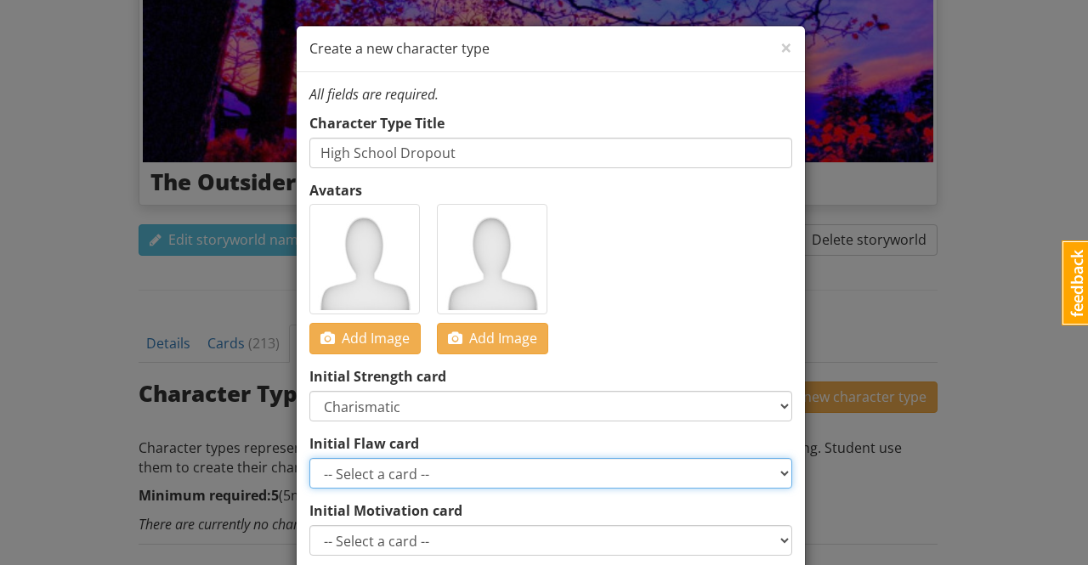
click at [422, 467] on select "-- Select a card -- Greedy Insensitive Overconfident Insecure Afraid Secretive …" at bounding box center [550, 473] width 483 height 31
select select "d_card_210"
click at [309, 458] on select "-- Select a card -- Greedy Insensitive Overconfident Insecure Afraid Secretive …" at bounding box center [550, 473] width 483 height 31
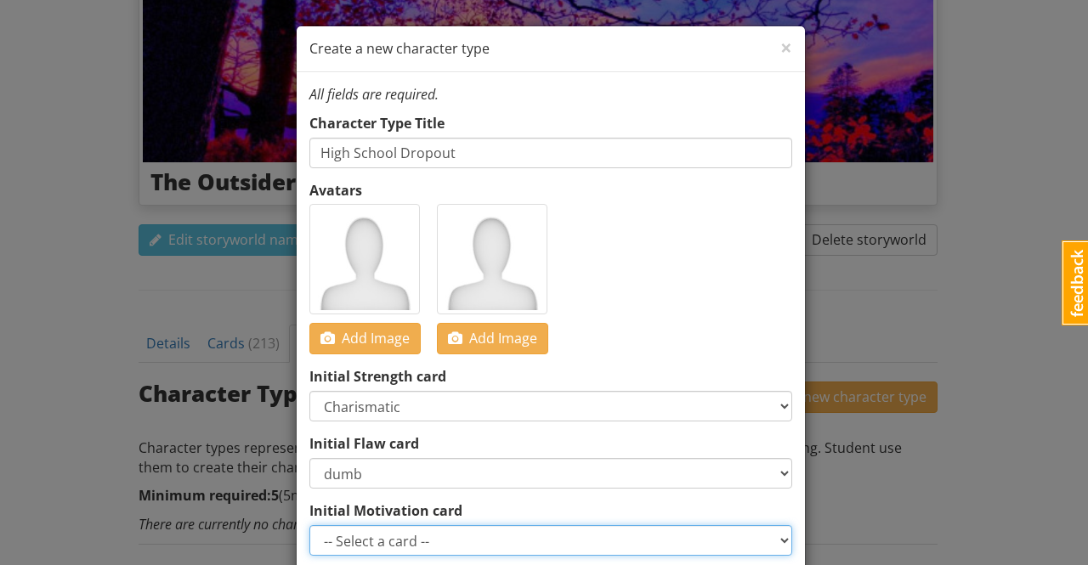
click at [422, 531] on select "-- Select a card -- Get revenge Undermine a rival Keep a secret Learn something…" at bounding box center [550, 540] width 483 height 31
select select "d_card_190"
click at [309, 525] on select "-- Select a card -- Get revenge Undermine a rival Keep a secret Learn something…" at bounding box center [550, 540] width 483 height 31
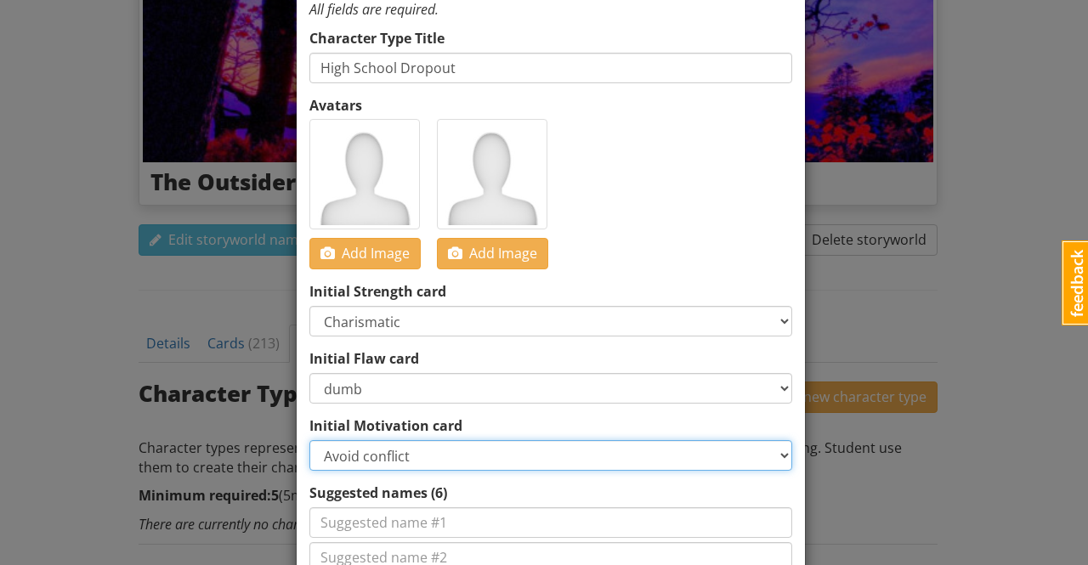
scroll to position [170, 0]
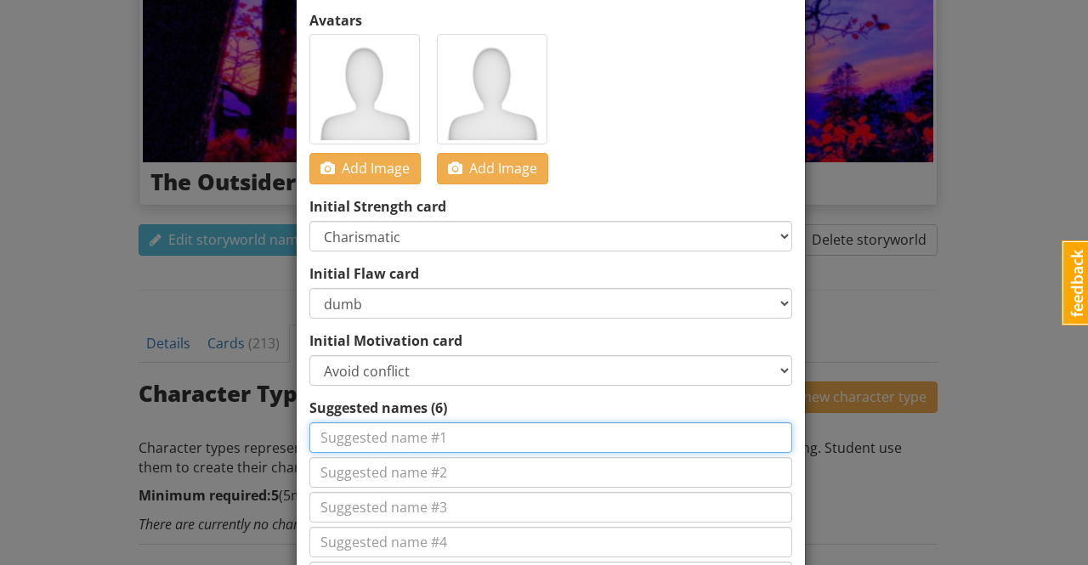
click at [466, 436] on input at bounding box center [550, 437] width 483 height 31
type input "[PERSON_NAME]"
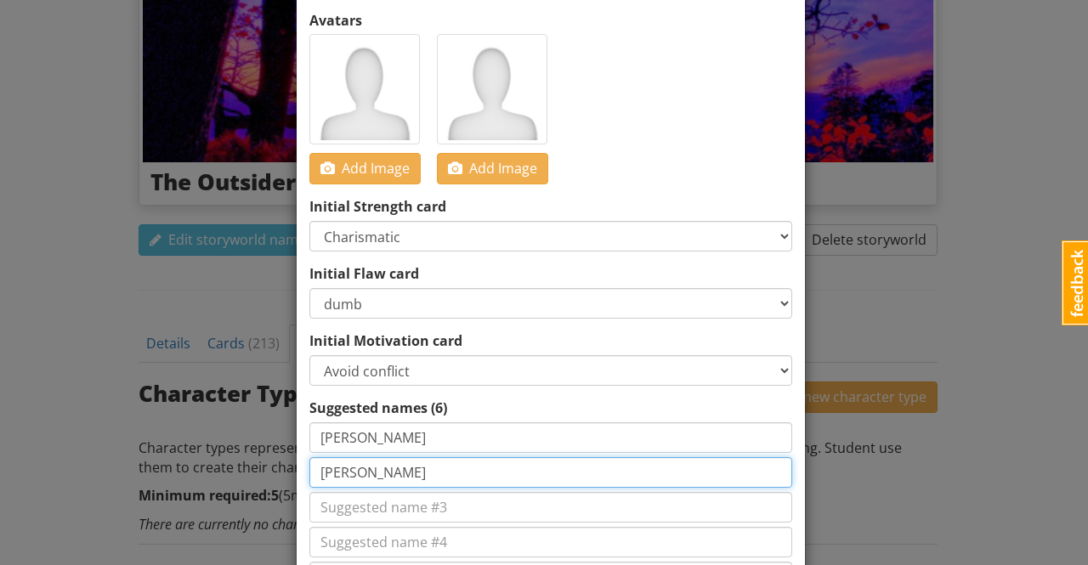
type input "J"
type input "[PERSON_NAME]"
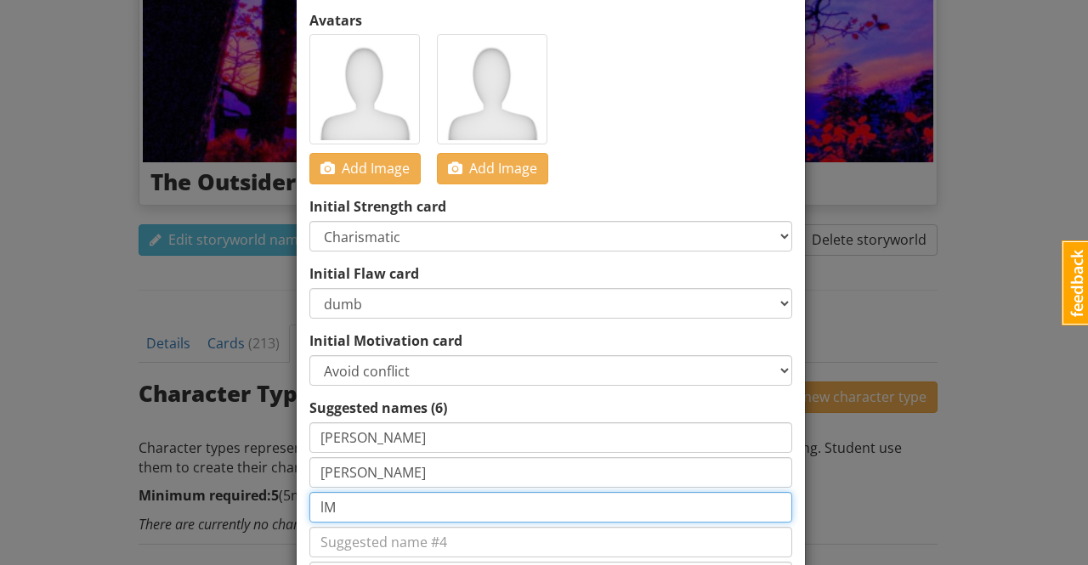
type input "l"
type input "m"
type input "[PERSON_NAME]"
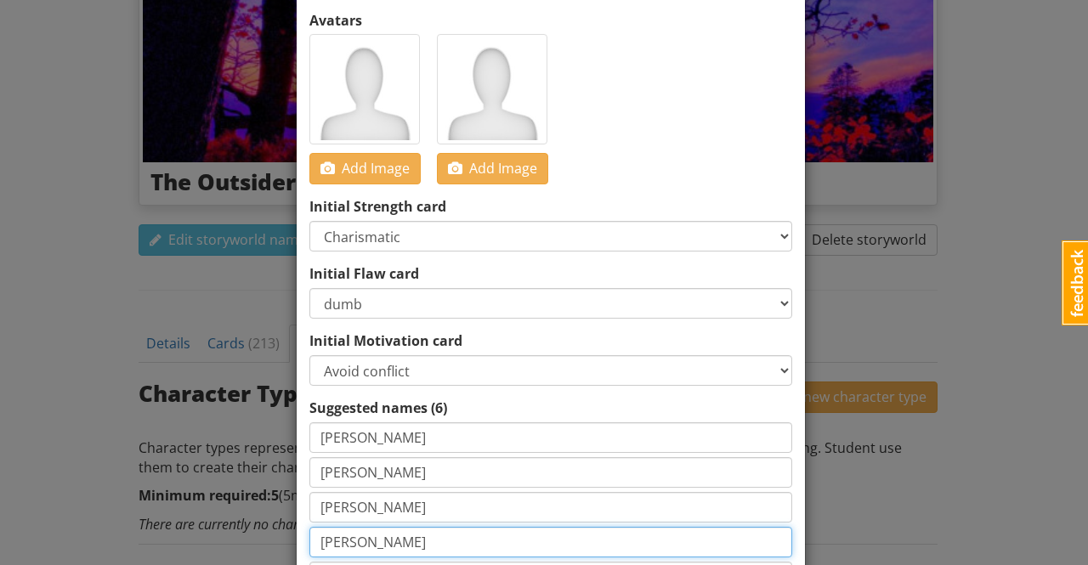
type input "[PERSON_NAME]"
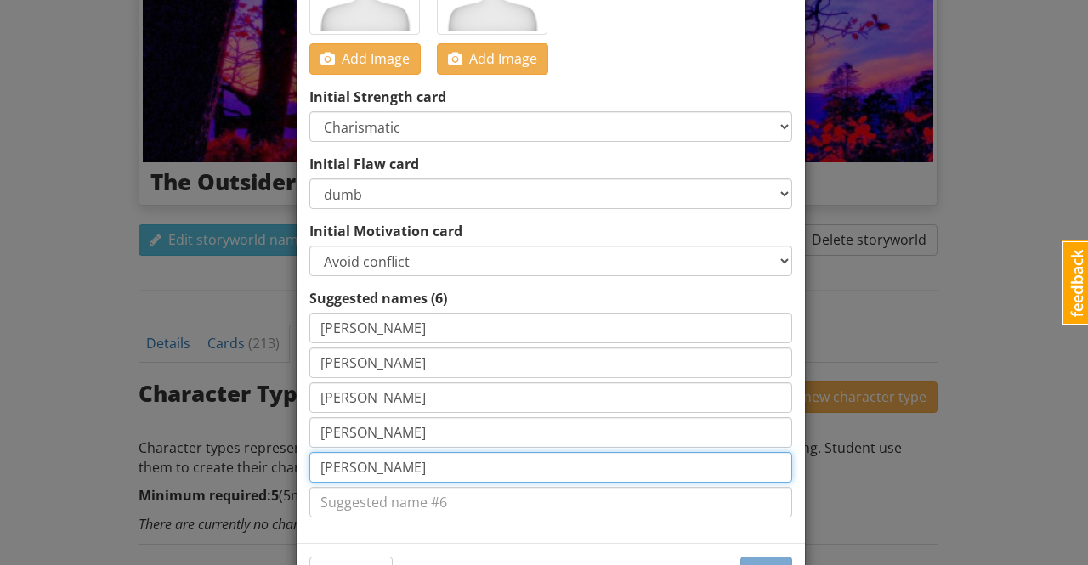
scroll to position [338, 0]
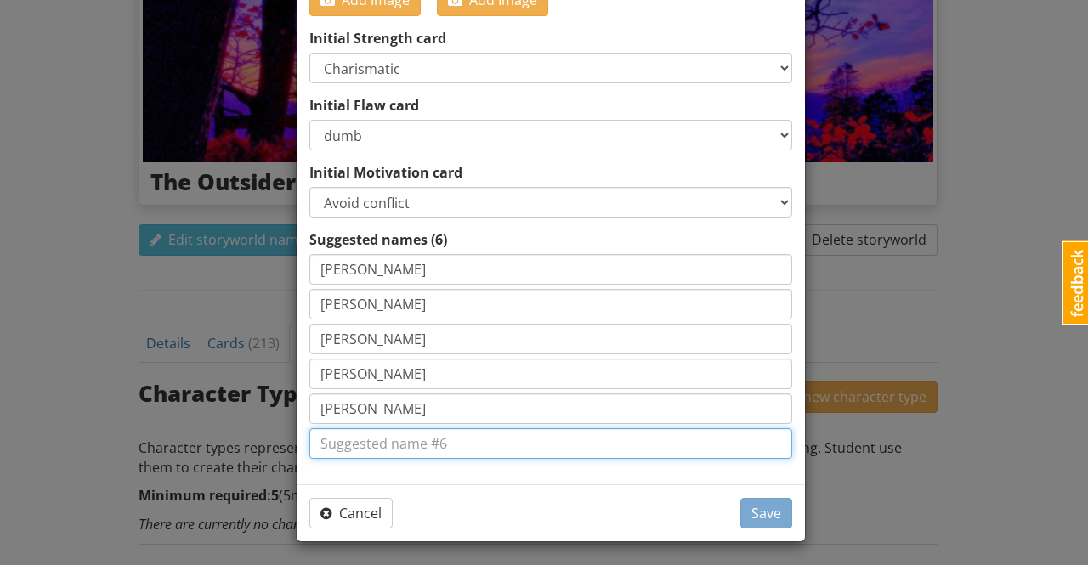
click at [443, 444] on input at bounding box center [550, 443] width 483 height 31
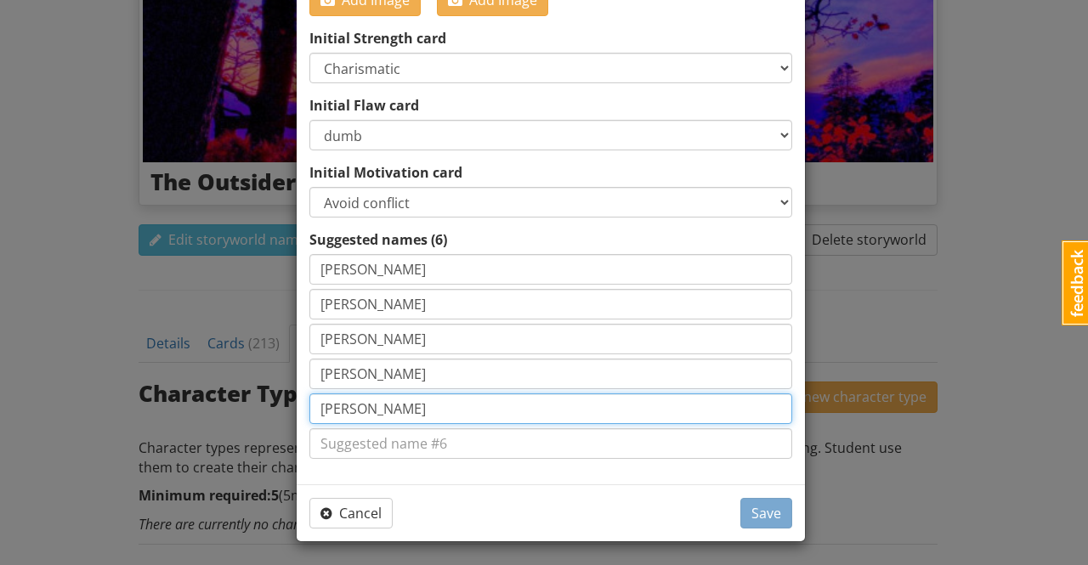
click at [347, 406] on input "[PERSON_NAME]" at bounding box center [550, 408] width 483 height 31
type input "[PERSON_NAME]"
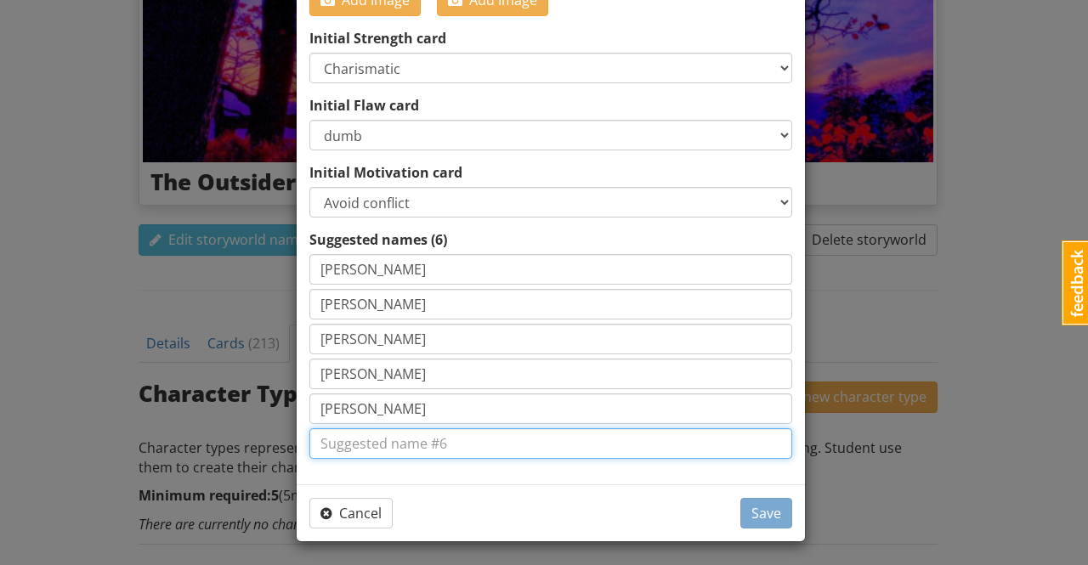
click at [369, 443] on input at bounding box center [550, 443] width 483 height 31
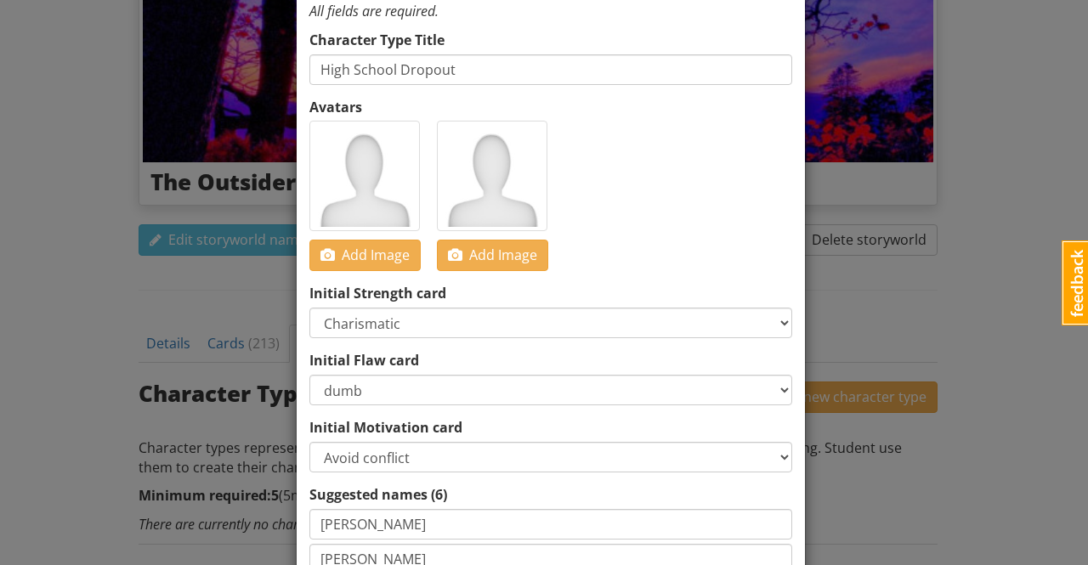
scroll to position [0, 0]
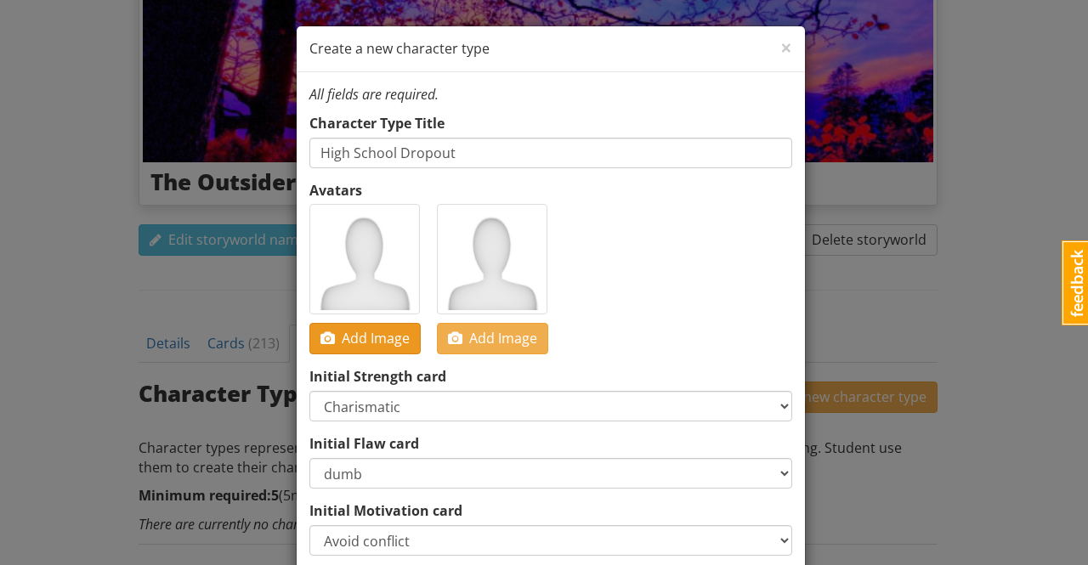
type input "Soda"
click at [359, 341] on span "Add Image" at bounding box center [364, 338] width 89 height 19
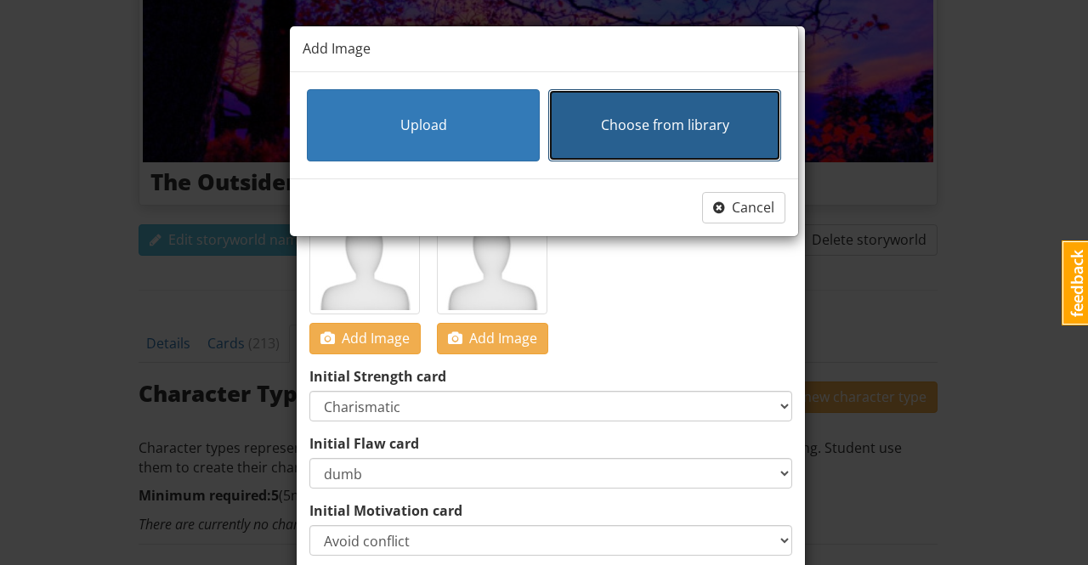
click at [647, 130] on span "Choose from library" at bounding box center [665, 125] width 128 height 19
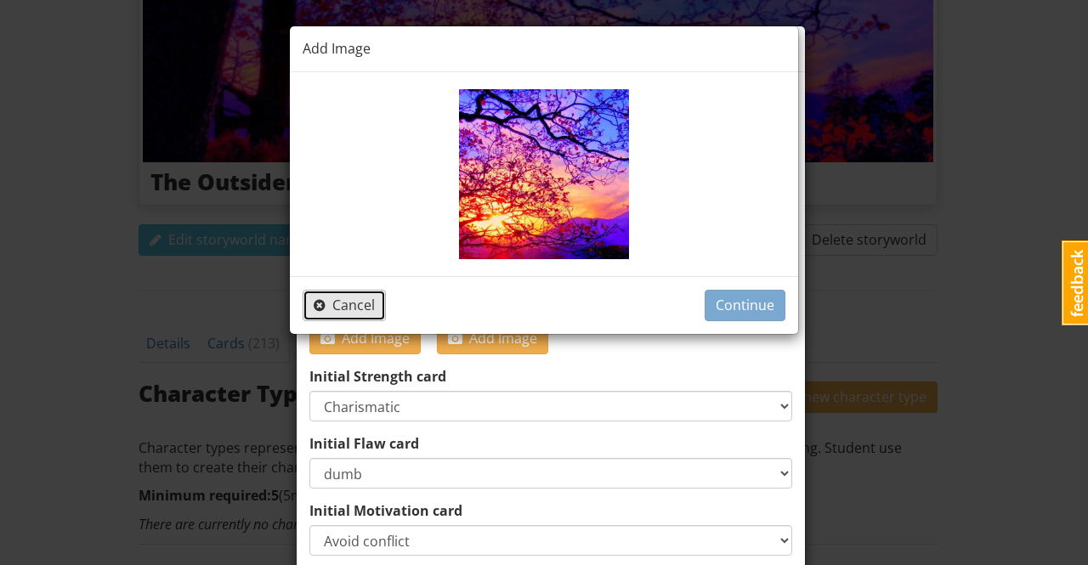
click at [360, 301] on span "Cancel" at bounding box center [344, 305] width 61 height 19
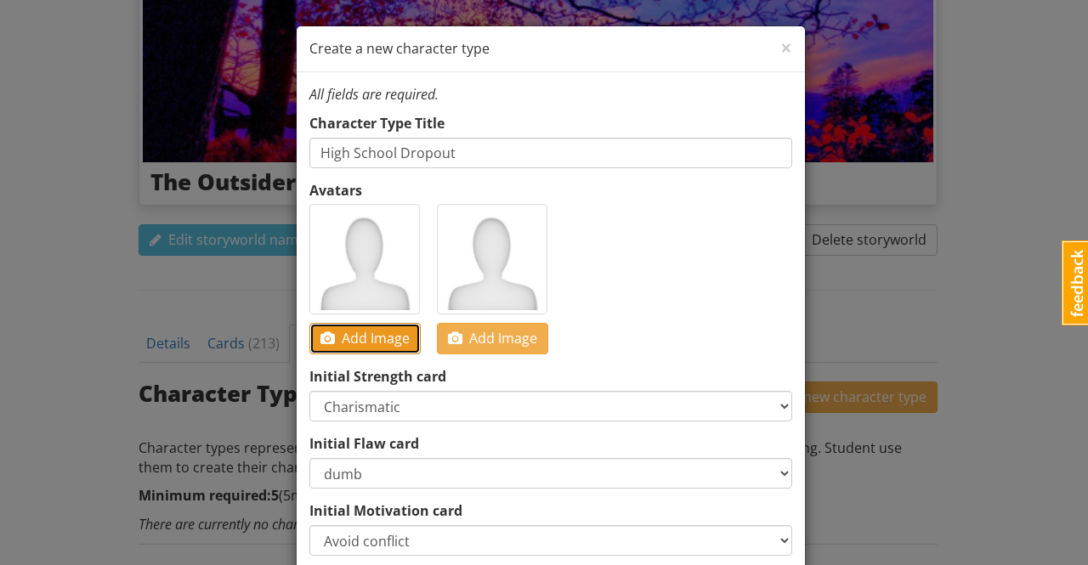
click at [369, 338] on span "Add Image" at bounding box center [364, 338] width 89 height 19
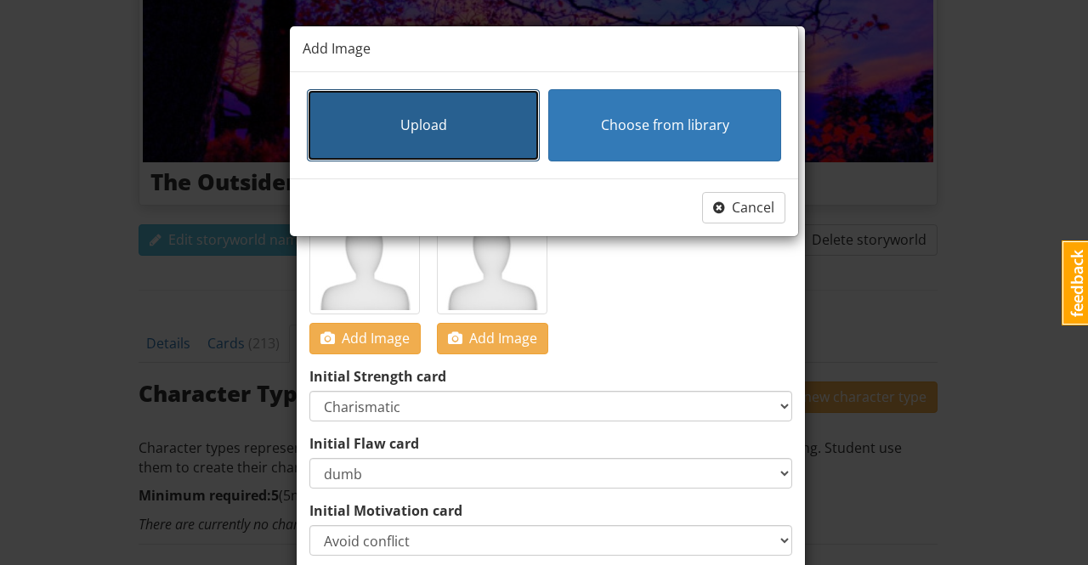
click at [435, 128] on span "Upload" at bounding box center [423, 125] width 47 height 19
click at [467, 129] on button "Upload" at bounding box center [423, 125] width 233 height 72
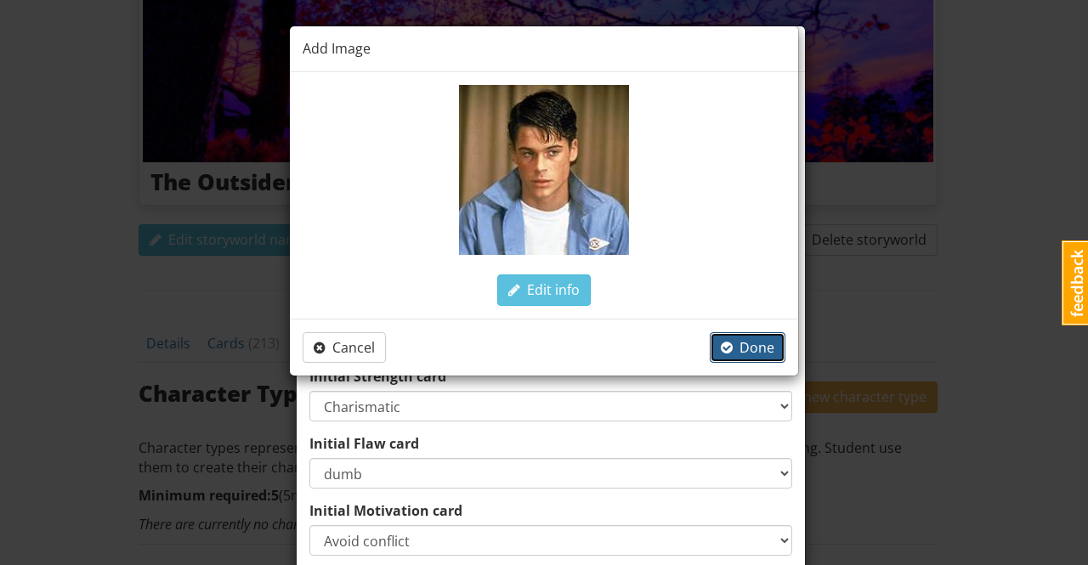
click at [753, 346] on span "Done" at bounding box center [748, 347] width 54 height 19
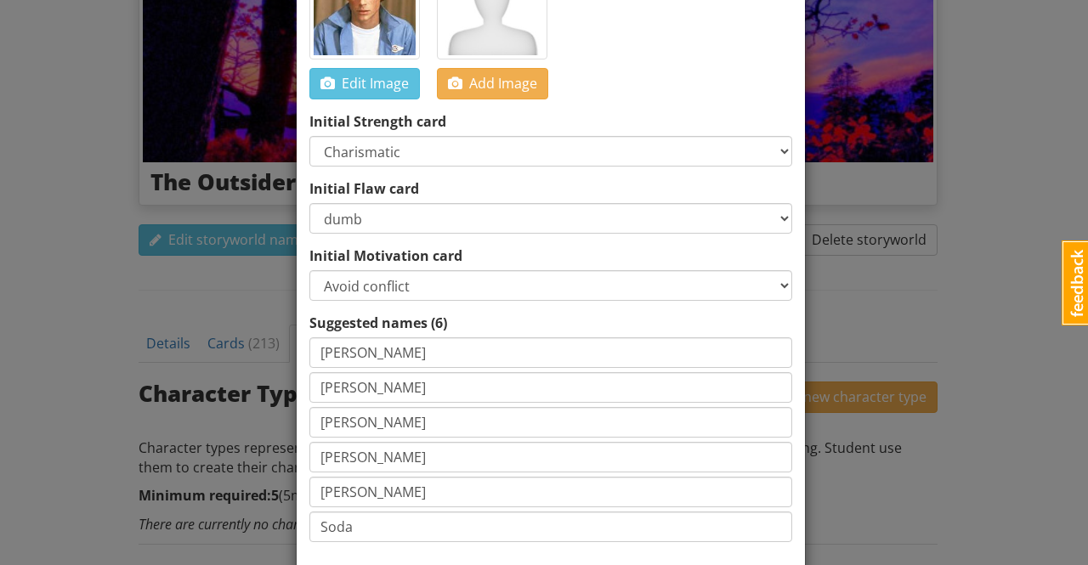
scroll to position [338, 0]
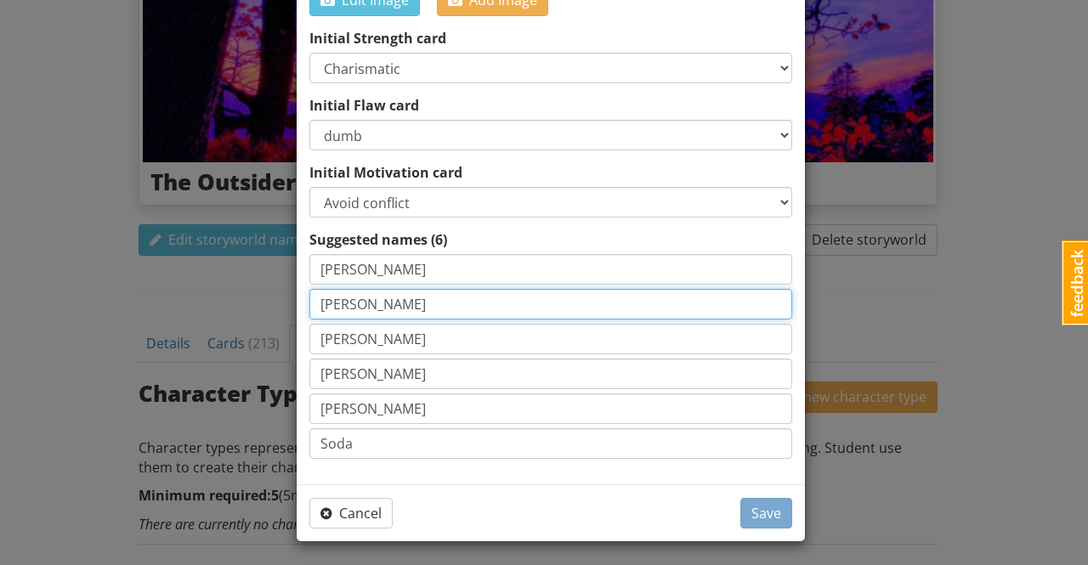
drag, startPoint x: 311, startPoint y: 298, endPoint x: 375, endPoint y: 314, distance: 65.5
click at [375, 314] on input "[PERSON_NAME]" at bounding box center [550, 304] width 483 height 31
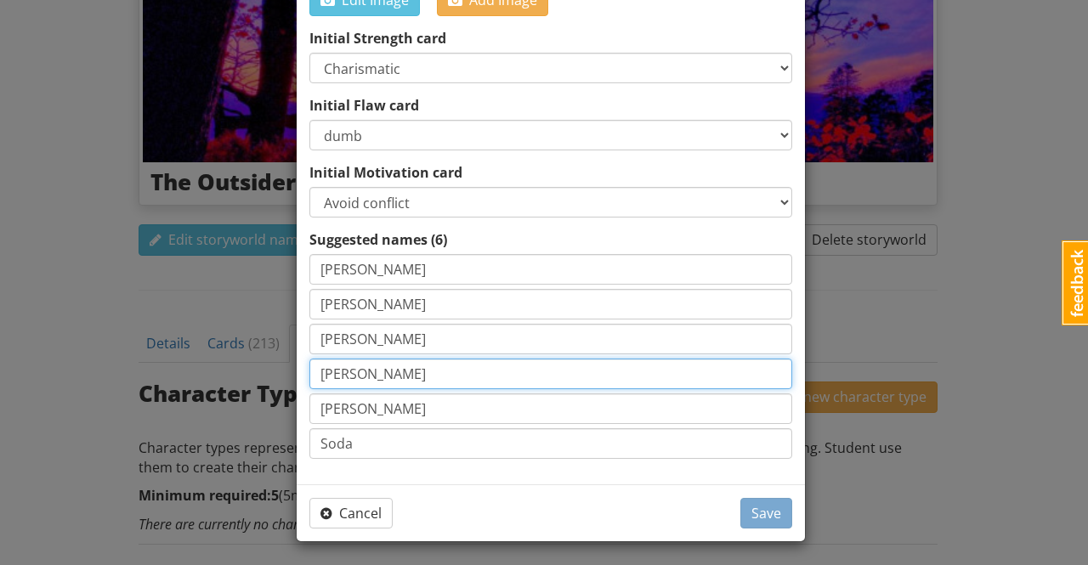
click at [368, 375] on input "[PERSON_NAME]" at bounding box center [550, 374] width 483 height 31
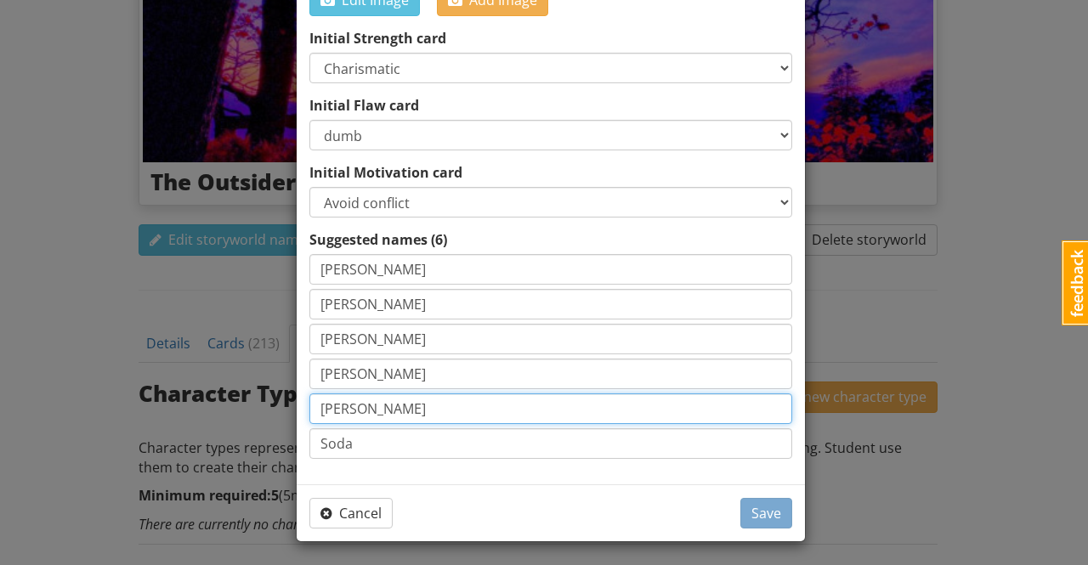
click at [348, 405] on input "[PERSON_NAME]" at bounding box center [550, 408] width 483 height 31
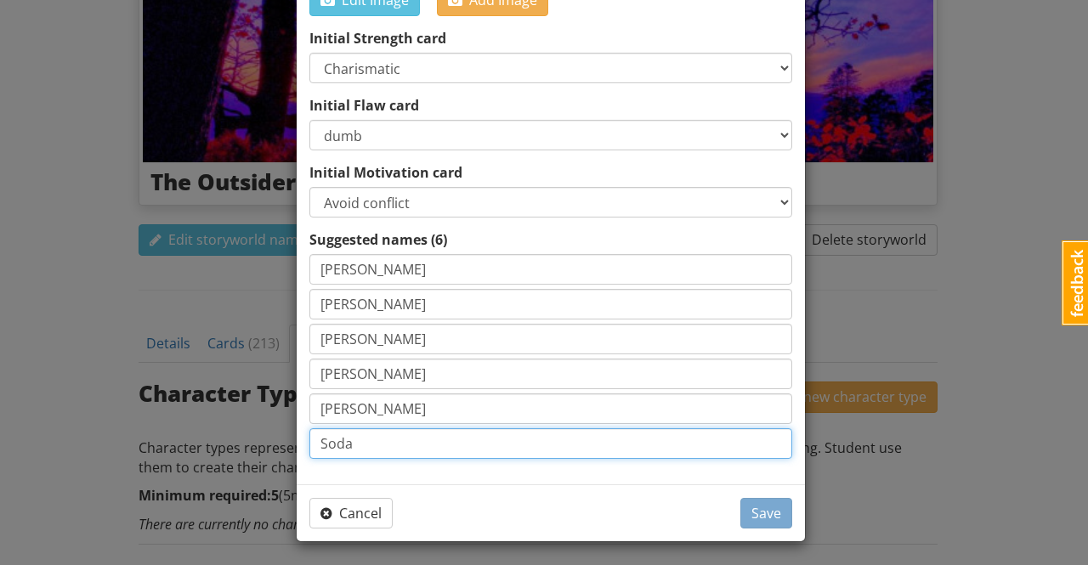
click at [360, 443] on input "Soda" at bounding box center [550, 443] width 483 height 31
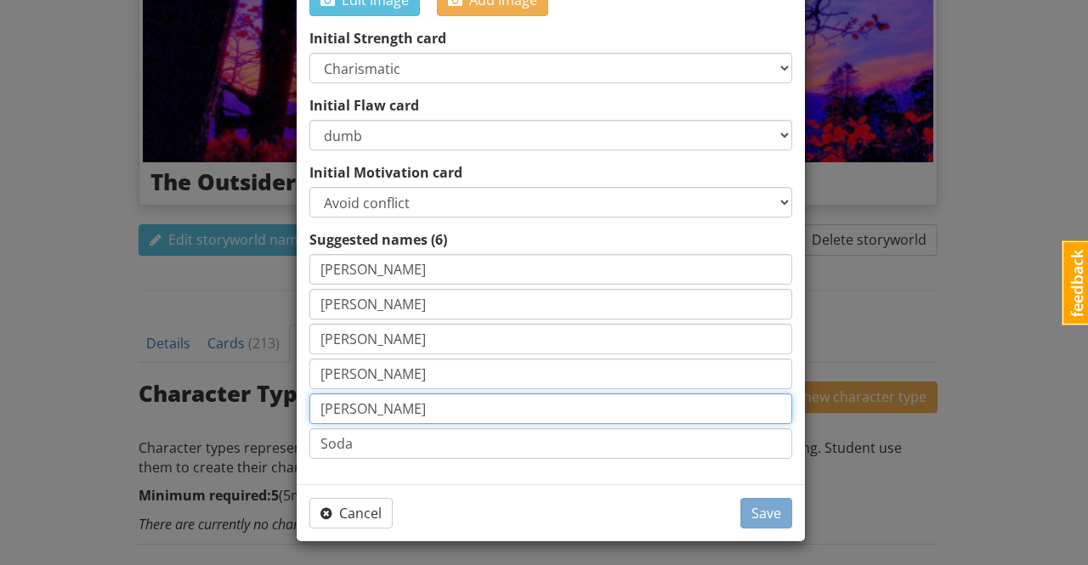
click at [359, 406] on input "[PERSON_NAME]" at bounding box center [550, 408] width 483 height 31
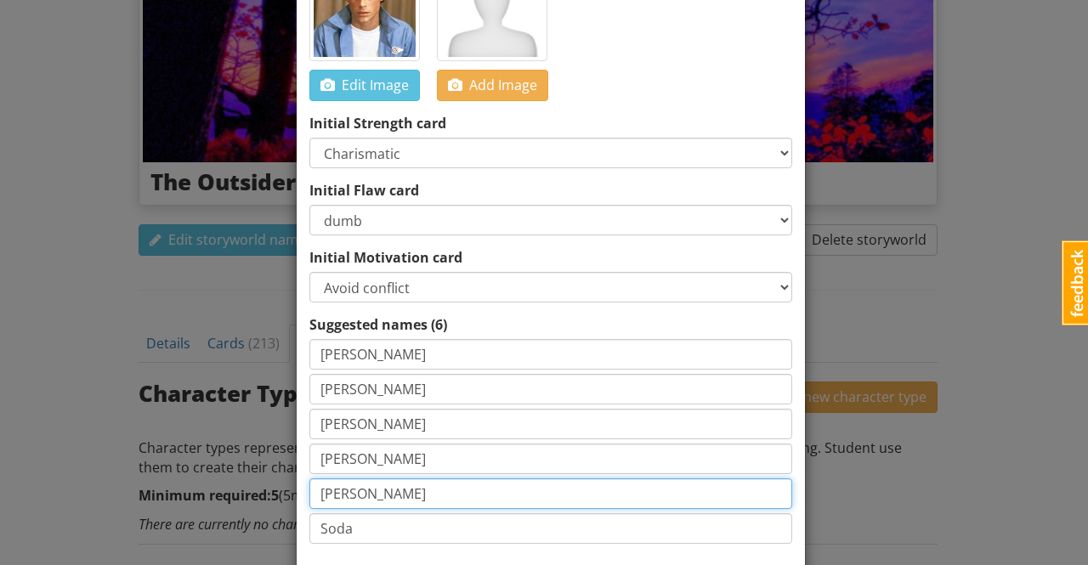
scroll to position [168, 0]
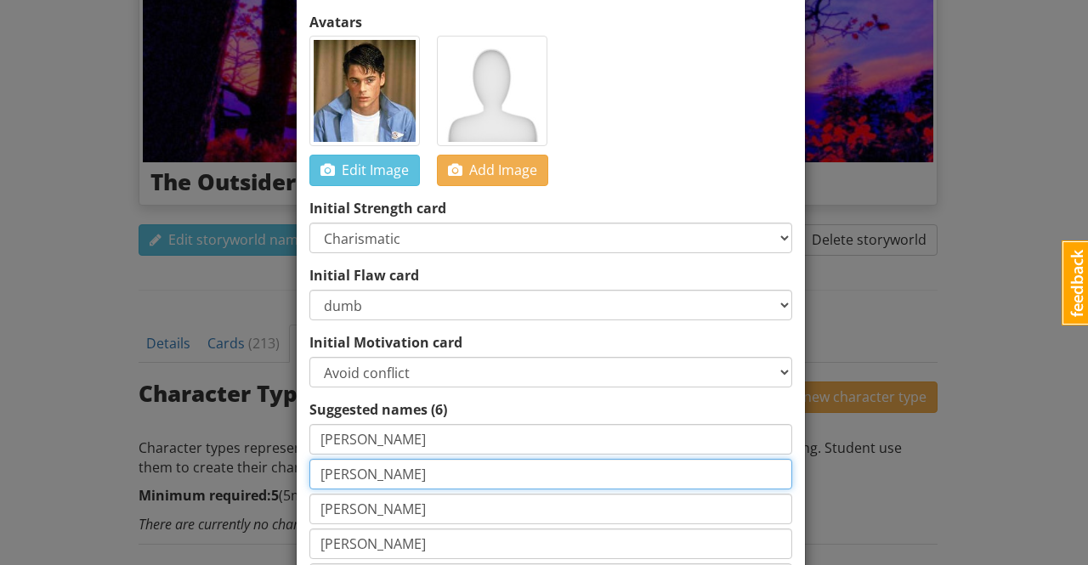
drag, startPoint x: 353, startPoint y: 472, endPoint x: 280, endPoint y: 469, distance: 73.1
click at [280, 469] on div "× Close Create a new character type All fields are required. Character Type Tit…" at bounding box center [544, 282] width 1088 height 565
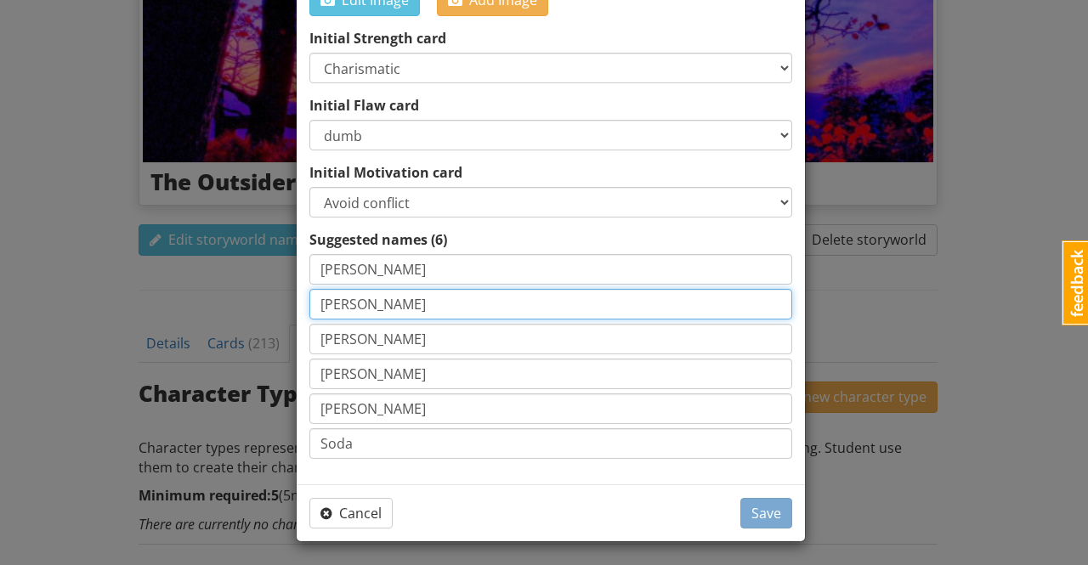
scroll to position [83, 0]
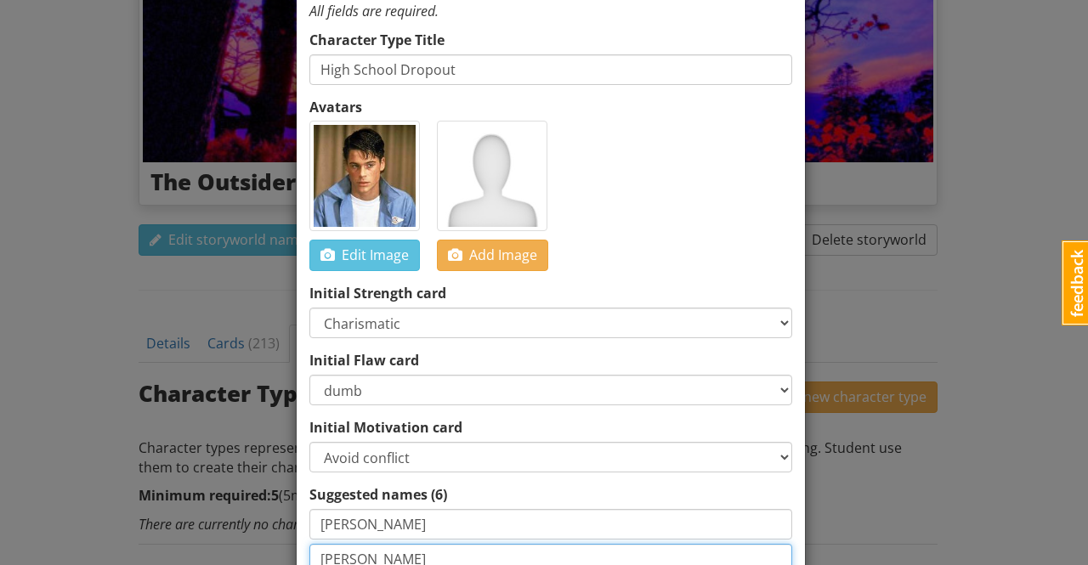
type input "[PERSON_NAME]"
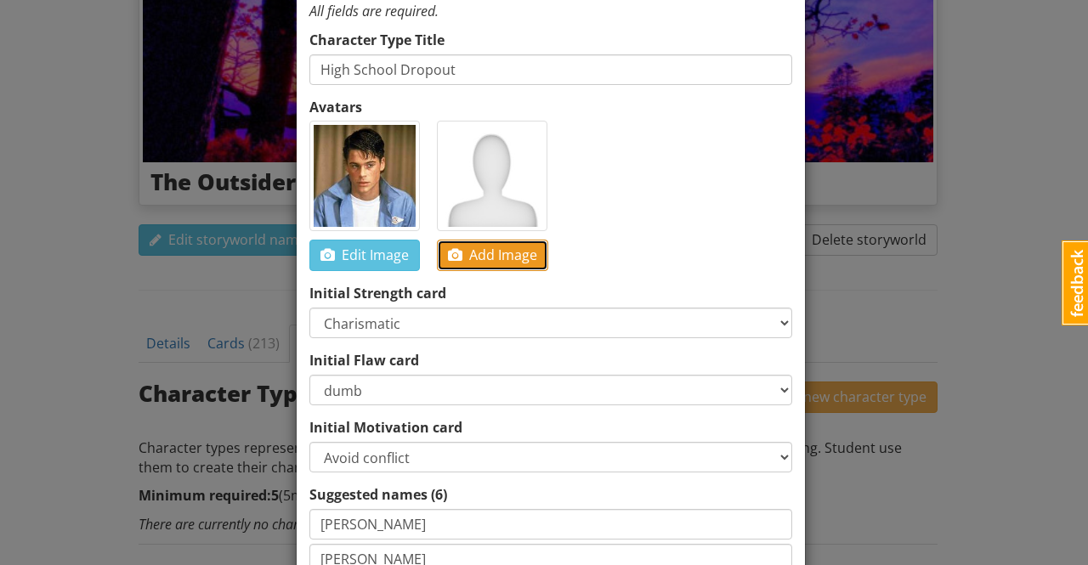
click at [496, 252] on span "Add Image" at bounding box center [492, 255] width 89 height 19
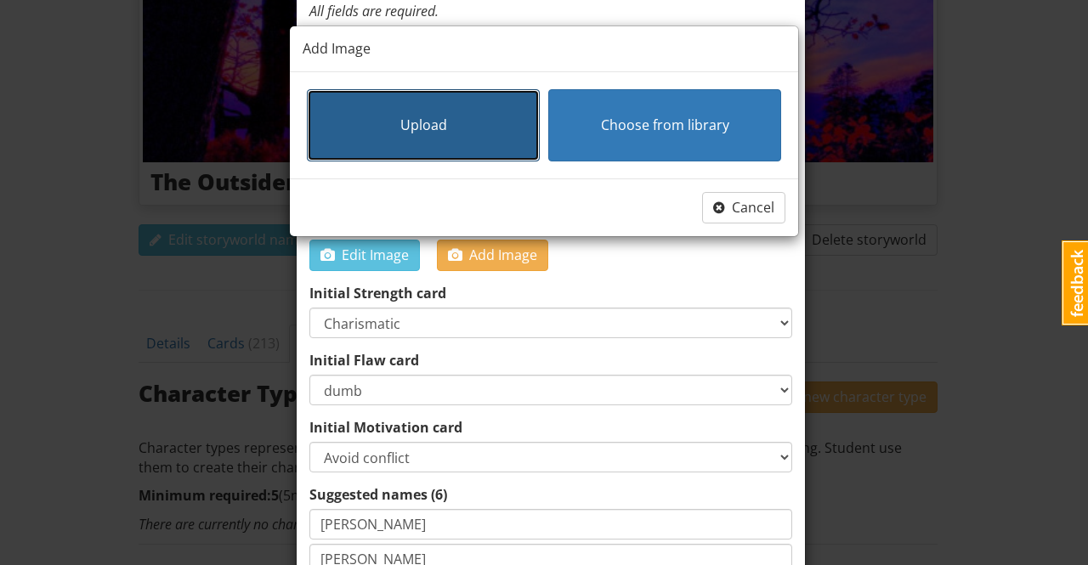
click at [451, 115] on button "Upload" at bounding box center [423, 125] width 233 height 72
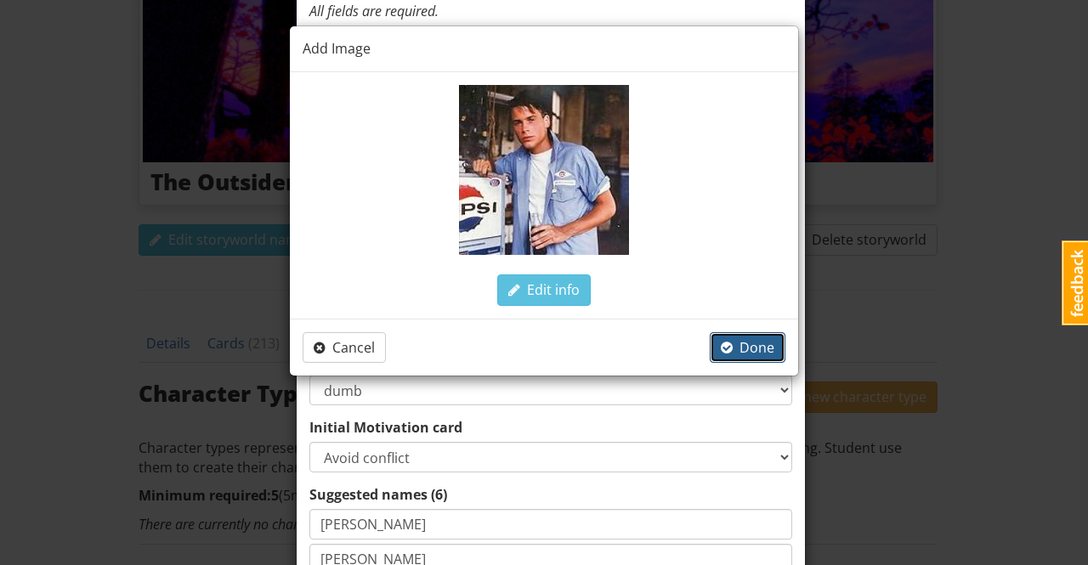
click at [758, 346] on span "Done" at bounding box center [748, 347] width 54 height 19
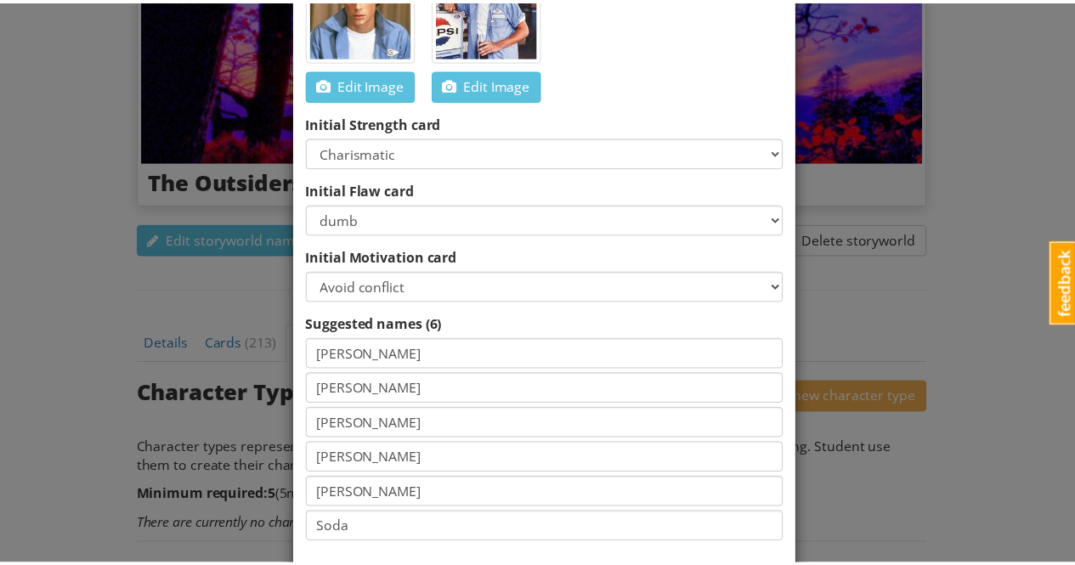
scroll to position [338, 0]
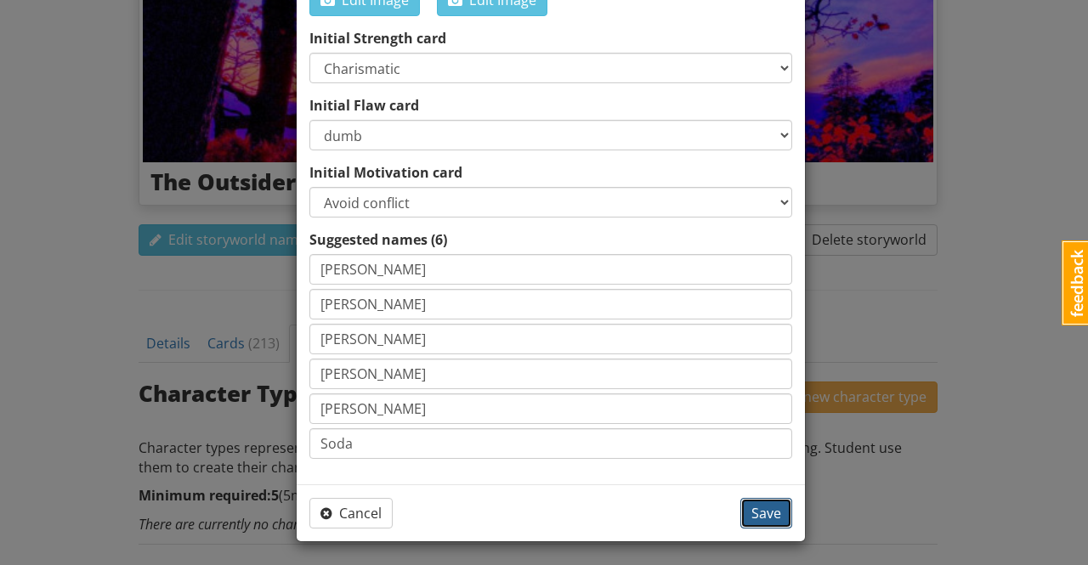
click at [765, 513] on span "Save" at bounding box center [766, 513] width 30 height 19
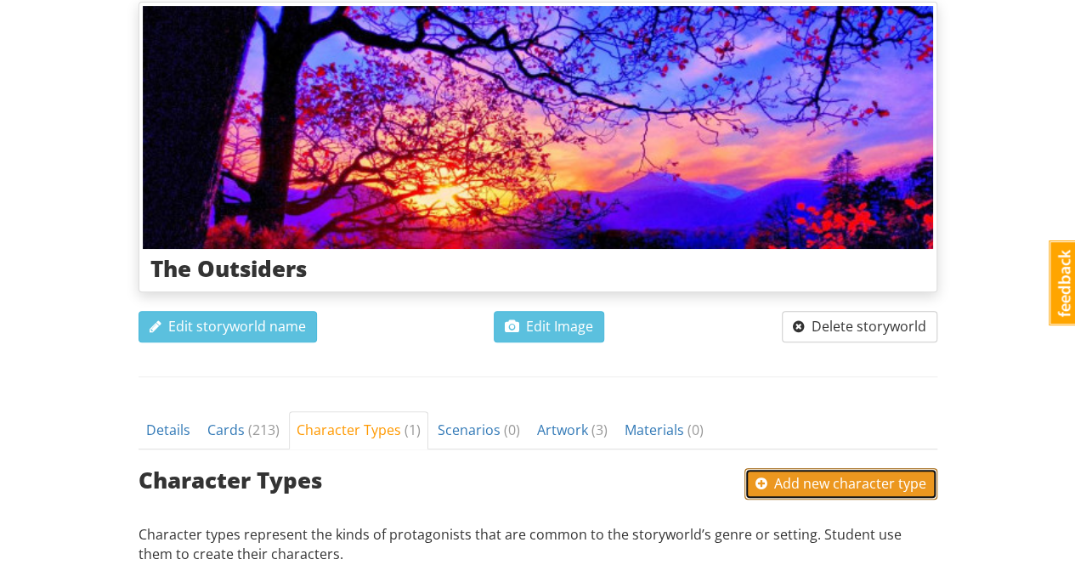
scroll to position [0, 0]
